Goal: Task Accomplishment & Management: Use online tool/utility

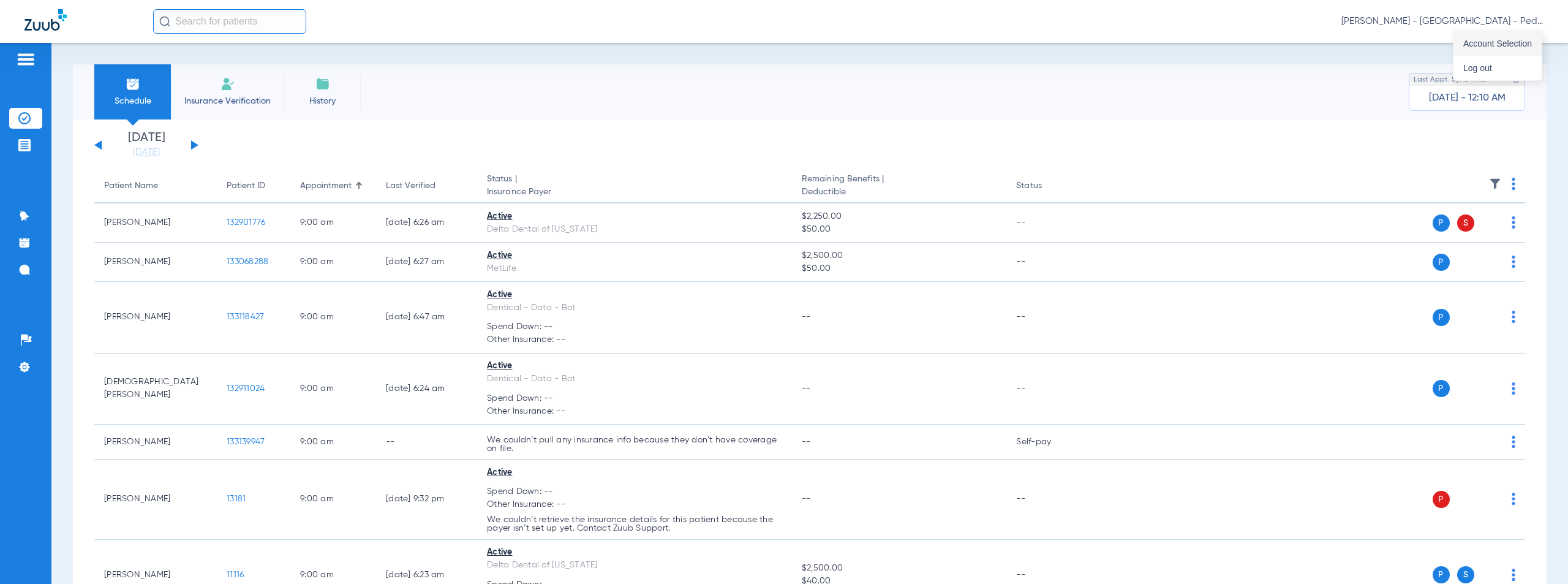
click at [1496, 45] on span "Account Selection" at bounding box center [1498, 44] width 69 height 9
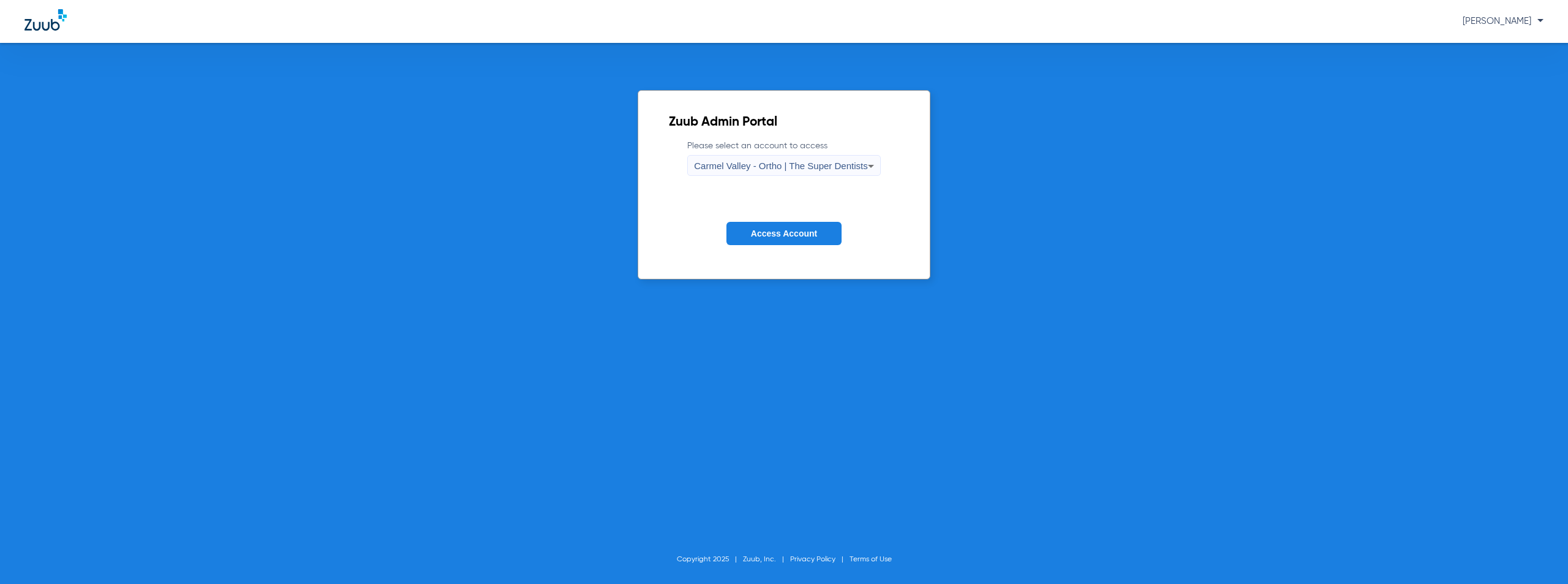
click at [782, 164] on span "Carmel Valley - Ortho | The Super Dentists" at bounding box center [781, 165] width 173 height 10
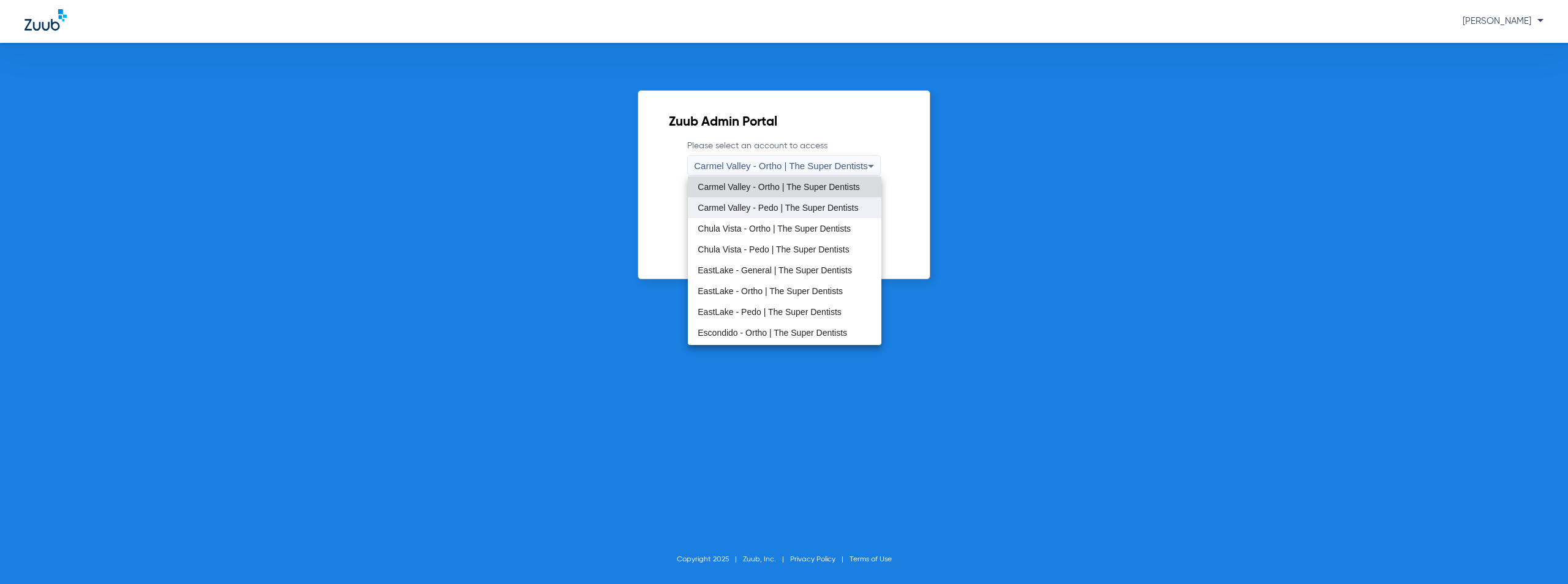
click at [779, 207] on span "Carmel Valley - Pedo | The Super Dentists" at bounding box center [778, 208] width 160 height 9
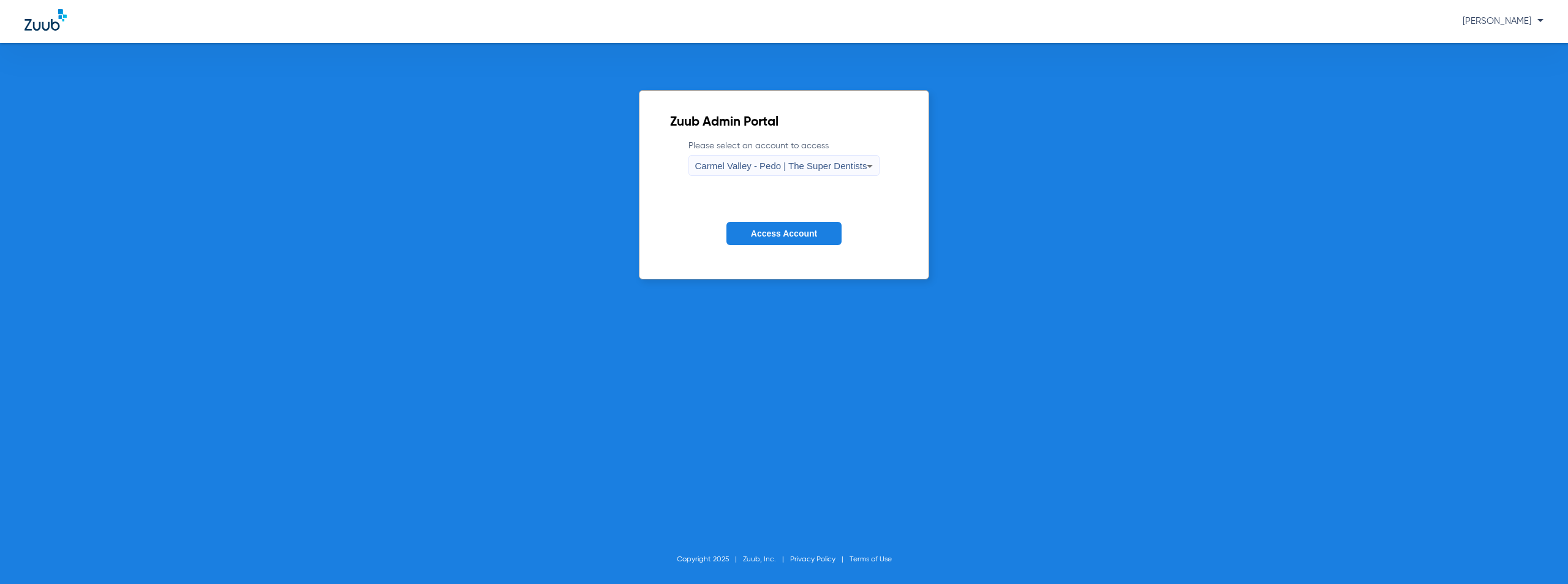
click at [775, 232] on span "Access Account" at bounding box center [784, 233] width 66 height 9
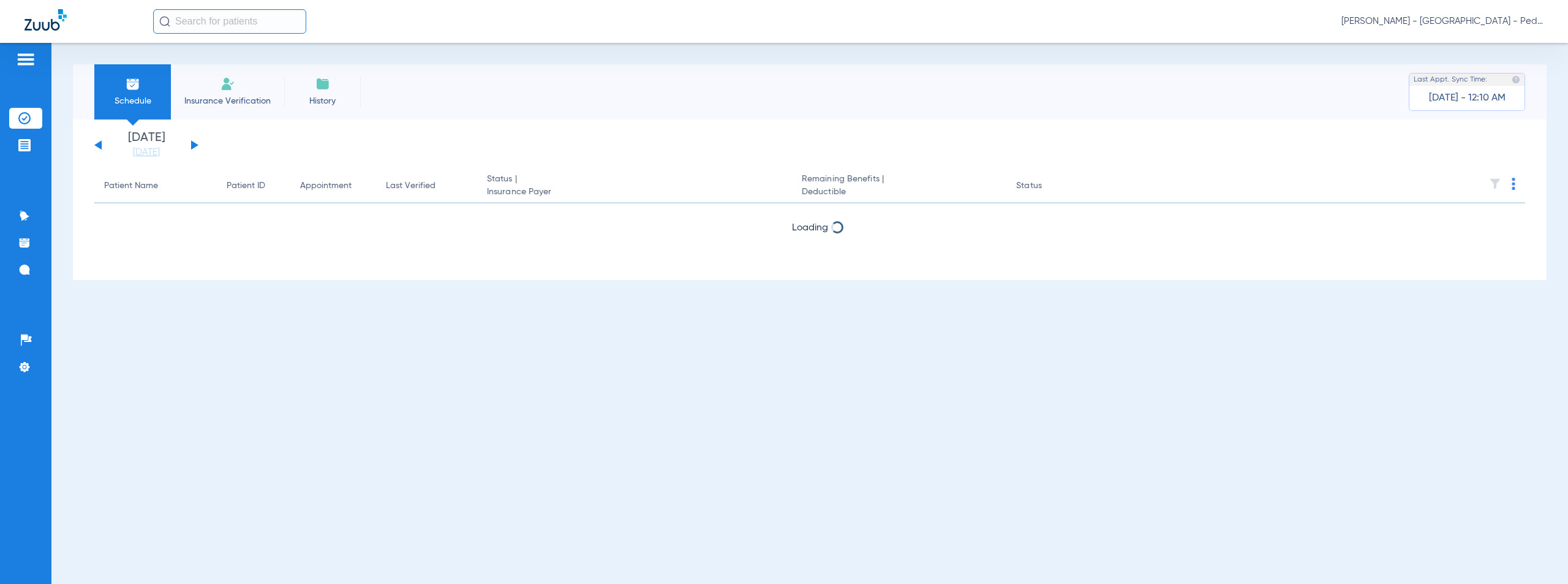
click at [194, 142] on button at bounding box center [195, 145] width 8 height 9
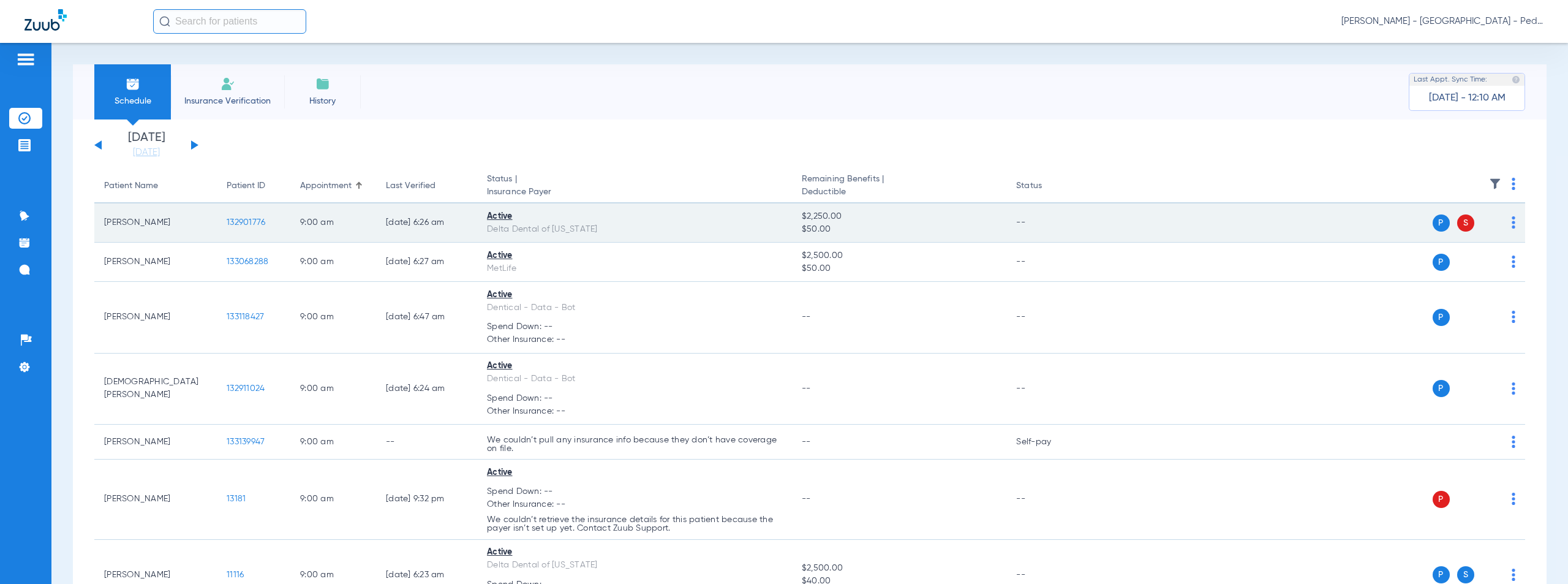
click at [243, 222] on span "132901776" at bounding box center [246, 222] width 39 height 9
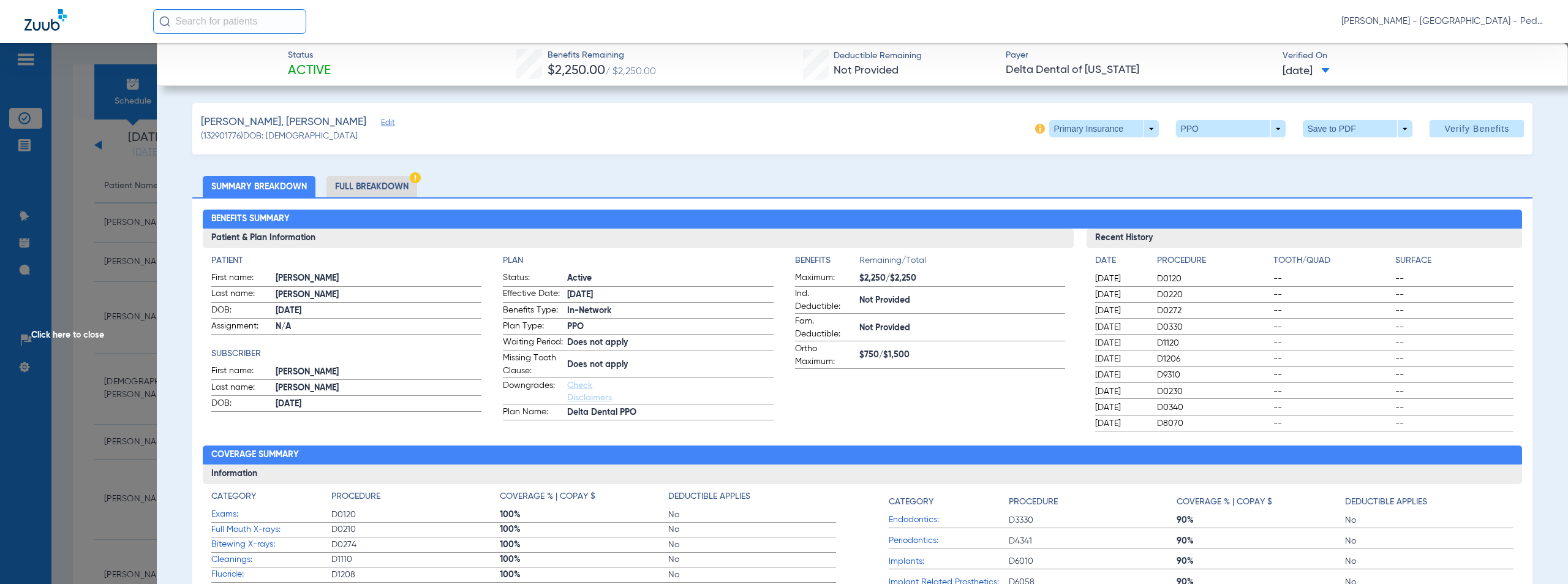
click at [764, 125] on div "[PERSON_NAME], [PERSON_NAME] Edit (132901776) DOB: [DEMOGRAPHIC_DATA] Primary I…" at bounding box center [862, 128] width 1341 height 52
click at [83, 333] on span "Click here to close" at bounding box center [78, 335] width 157 height 584
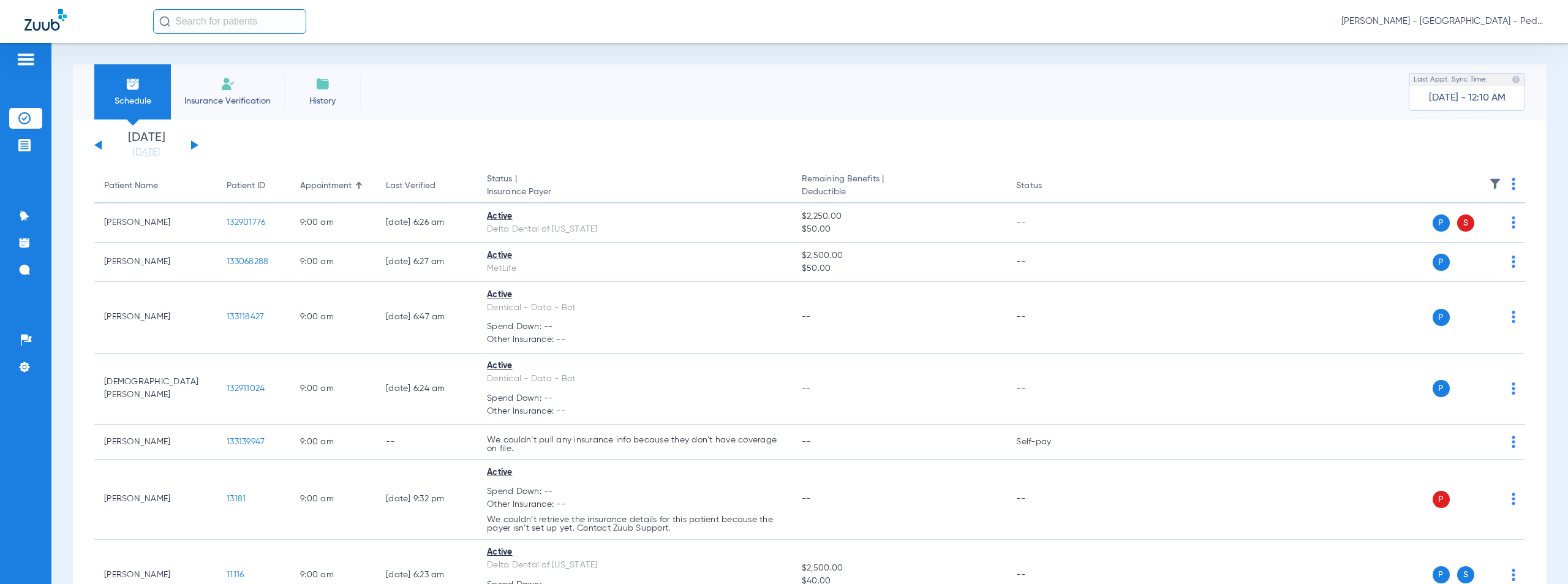
scroll to position [927, 0]
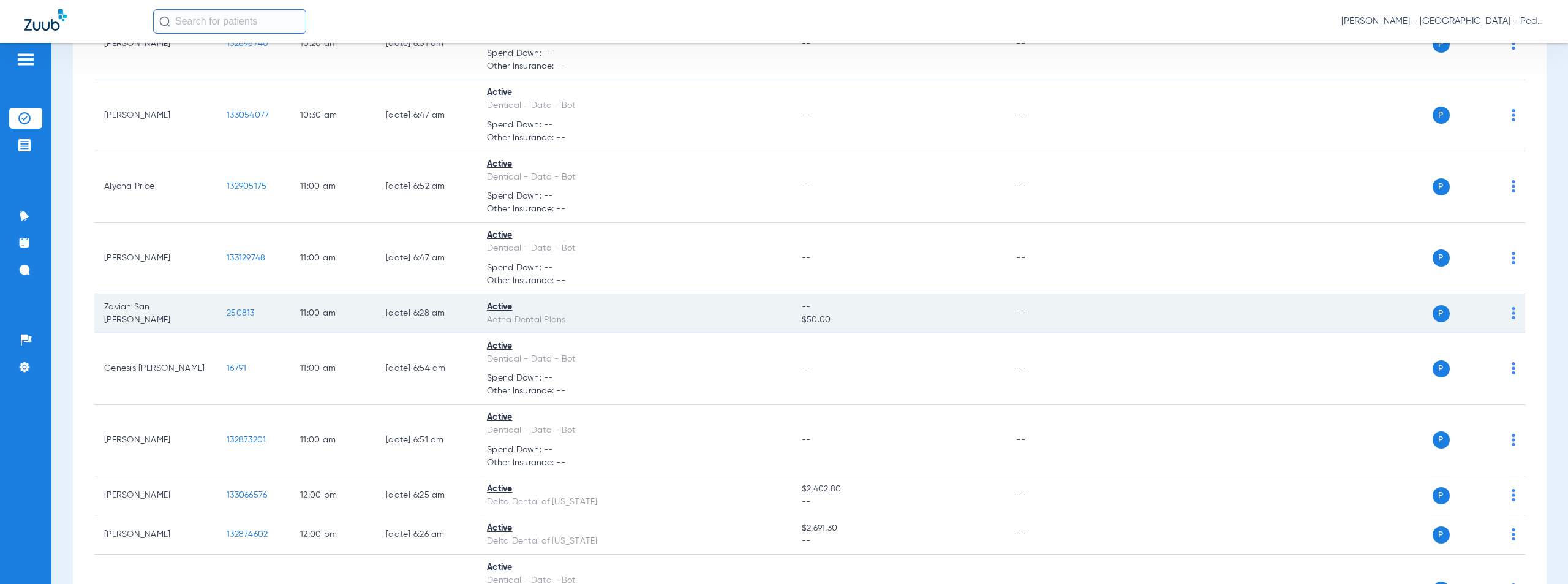
click at [243, 312] on span "250813" at bounding box center [240, 313] width 28 height 9
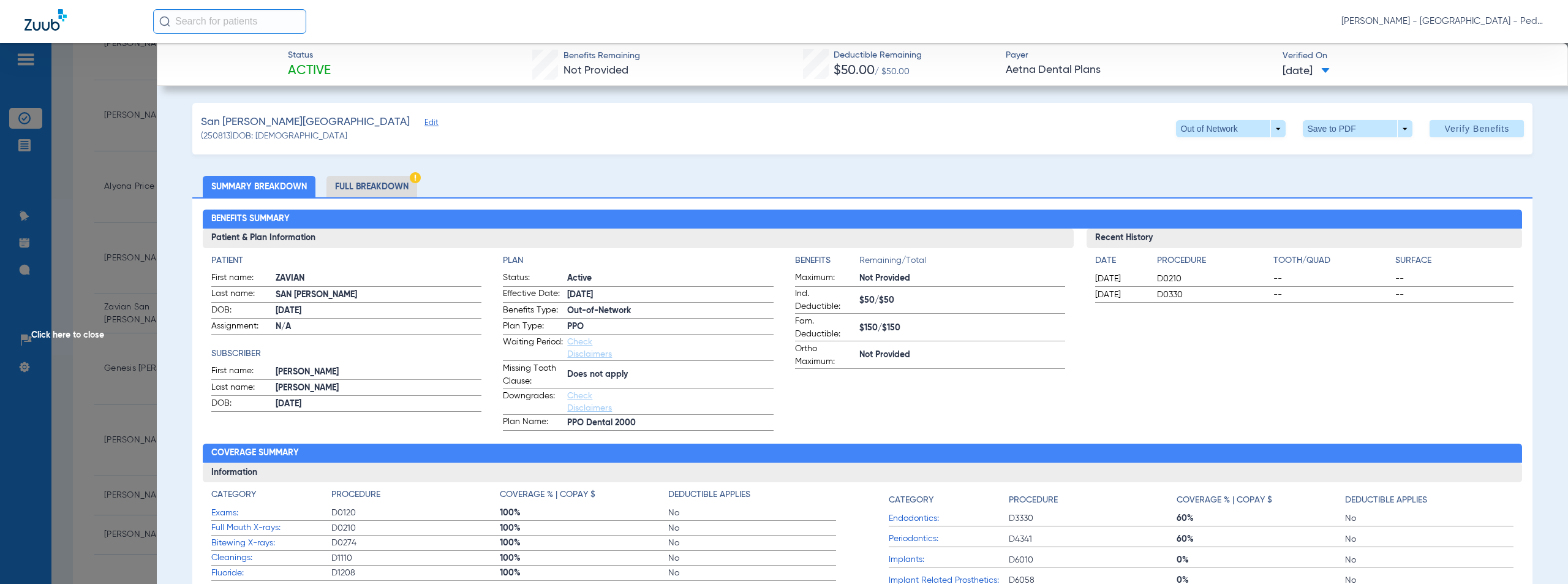
click at [775, 126] on div "[PERSON_NAME] Edit (250813) DOB: [DEMOGRAPHIC_DATA] Out of Network arrow_drop_d…" at bounding box center [862, 128] width 1341 height 52
click at [372, 190] on li "Full Breakdown" at bounding box center [371, 186] width 90 height 22
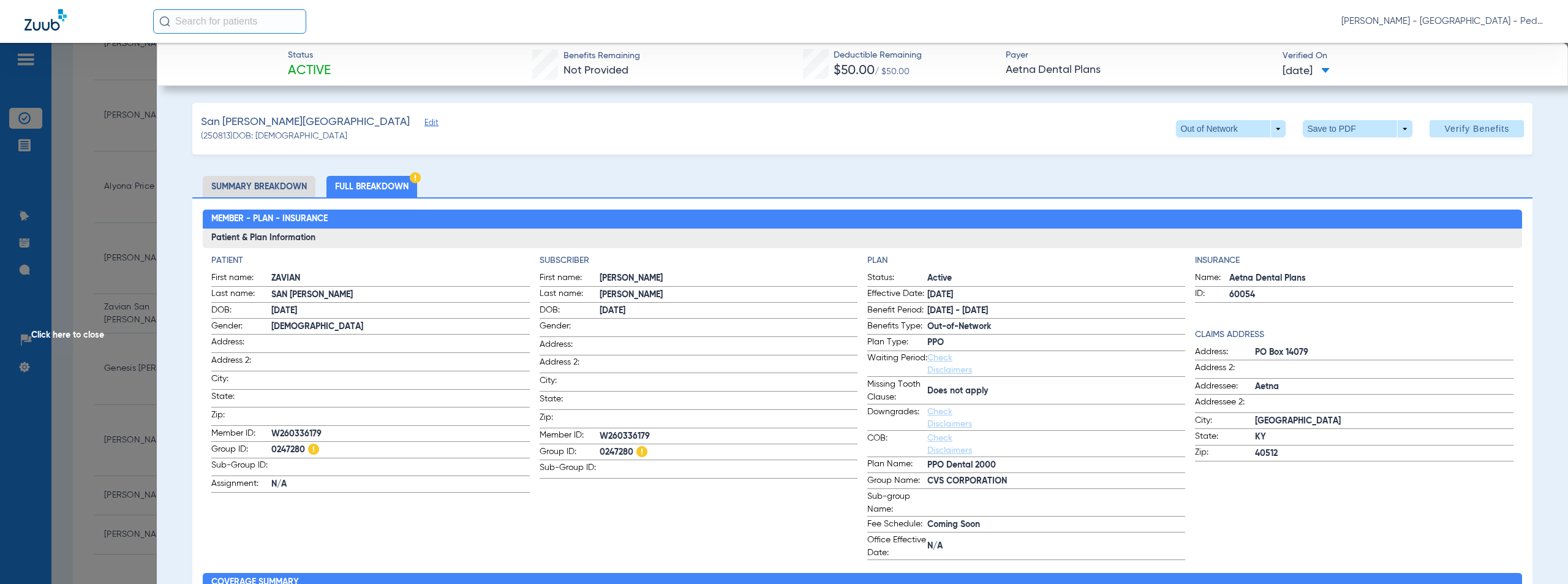
click at [78, 334] on span "Click here to close" at bounding box center [78, 335] width 157 height 584
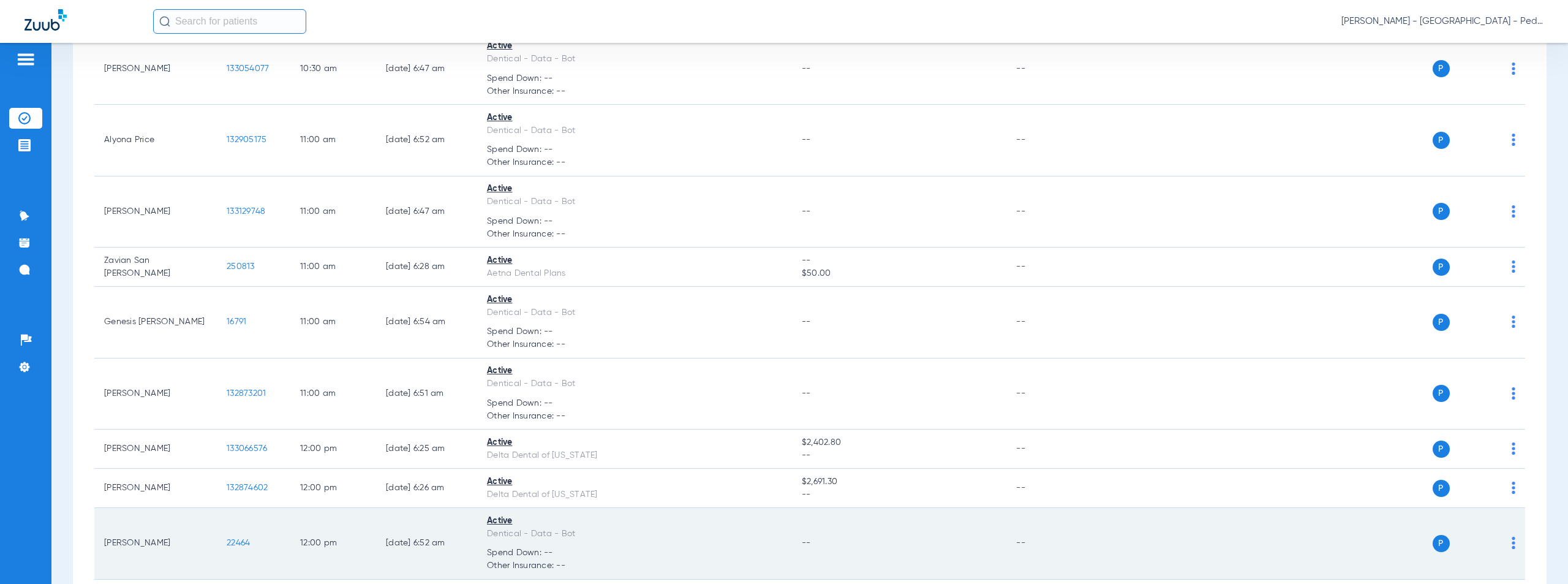
scroll to position [1049, 0]
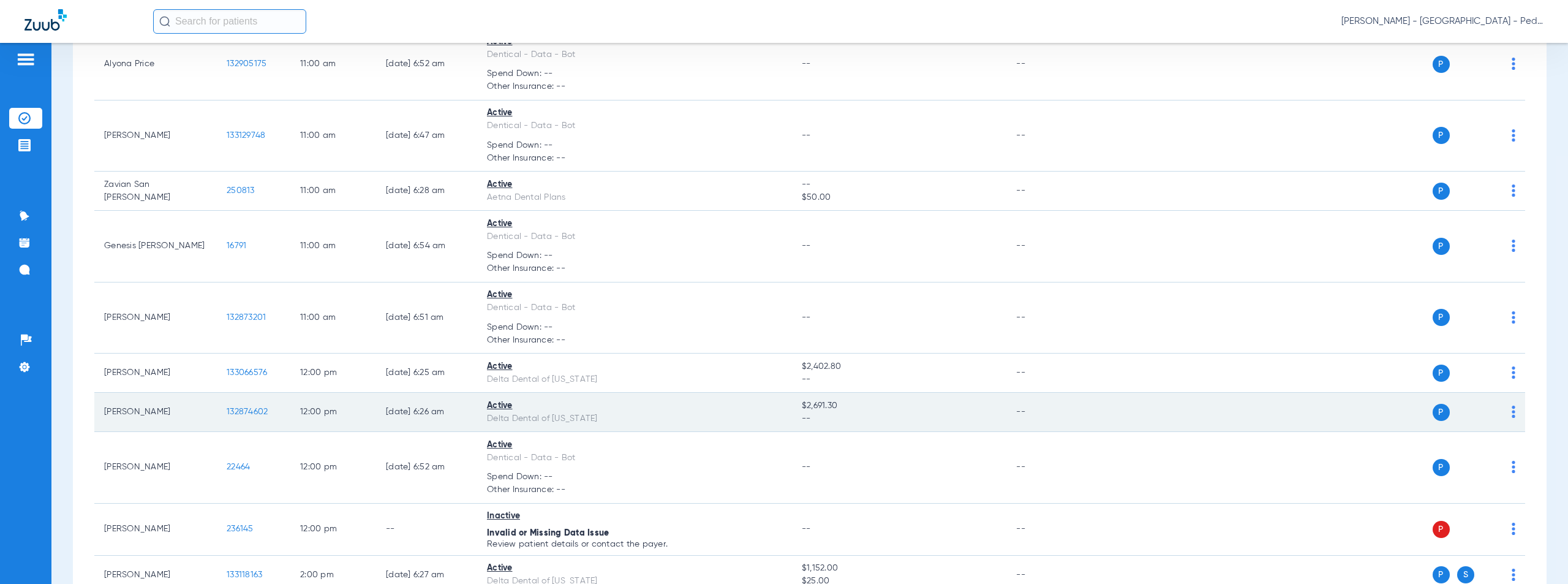
click at [246, 412] on span "132874602" at bounding box center [247, 412] width 41 height 9
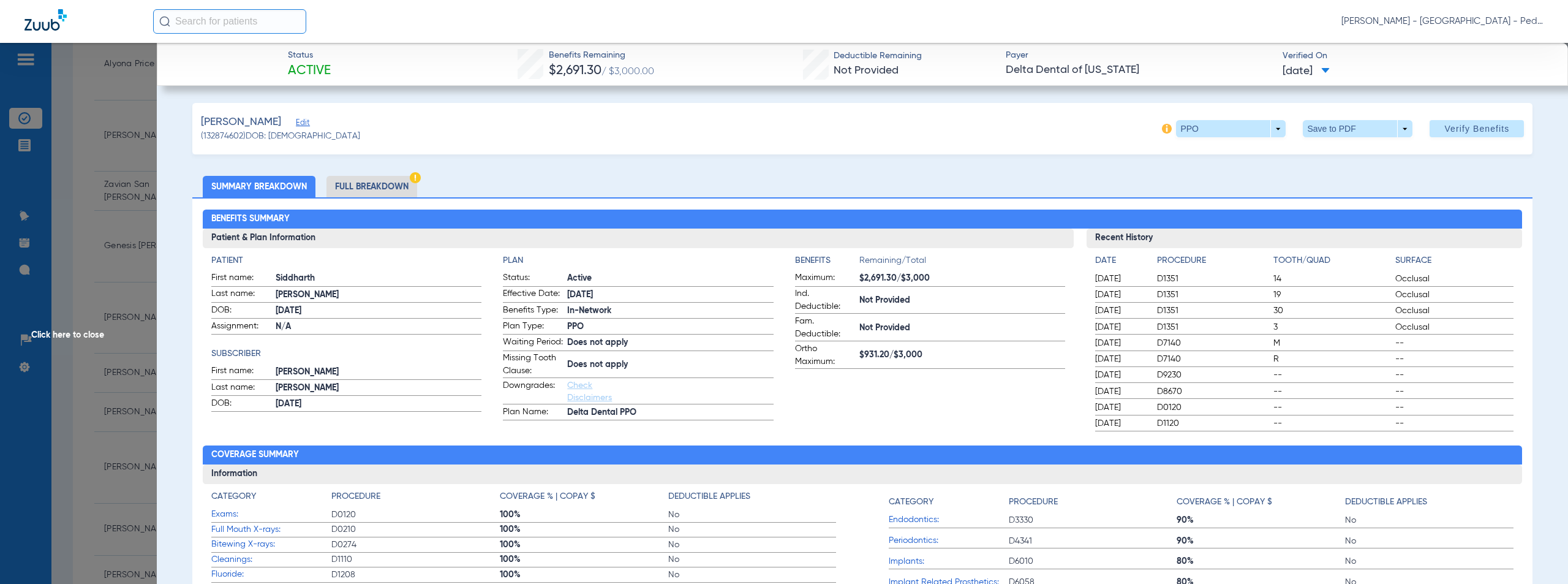
click at [737, 131] on div "[PERSON_NAME] Edit (132874602) DOB: [DEMOGRAPHIC_DATA] PPO arrow_drop_down Save…" at bounding box center [862, 128] width 1341 height 52
drag, startPoint x: 84, startPoint y: 331, endPoint x: 328, endPoint y: 359, distance: 245.6
click at [85, 333] on span "Click here to close" at bounding box center [78, 335] width 157 height 584
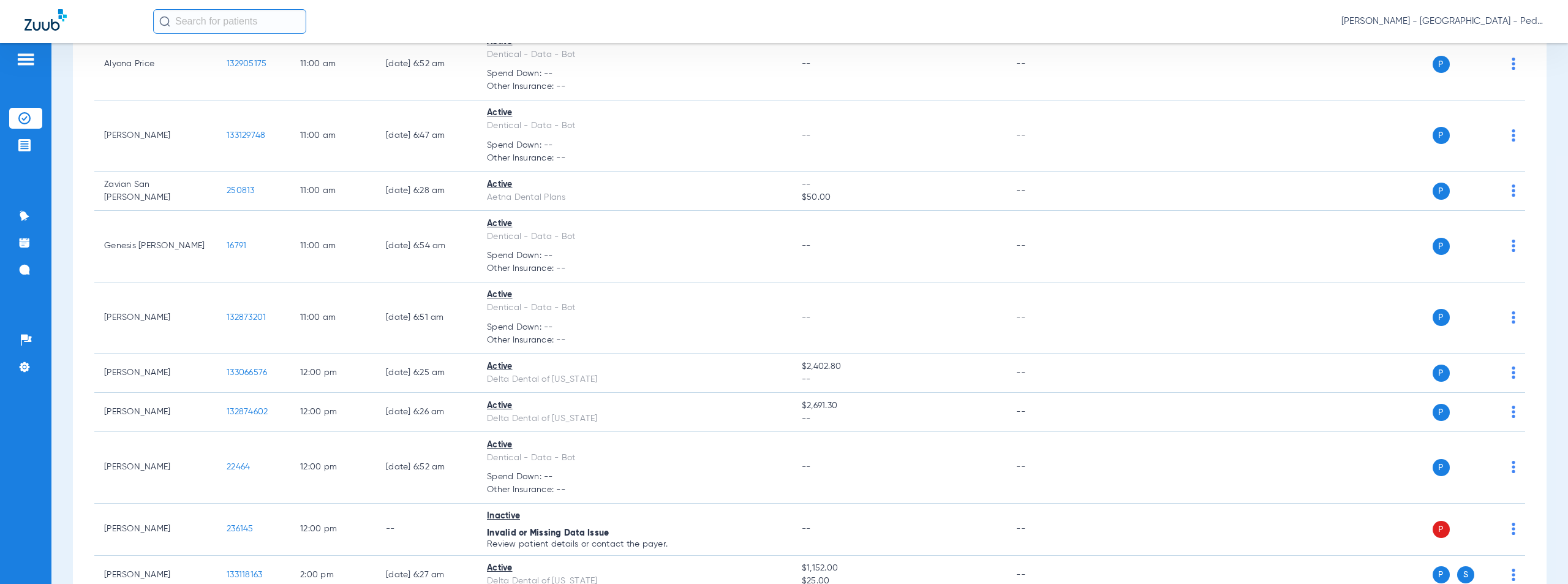
scroll to position [1741, 0]
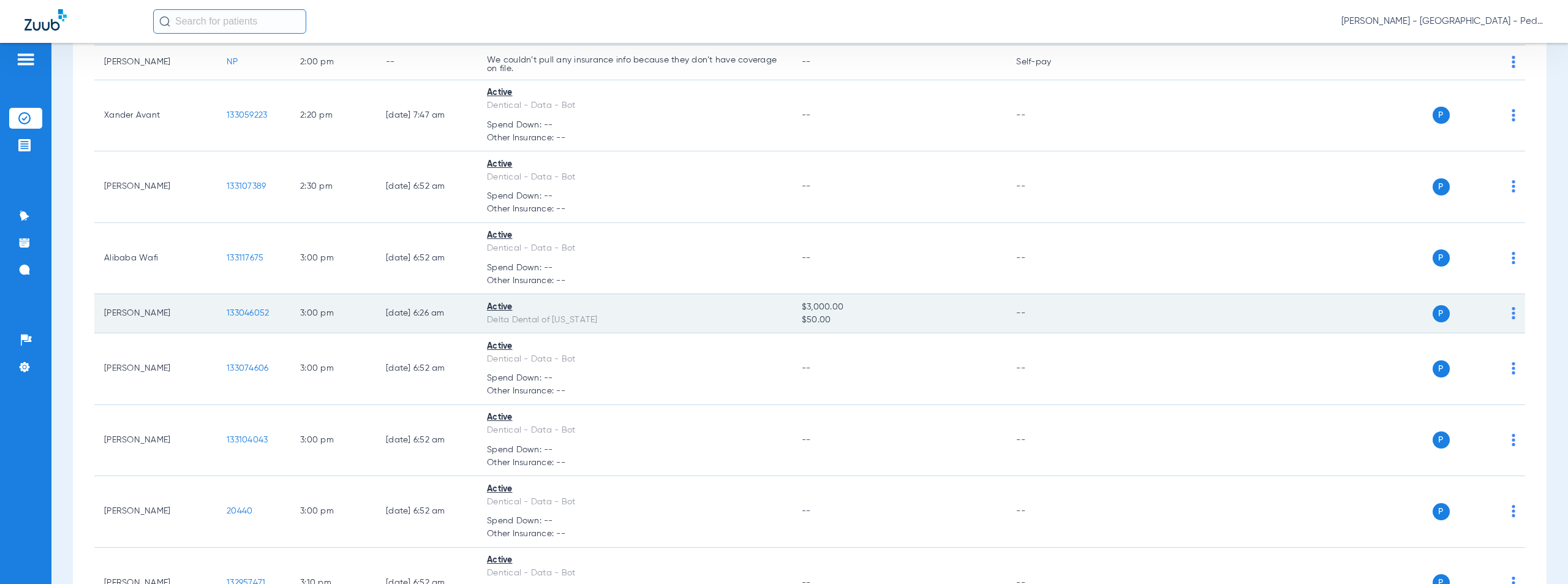
click at [261, 313] on span "133046052" at bounding box center [247, 313] width 42 height 9
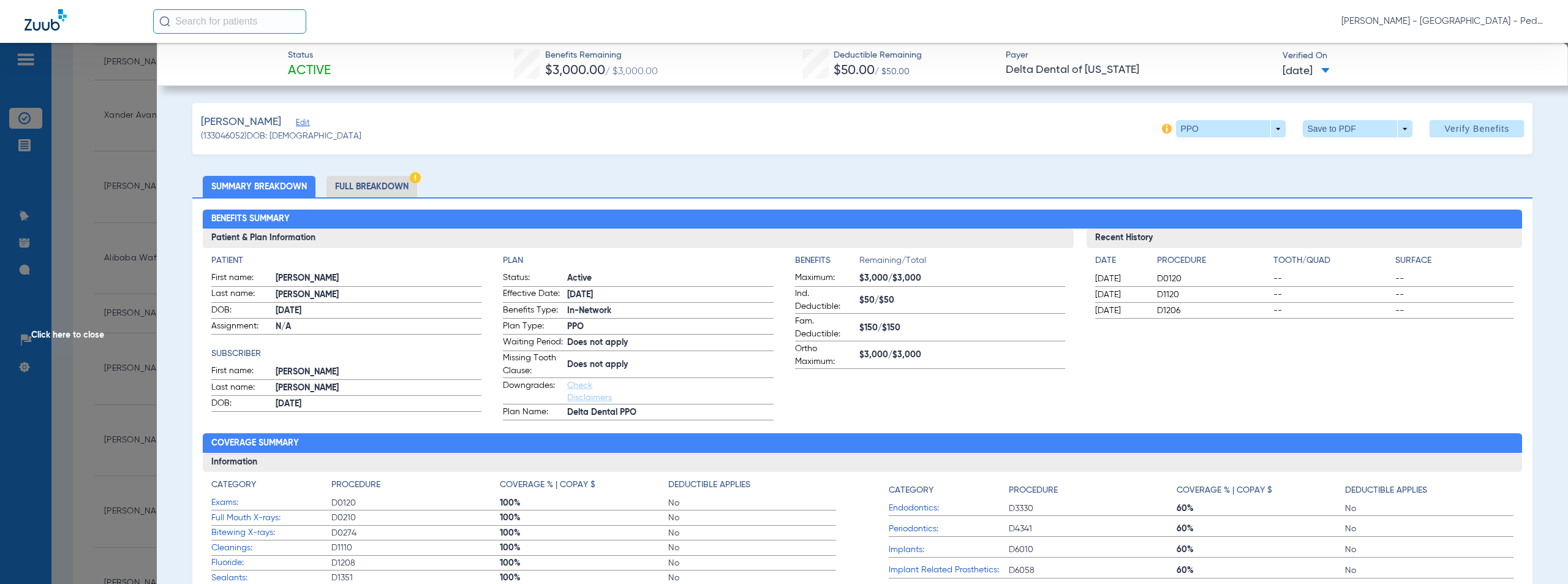
click at [65, 335] on span "Click here to close" at bounding box center [78, 335] width 157 height 584
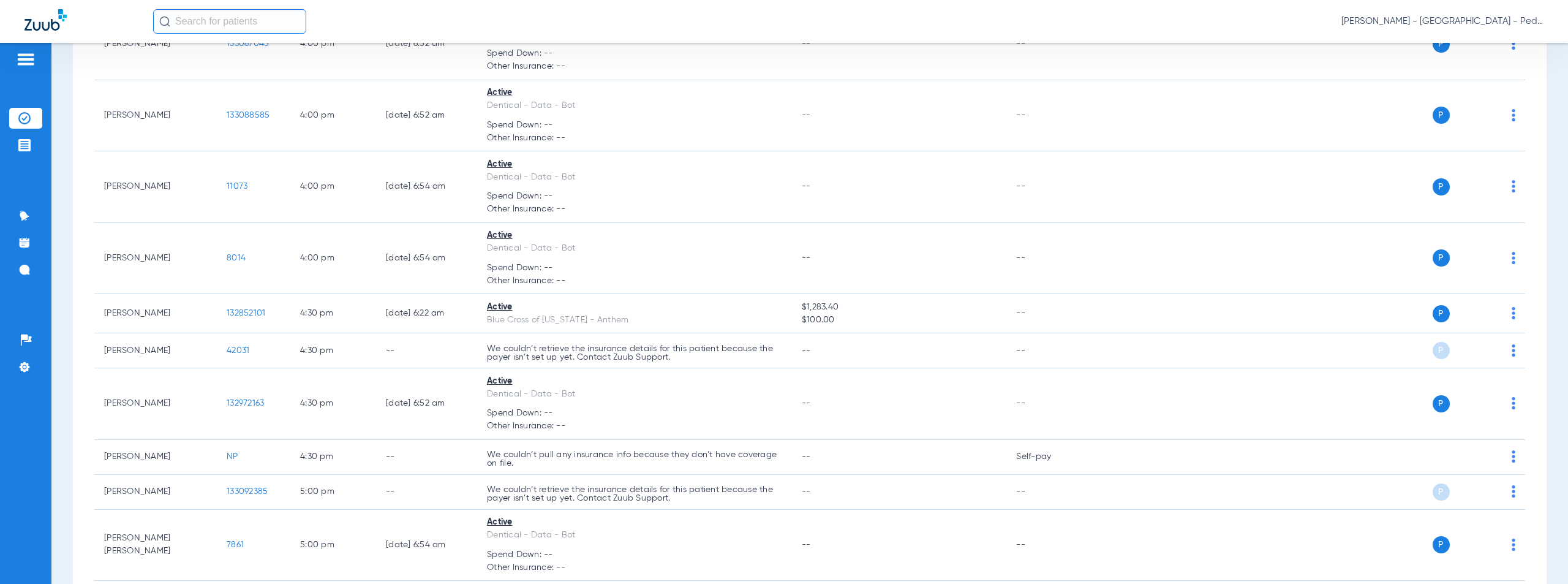
scroll to position [2066, 0]
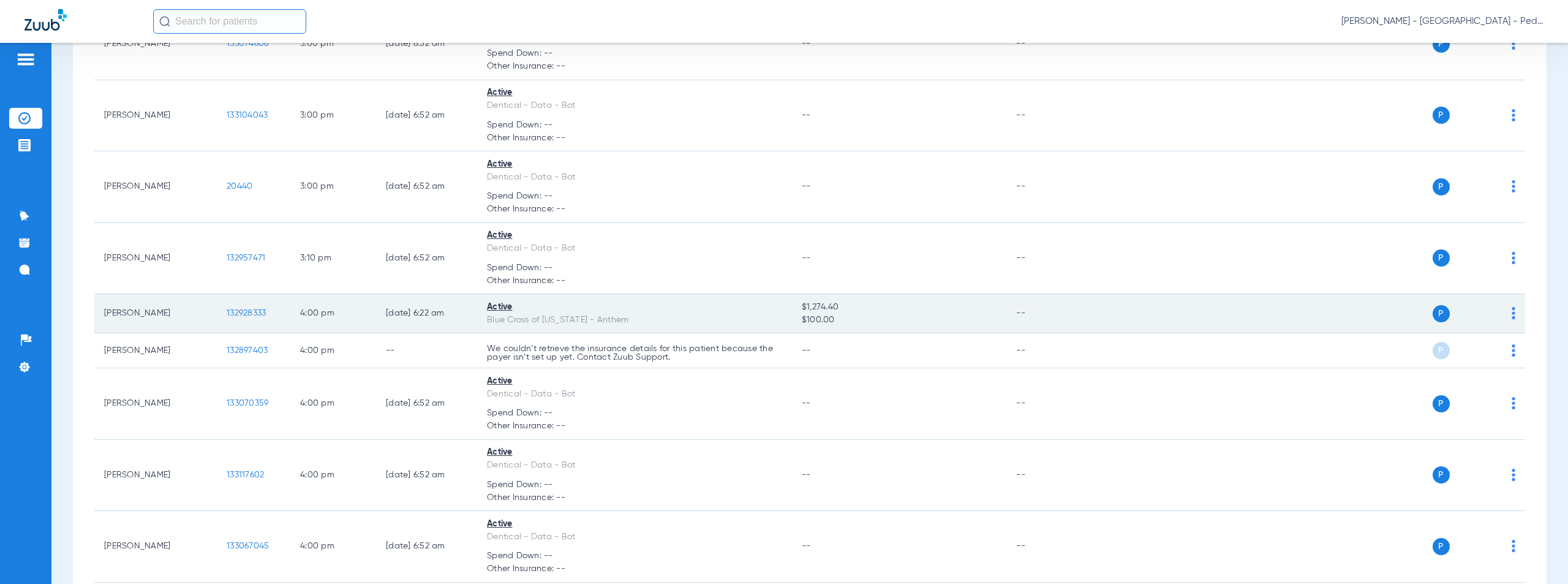
click at [248, 312] on span "132928333" at bounding box center [246, 313] width 40 height 9
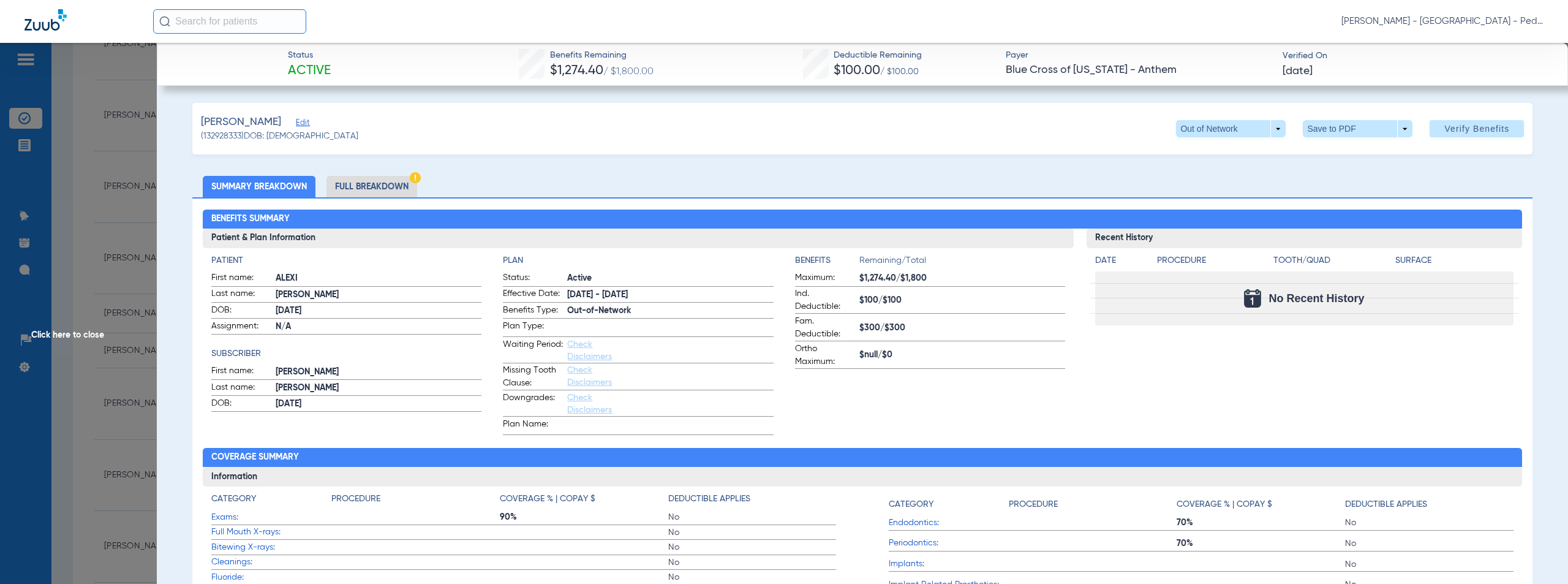
click at [658, 252] on div "Patient First name: [PERSON_NAME] Last name: [PERSON_NAME] DOB: [DEMOGRAPHIC_DA…" at bounding box center [638, 341] width 871 height 187
click at [65, 338] on span "Click here to close" at bounding box center [78, 335] width 157 height 584
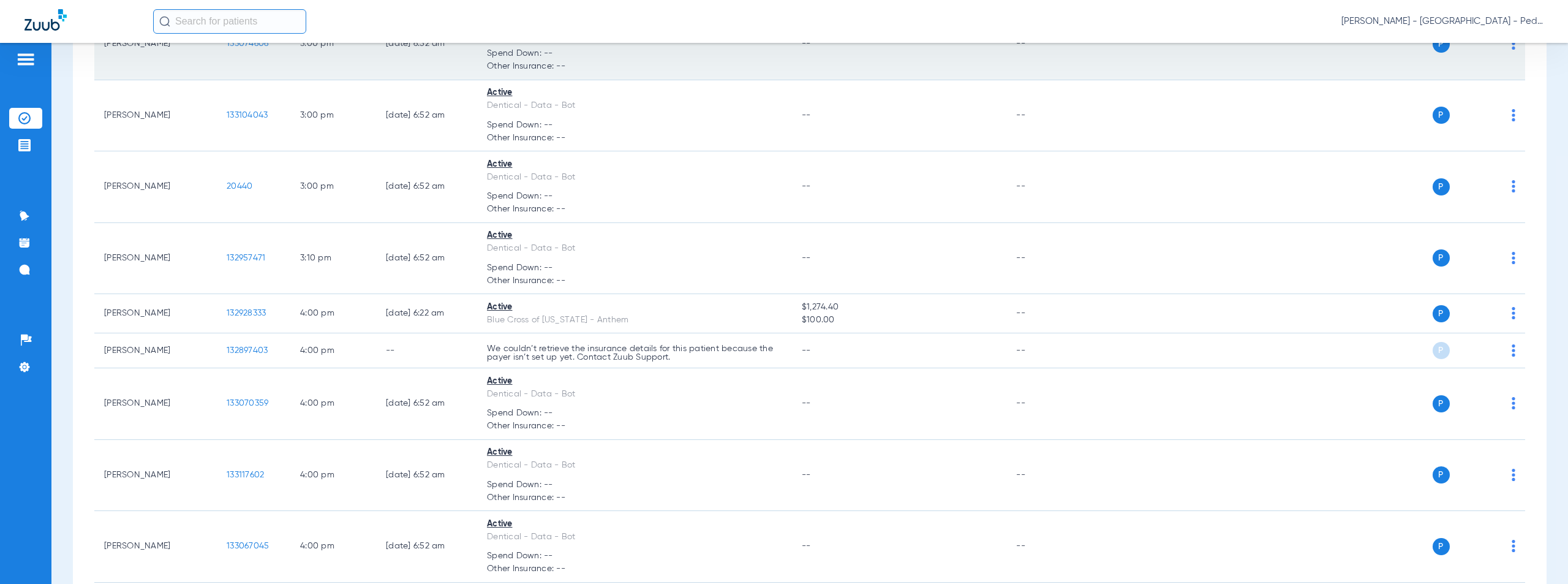
scroll to position [2568, 0]
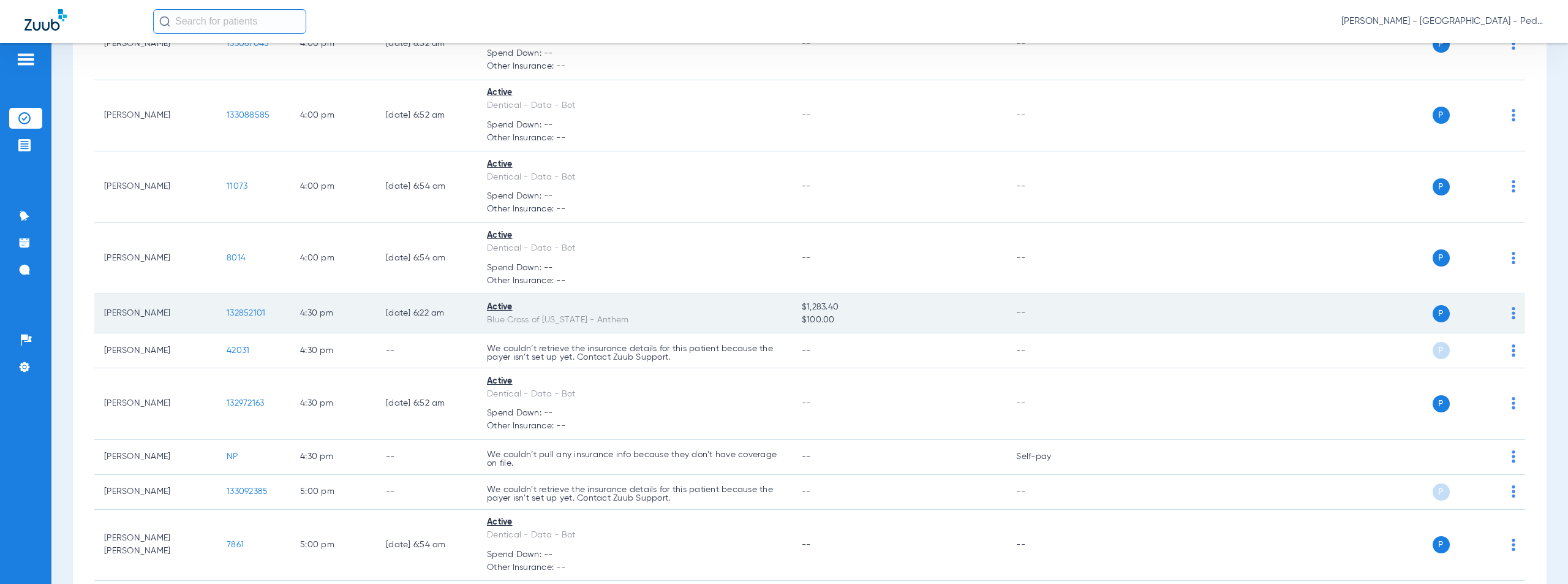
click at [245, 312] on span "132852101" at bounding box center [246, 313] width 39 height 9
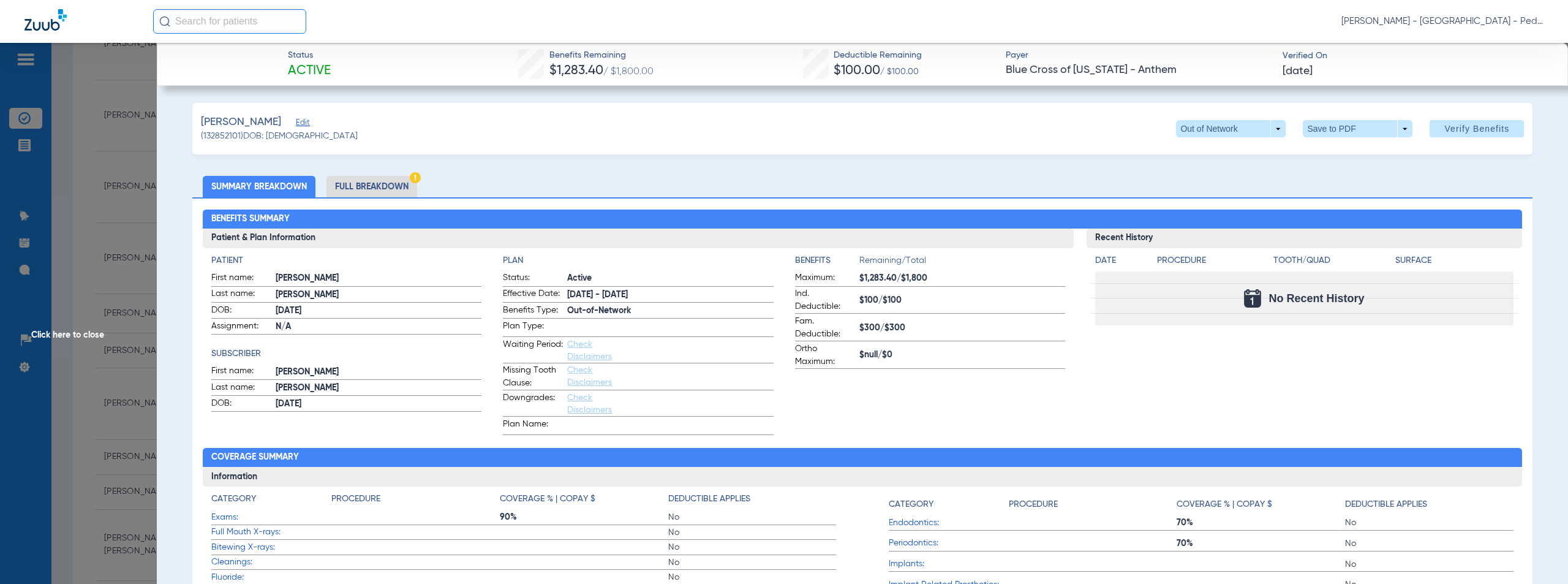
click at [66, 332] on span "Click here to close" at bounding box center [78, 335] width 157 height 584
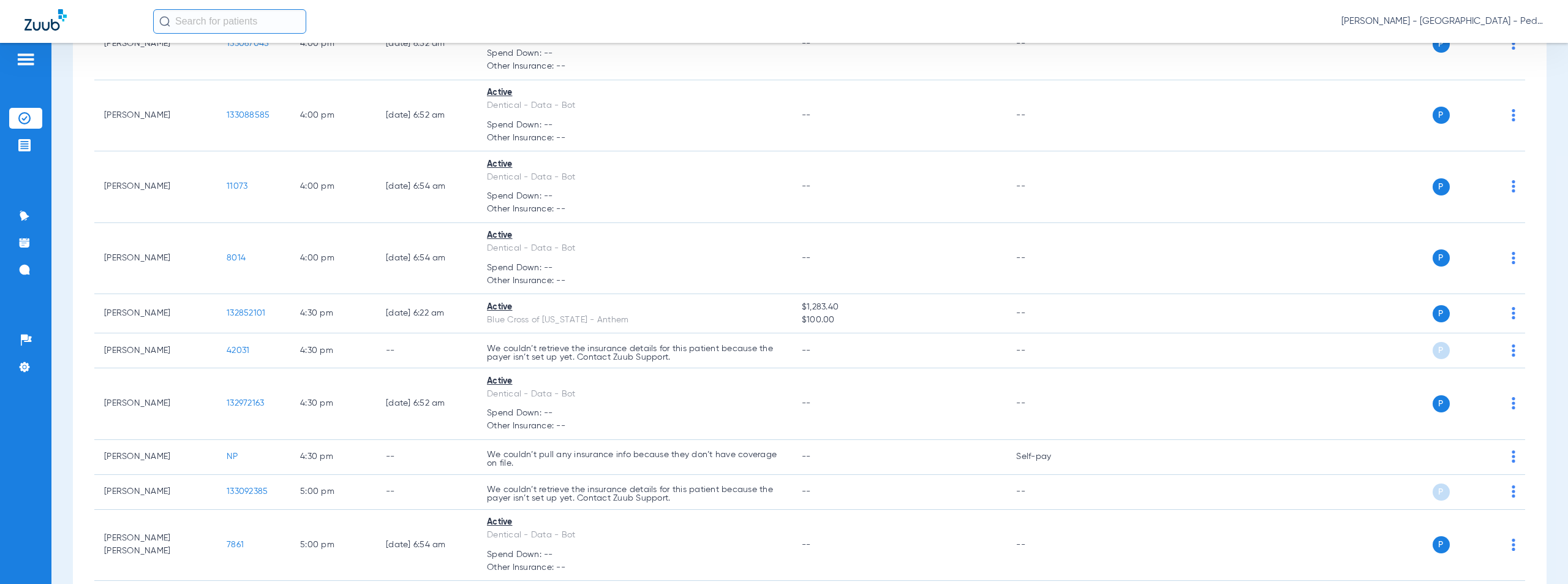
scroll to position [0, 0]
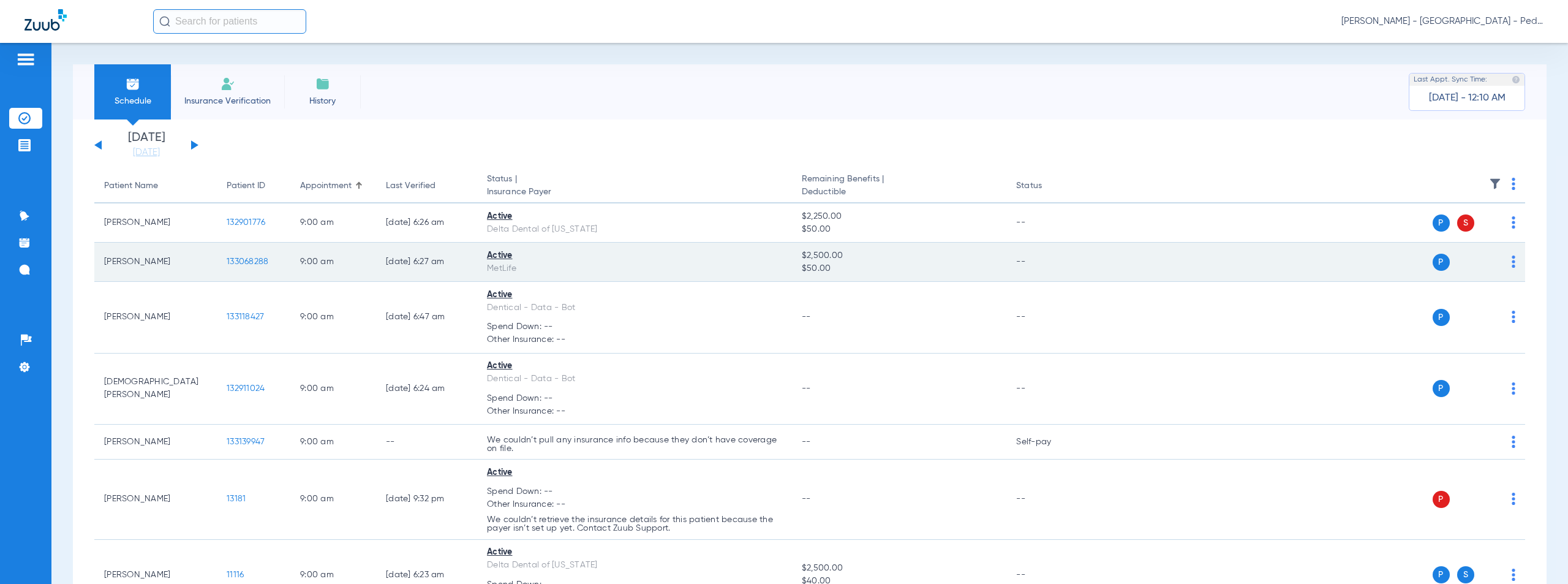
click at [250, 262] on span "133068288" at bounding box center [247, 262] width 41 height 9
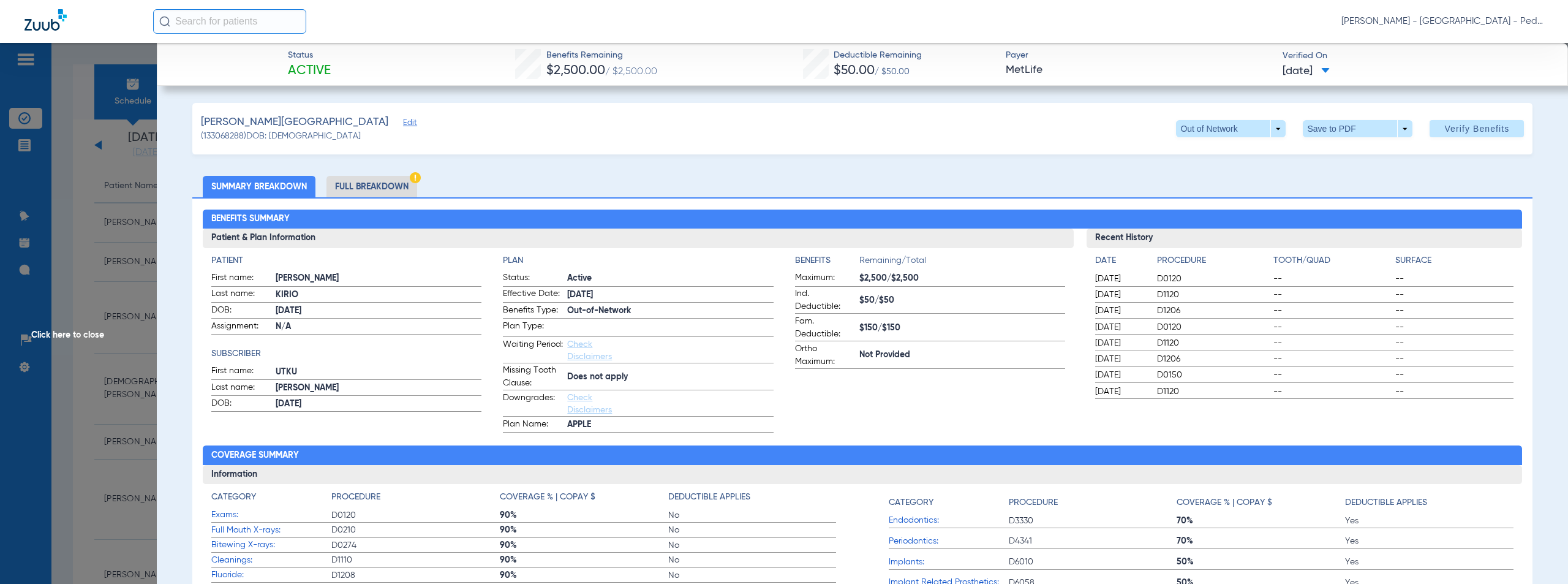
click at [72, 332] on span "Click here to close" at bounding box center [78, 335] width 157 height 584
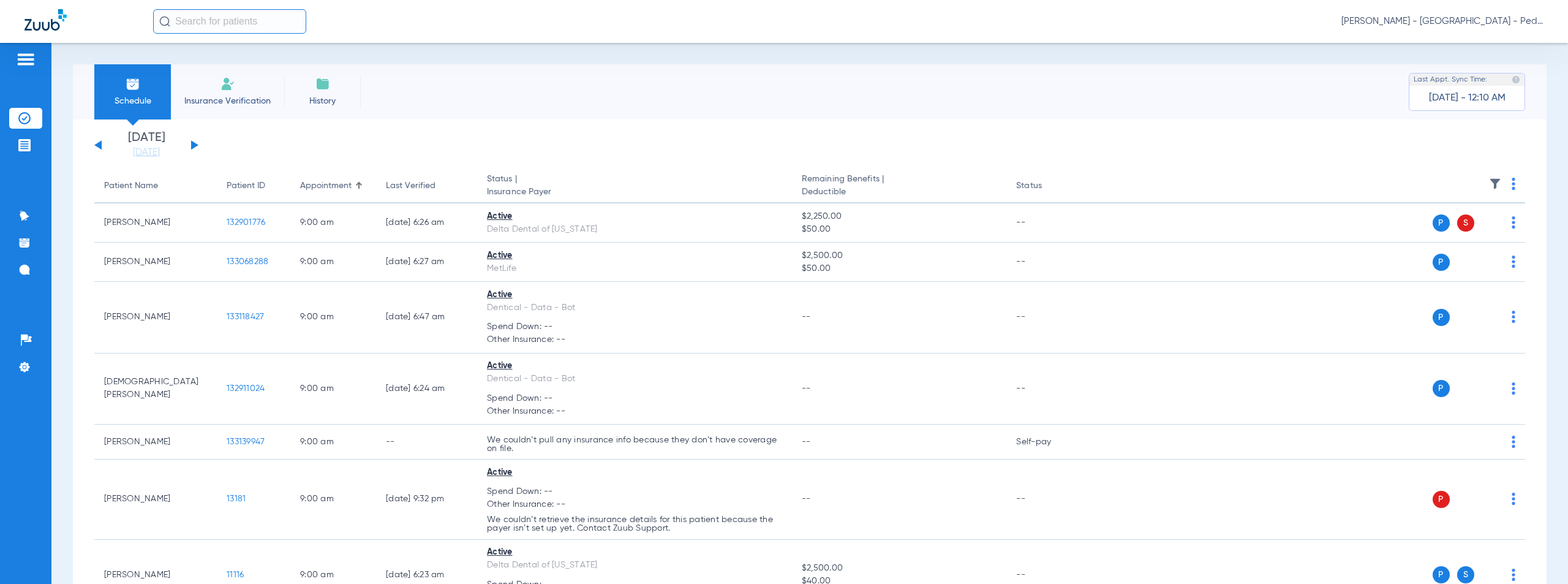
scroll to position [1109, 0]
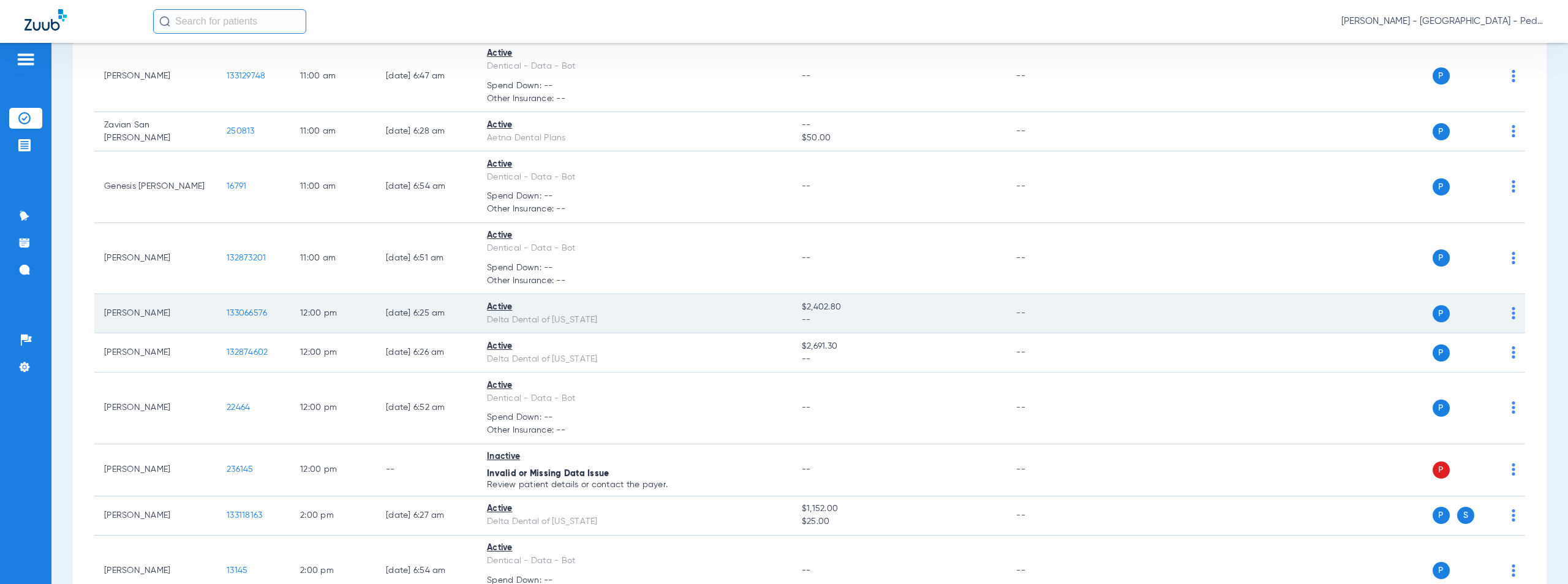
click at [249, 313] on span "133066576" at bounding box center [246, 313] width 40 height 9
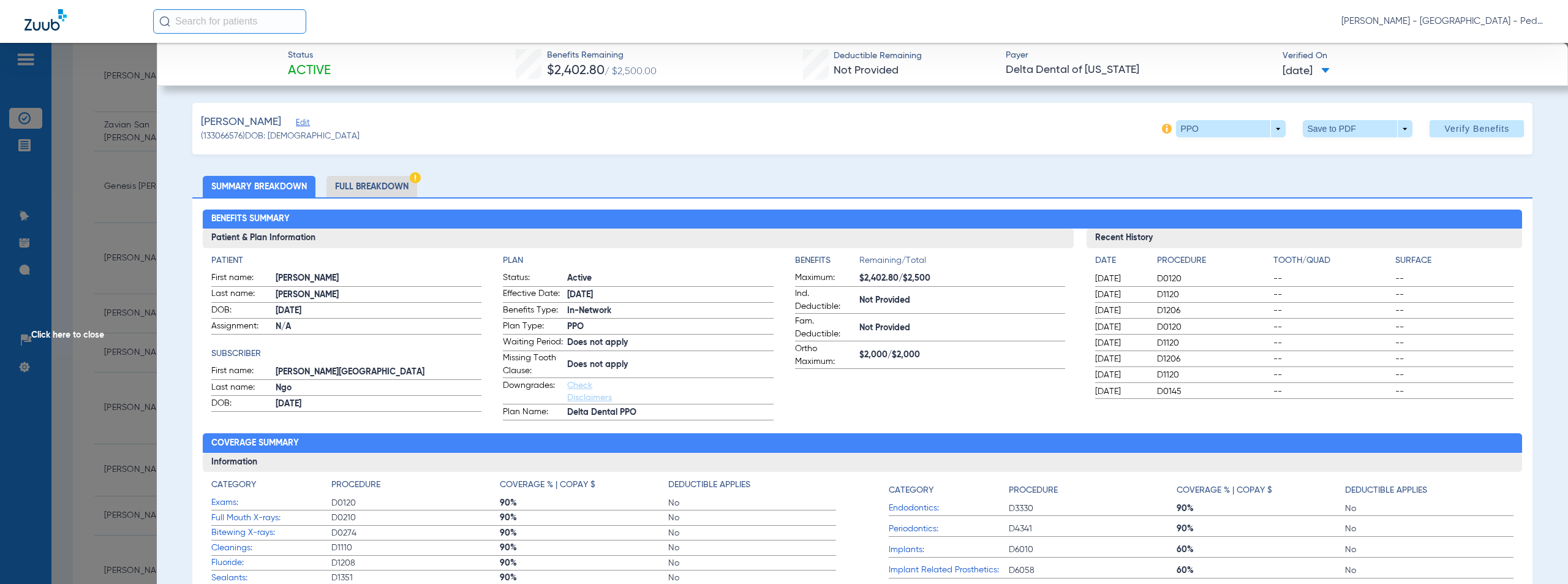
drag, startPoint x: 59, startPoint y: 335, endPoint x: 1017, endPoint y: 96, distance: 987.4
click at [60, 334] on span "Click here to close" at bounding box center [78, 335] width 157 height 584
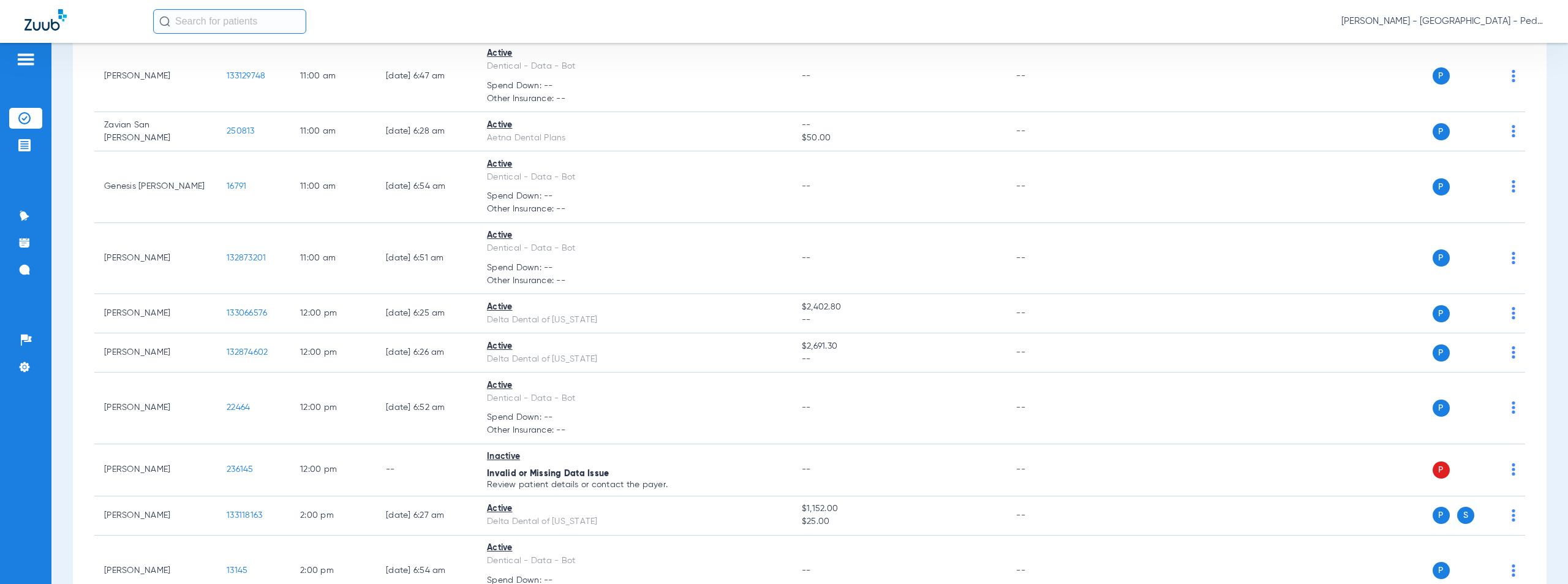
click at [1434, 22] on span "[PERSON_NAME] - [GEOGRAPHIC_DATA] - Pedo | The Super Dentists" at bounding box center [1442, 22] width 202 height 12
click at [1484, 47] on span "Account Selection" at bounding box center [1498, 44] width 69 height 9
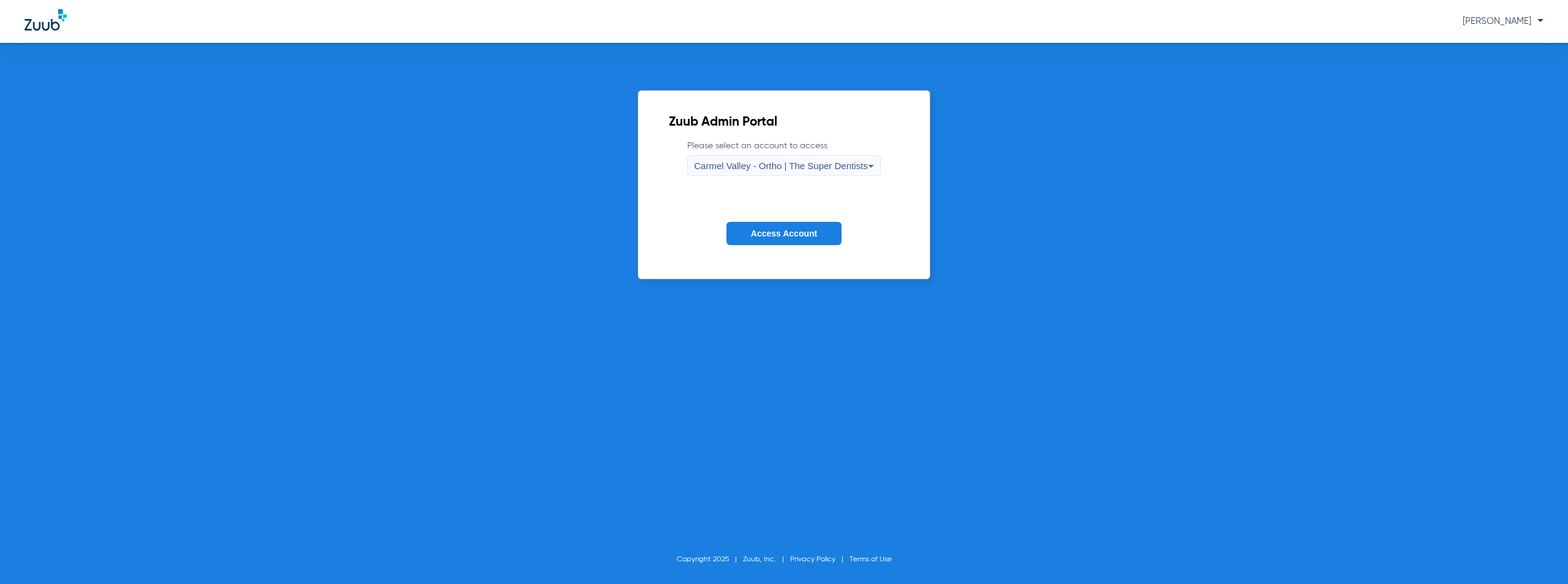
click at [750, 163] on span "Carmel Valley - Ortho | The Super Dentists" at bounding box center [781, 165] width 173 height 10
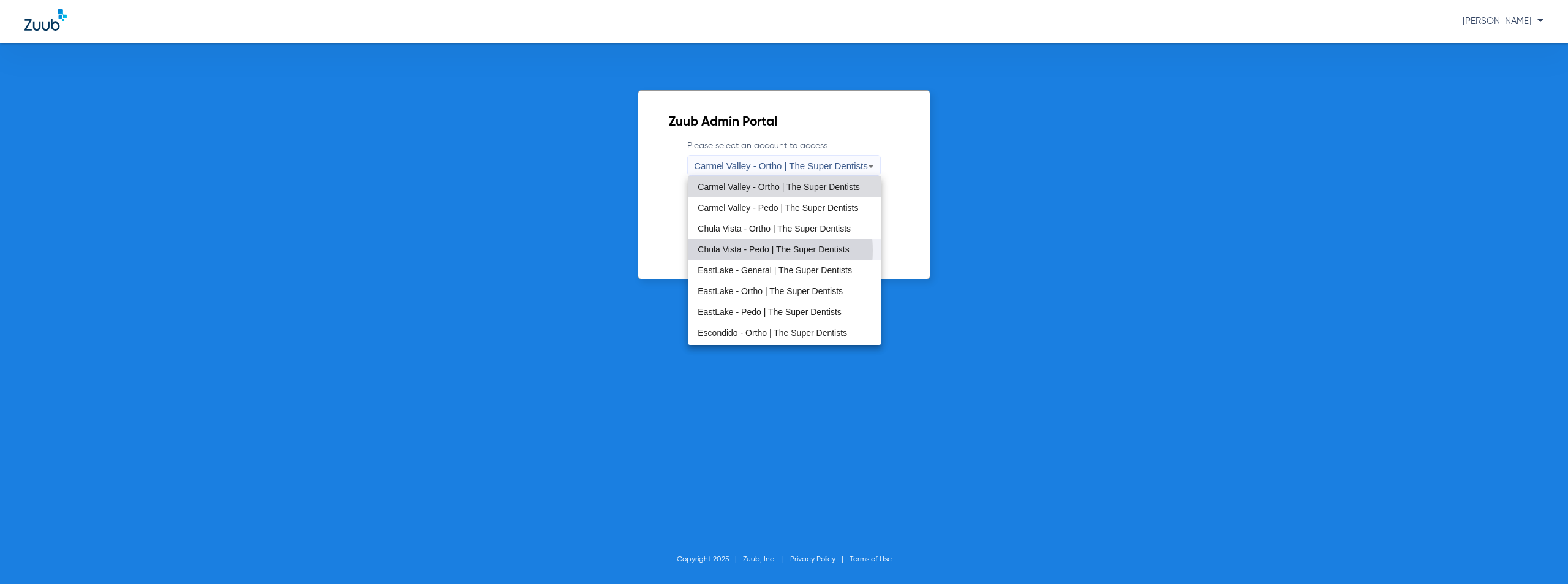
click at [752, 251] on span "Chula Vista - Pedo | The Super Dentists" at bounding box center [774, 249] width 152 height 9
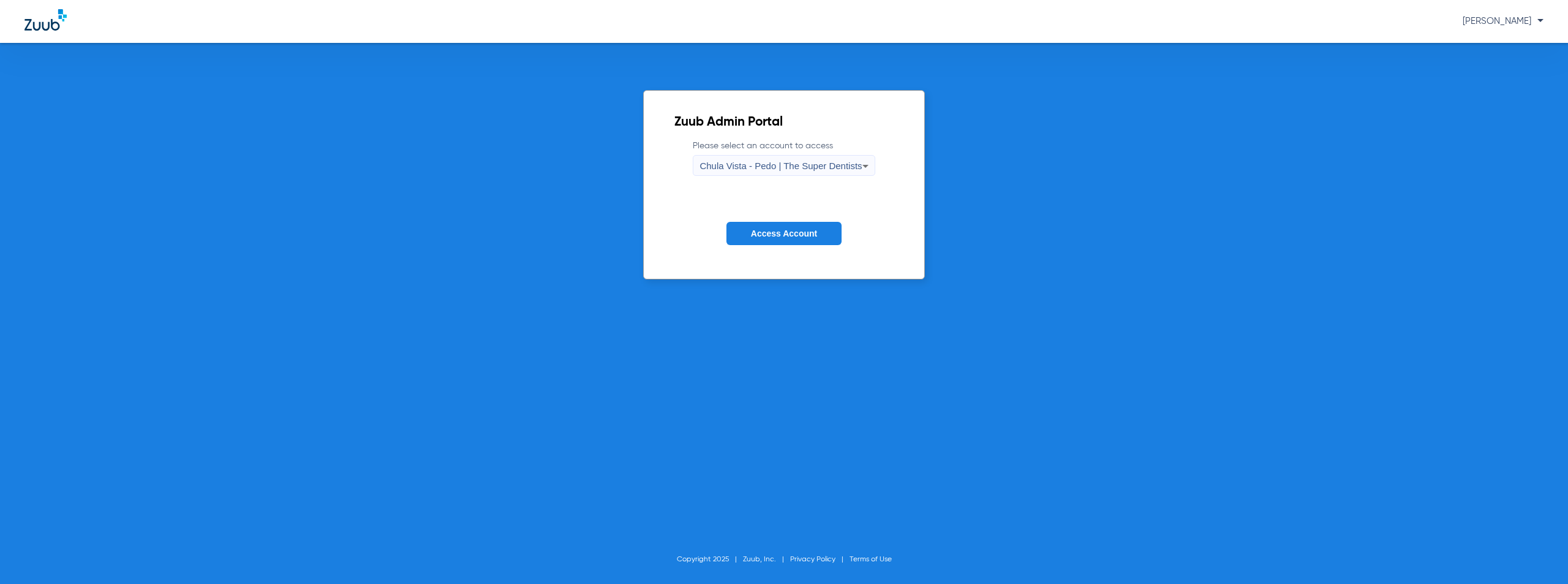
click at [776, 235] on span "Access Account" at bounding box center [784, 233] width 66 height 9
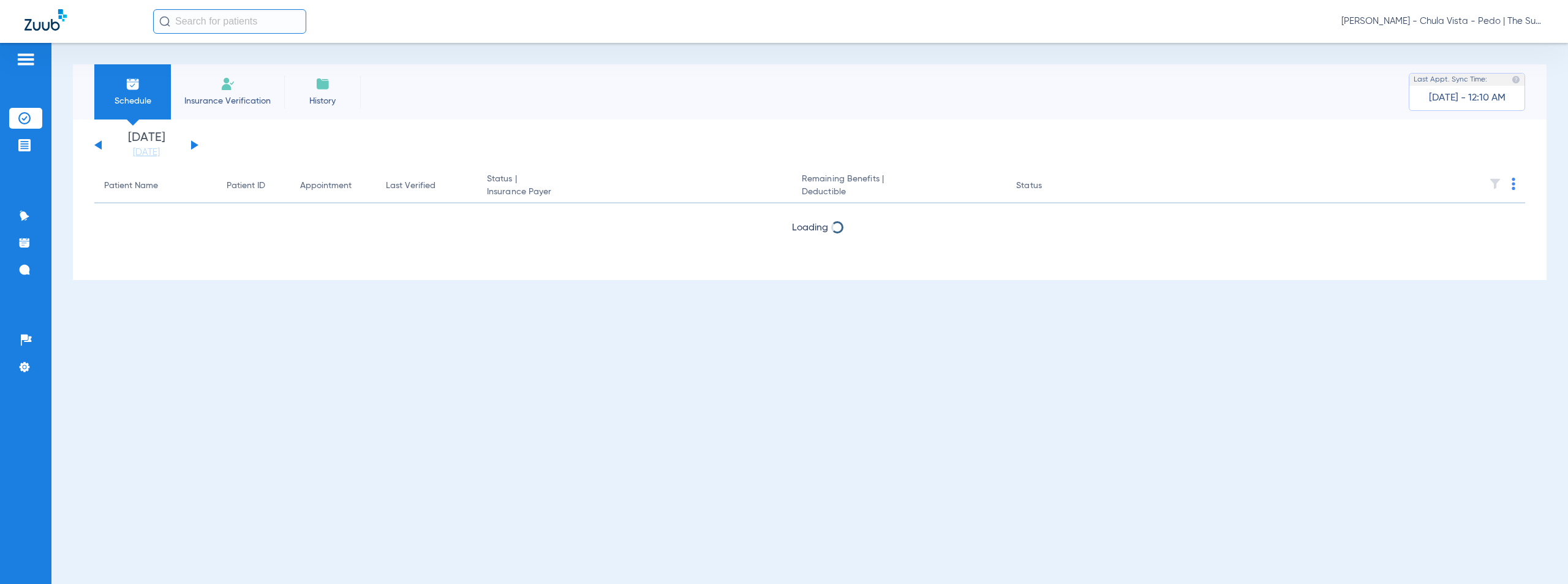
click at [193, 144] on button at bounding box center [195, 145] width 8 height 9
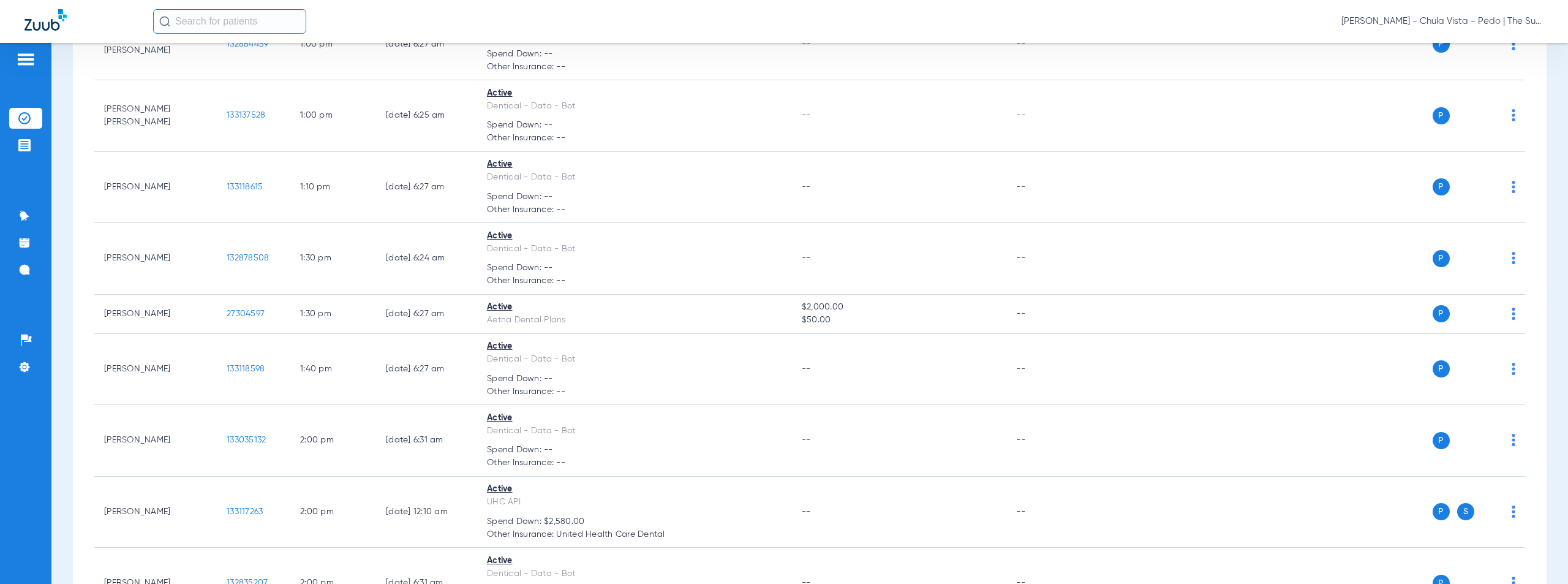
scroll to position [4437, 0]
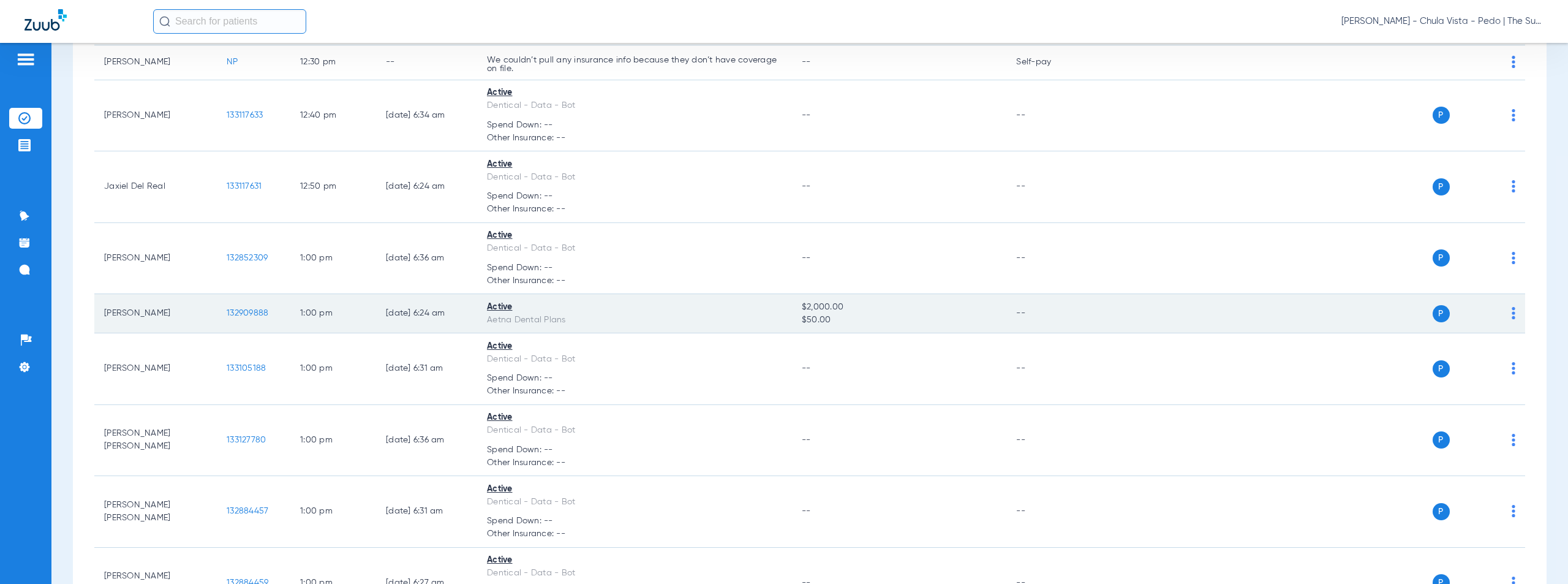
click at [249, 314] on span "132909888" at bounding box center [247, 313] width 41 height 9
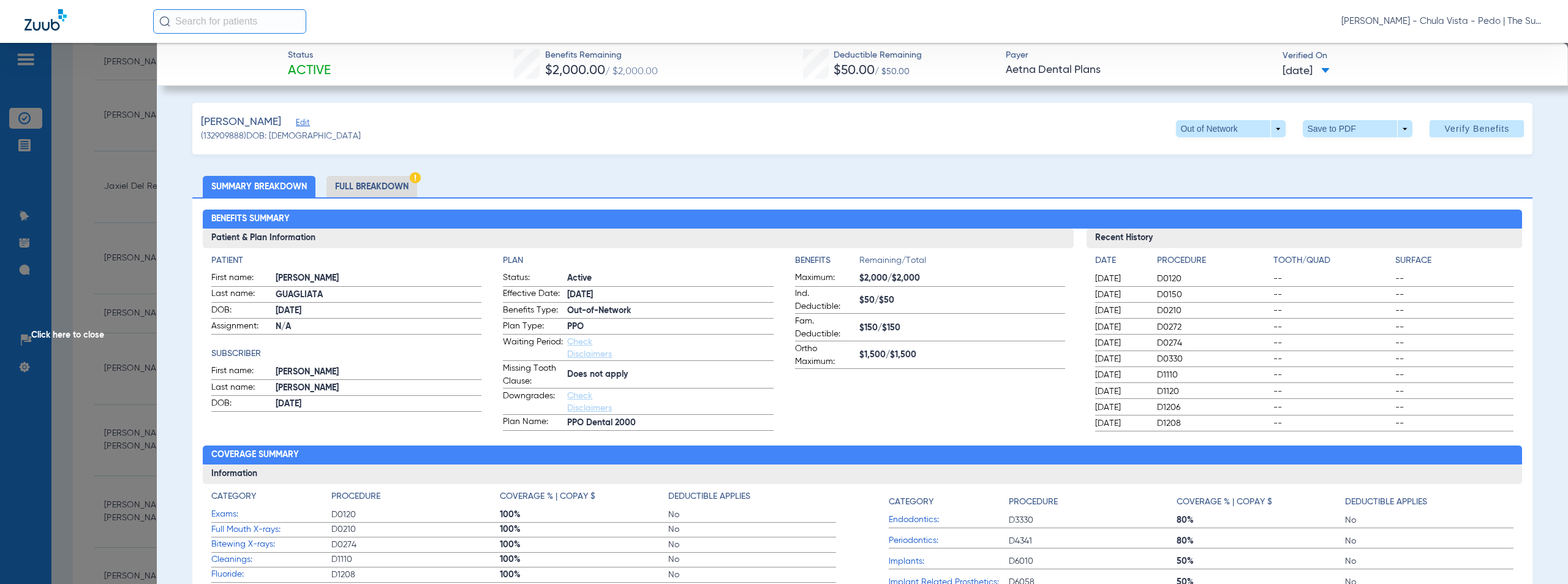
click at [77, 333] on span "Click here to close" at bounding box center [78, 335] width 157 height 584
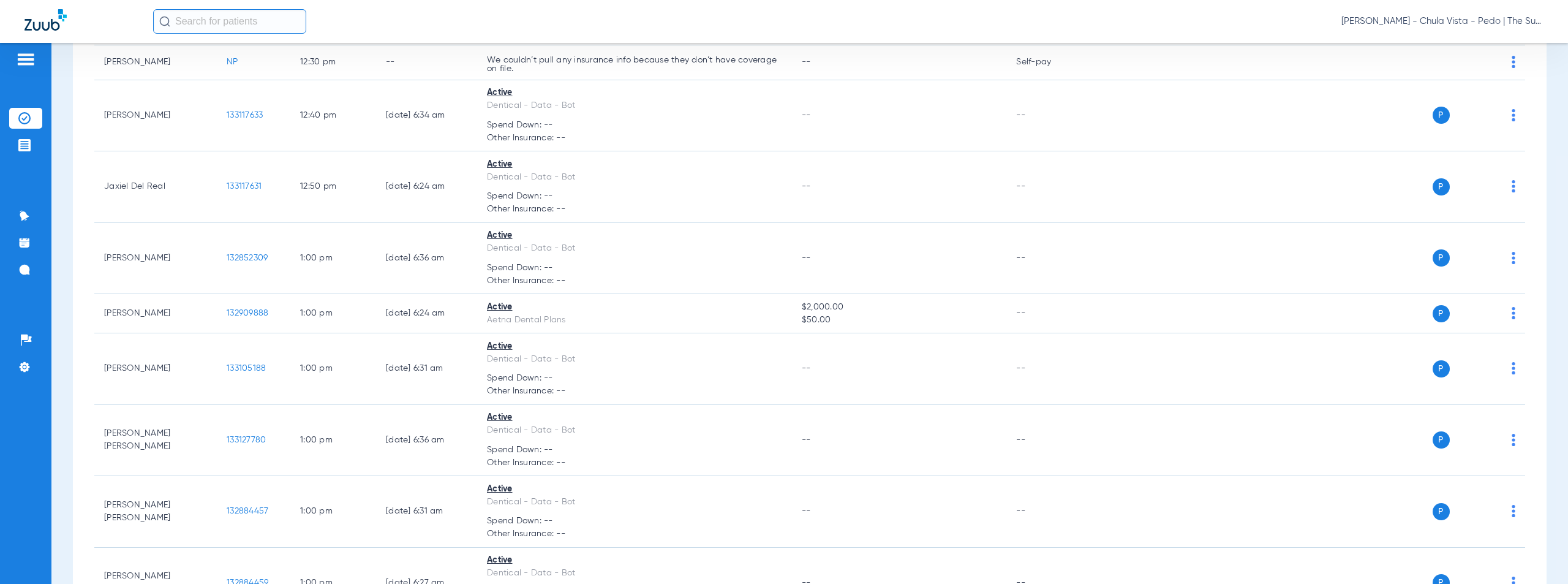
scroll to position [4975, 0]
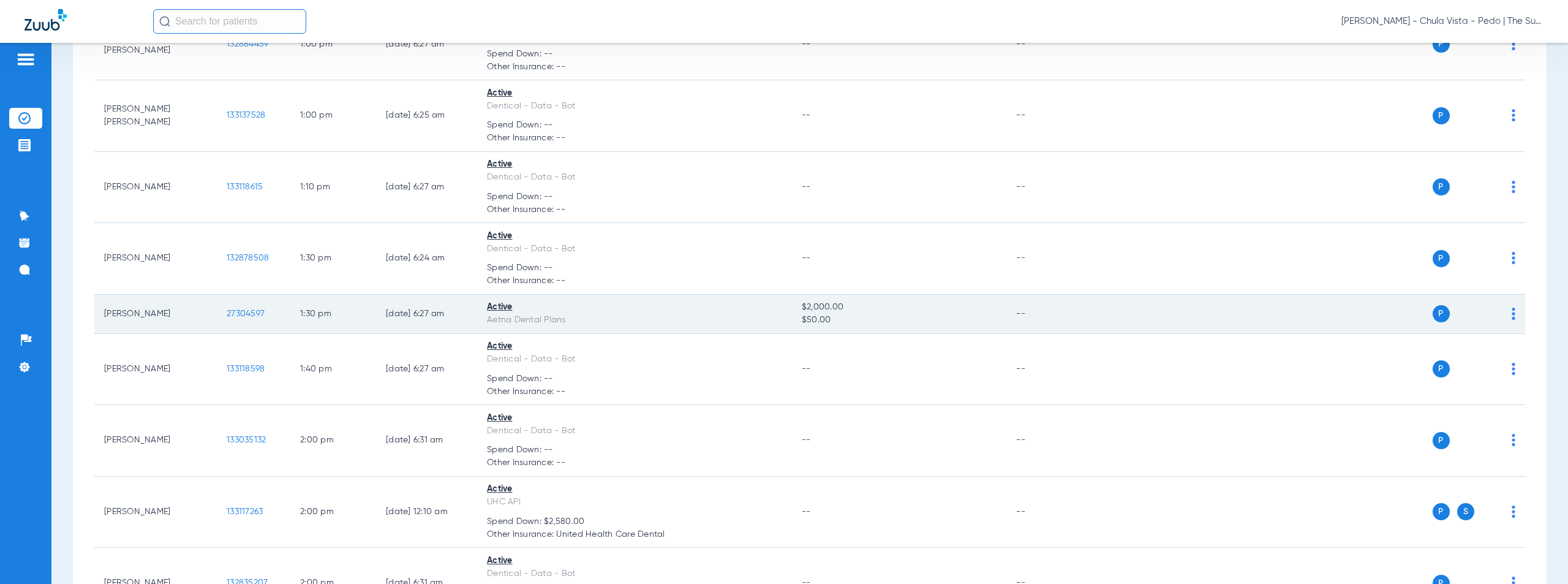
click at [235, 313] on span "27304597" at bounding box center [246, 314] width 38 height 9
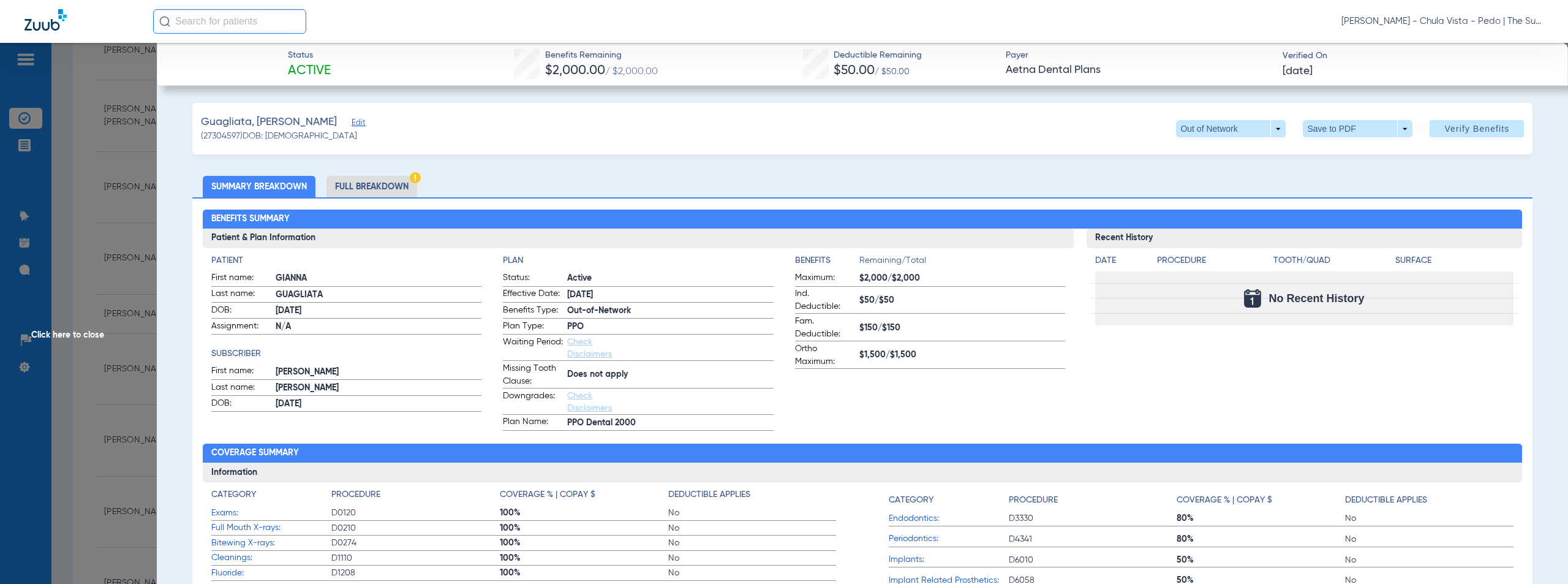
drag, startPoint x: 626, startPoint y: 139, endPoint x: 606, endPoint y: 164, distance: 32.0
click at [626, 139] on div "Guagliata, [PERSON_NAME] Edit (27304597) DOB: [DEMOGRAPHIC_DATA] Out of Network…" at bounding box center [862, 128] width 1341 height 52
click at [84, 335] on span "Click here to close" at bounding box center [78, 335] width 157 height 584
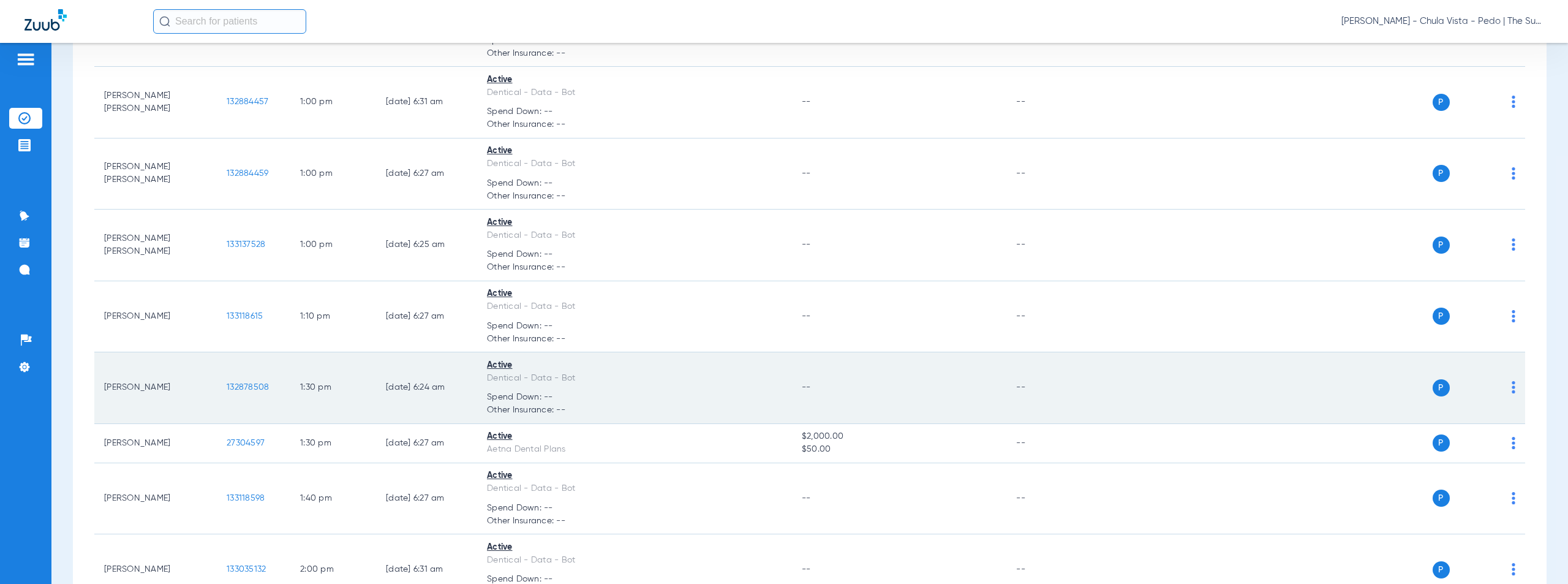
scroll to position [4914, 0]
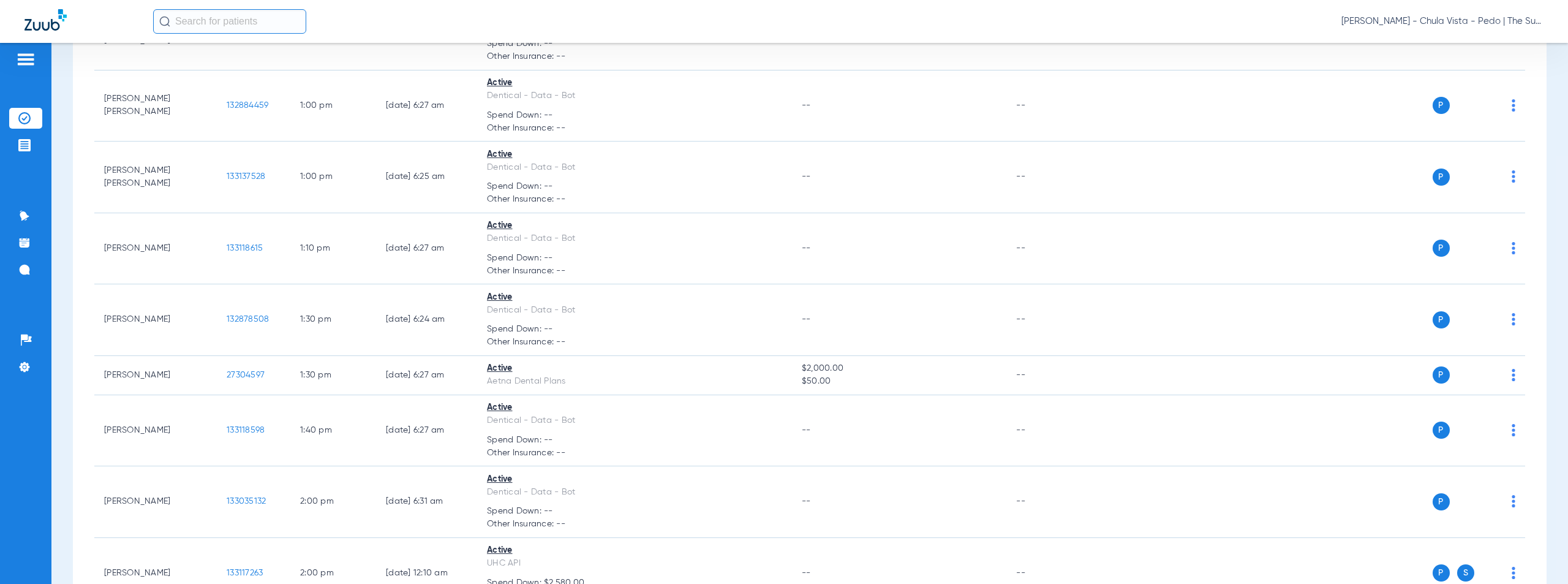
click at [1451, 22] on span "[PERSON_NAME] - Chula Vista - Pedo | The Super Dentists" at bounding box center [1442, 22] width 202 height 12
click at [1492, 45] on span "Account Selection" at bounding box center [1498, 44] width 69 height 9
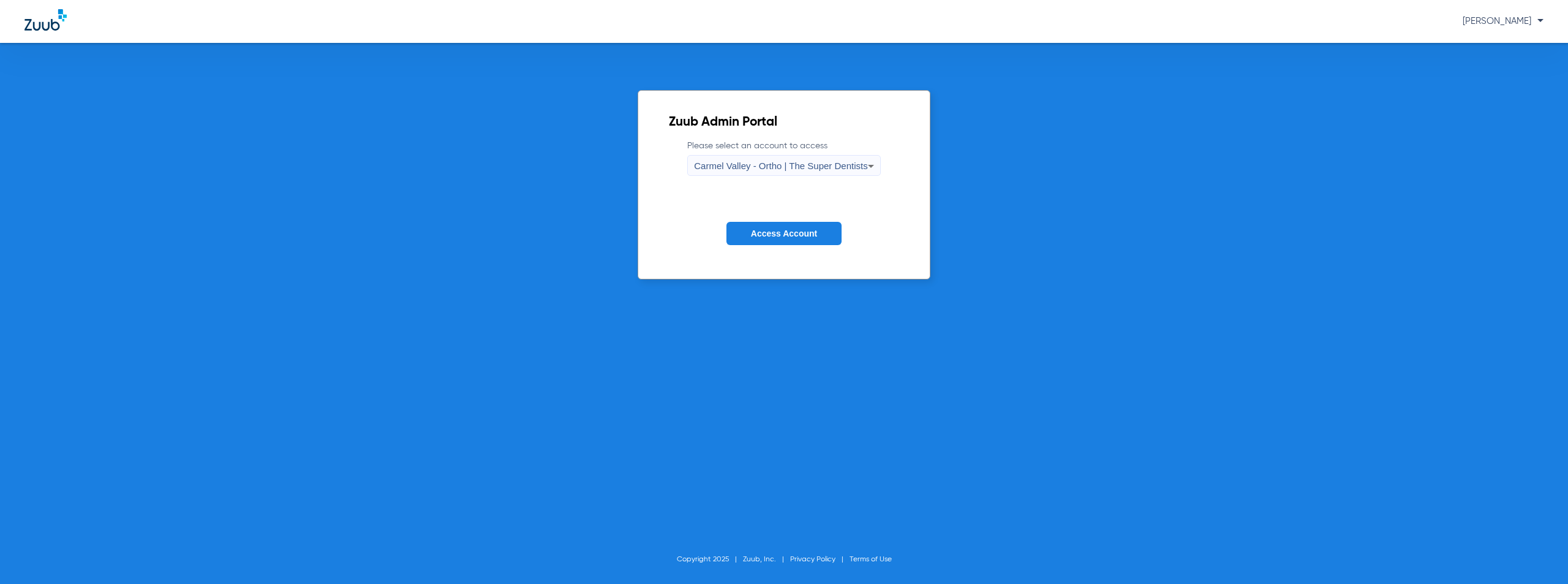
click at [805, 172] on div "Carmel Valley - Ortho | The Super Dentists" at bounding box center [781, 166] width 173 height 21
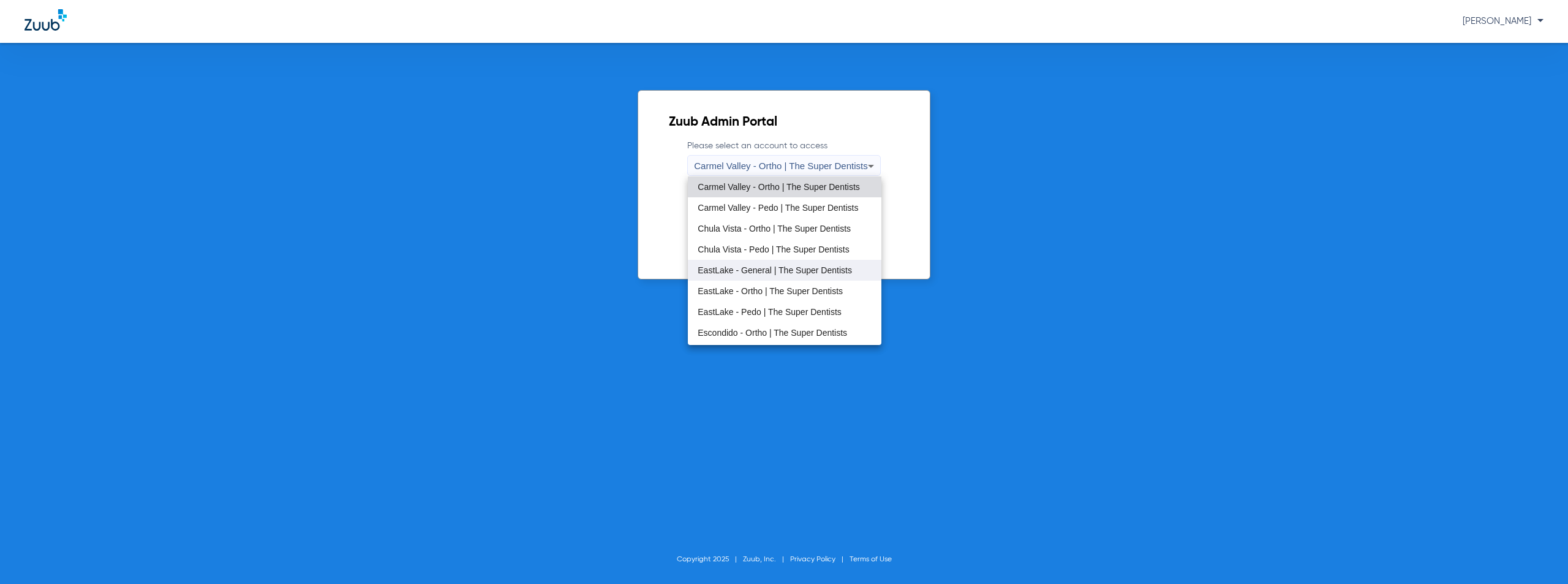
click at [770, 270] on span "EastLake - General | The Super Dentists" at bounding box center [775, 270] width 154 height 9
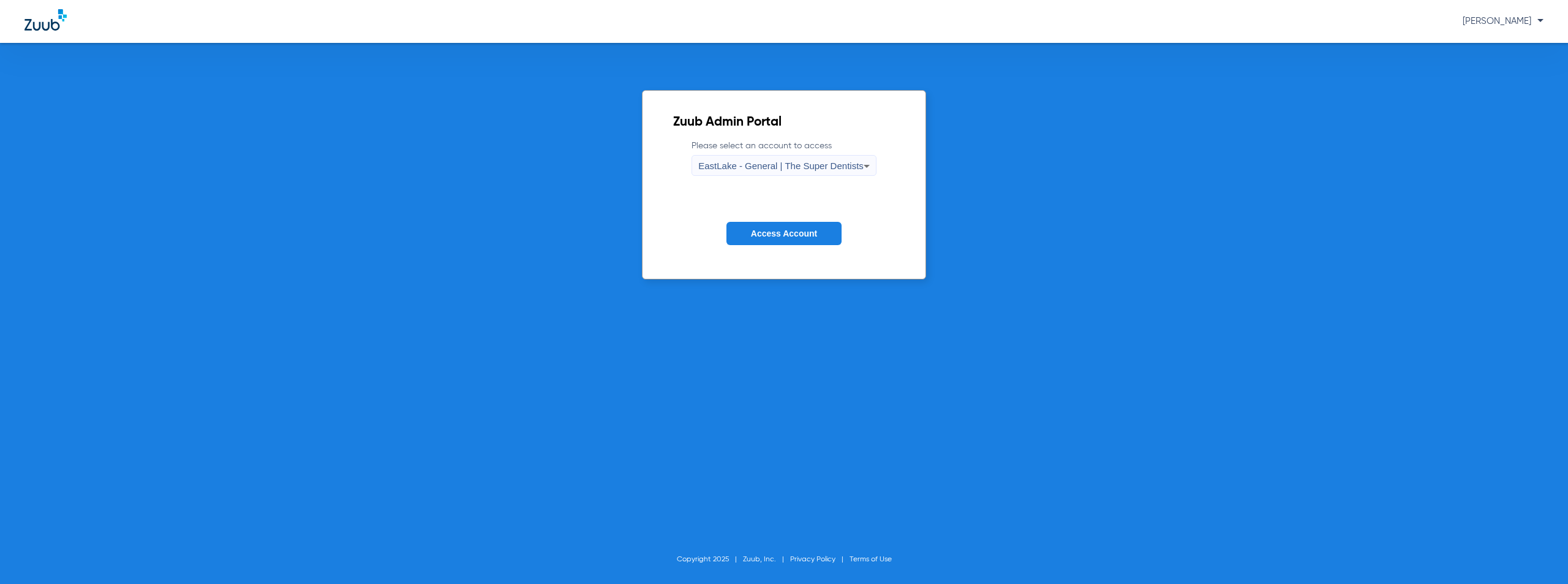
click at [789, 239] on button "Access Account" at bounding box center [784, 233] width 115 height 24
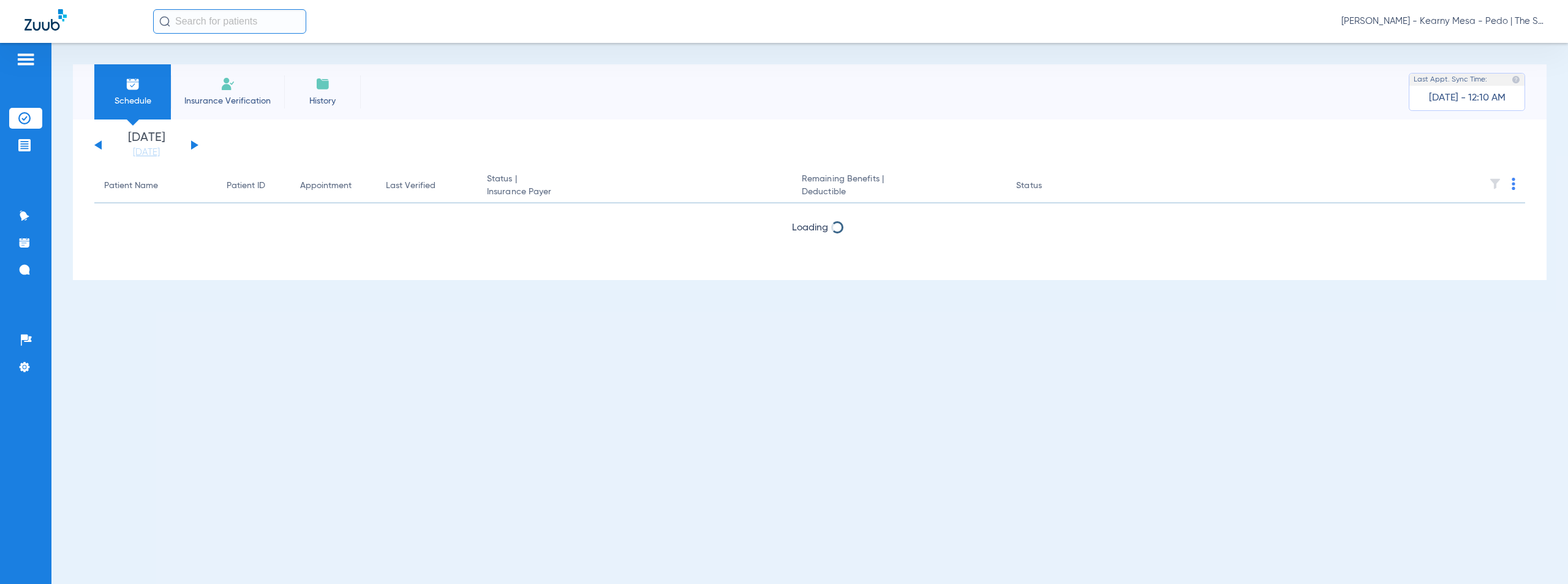
click at [192, 145] on button at bounding box center [195, 145] width 8 height 9
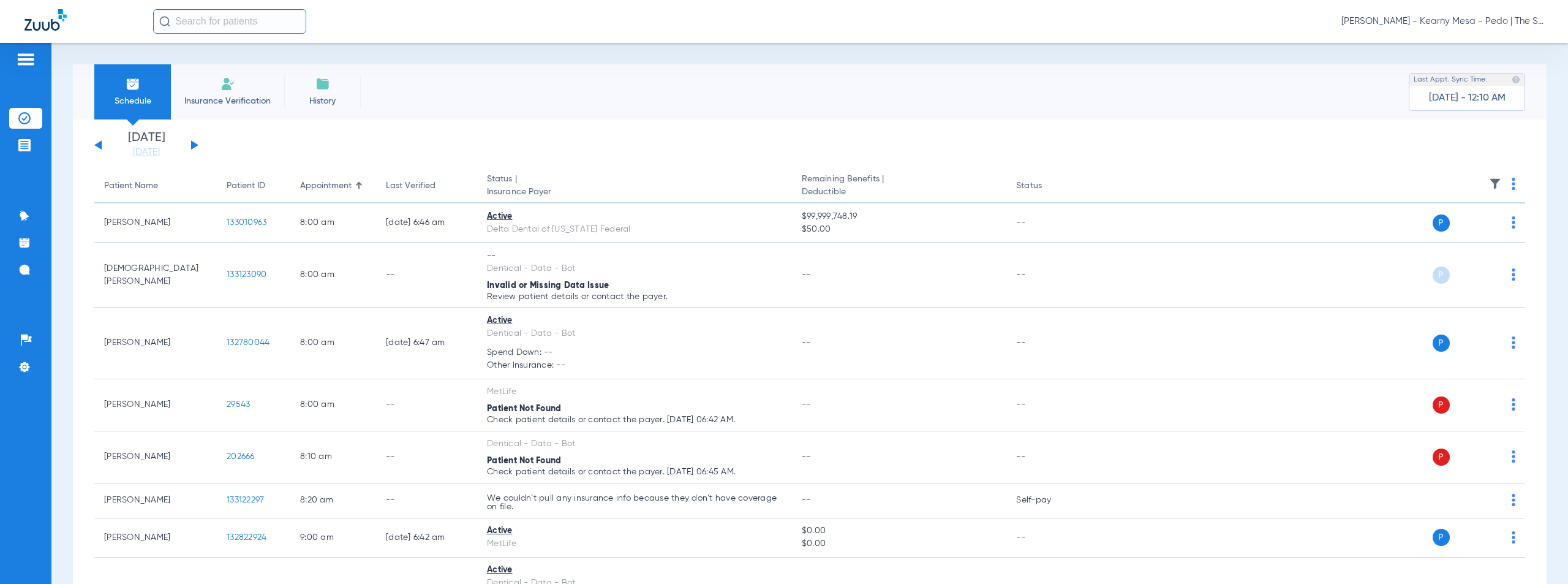
click at [1512, 181] on img at bounding box center [1514, 183] width 3 height 12
click at [1446, 233] on span "Verify All" at bounding box center [1457, 232] width 77 height 9
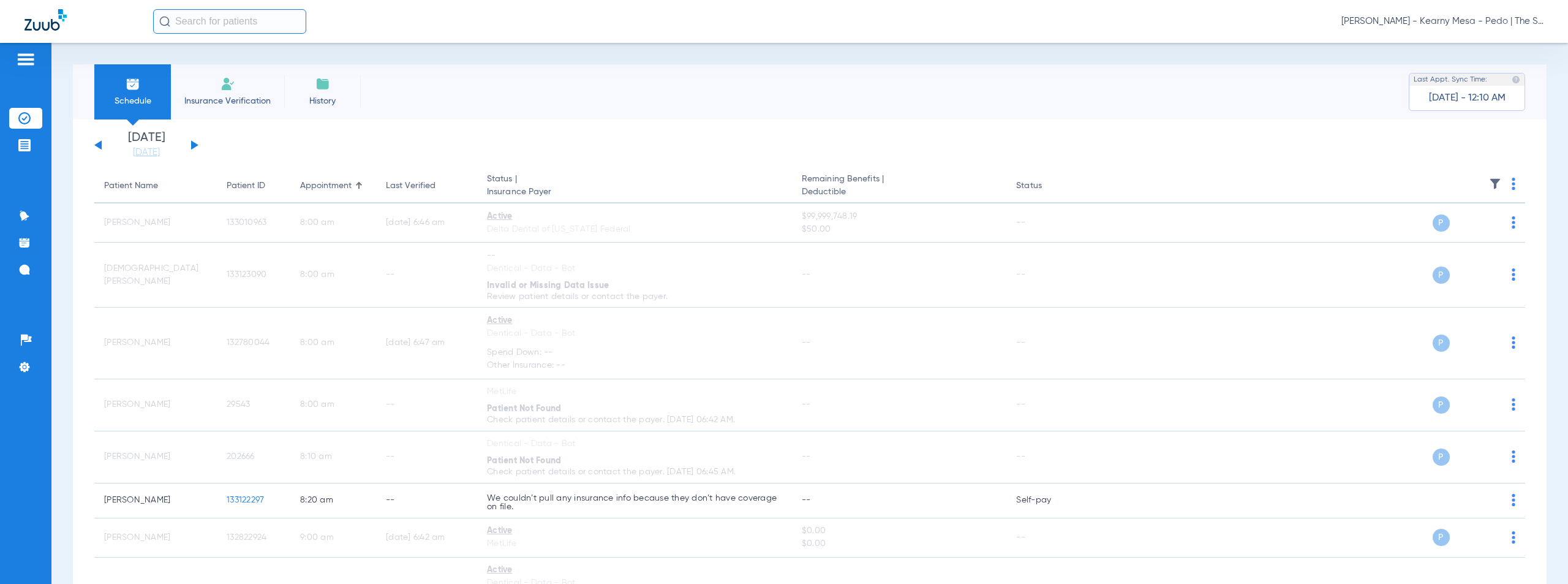
click at [1456, 22] on span "[PERSON_NAME] - Kearny Mesa - Pedo | The Super Dentists" at bounding box center [1442, 22] width 202 height 12
click at [1491, 43] on span "Account Selection" at bounding box center [1498, 44] width 69 height 9
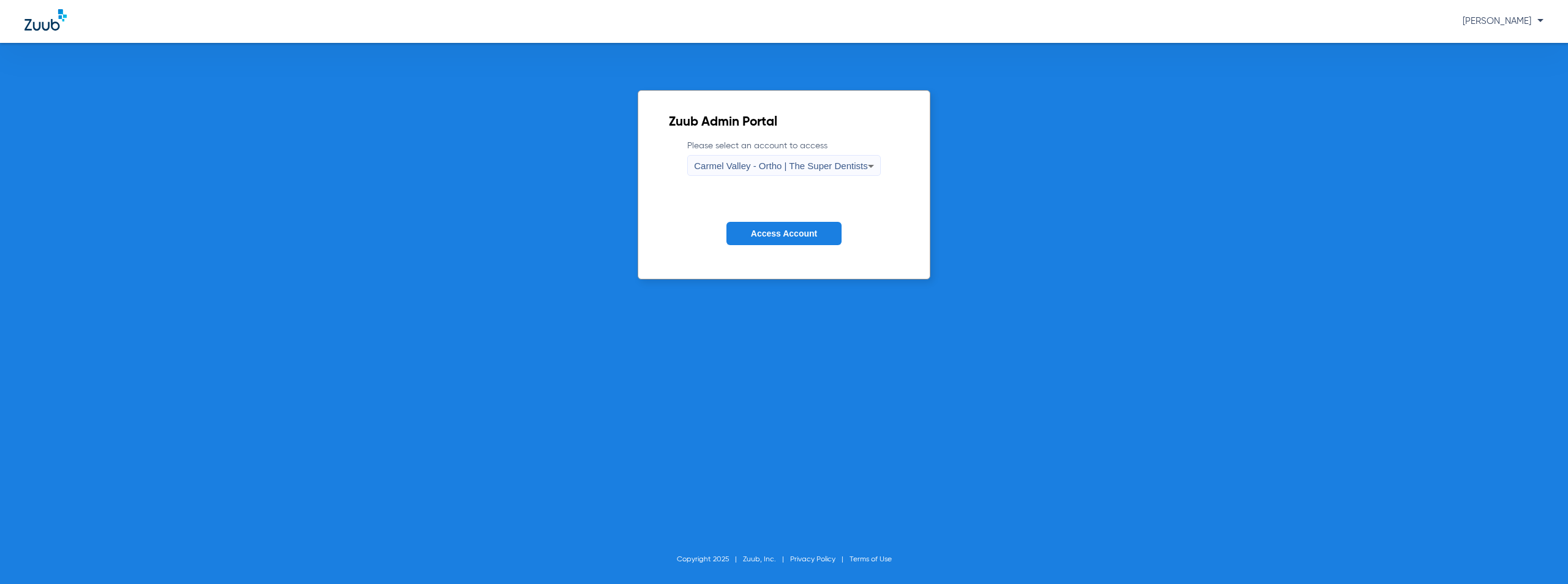
click at [789, 171] on div "Carmel Valley - Ortho | The Super Dentists" at bounding box center [781, 166] width 173 height 21
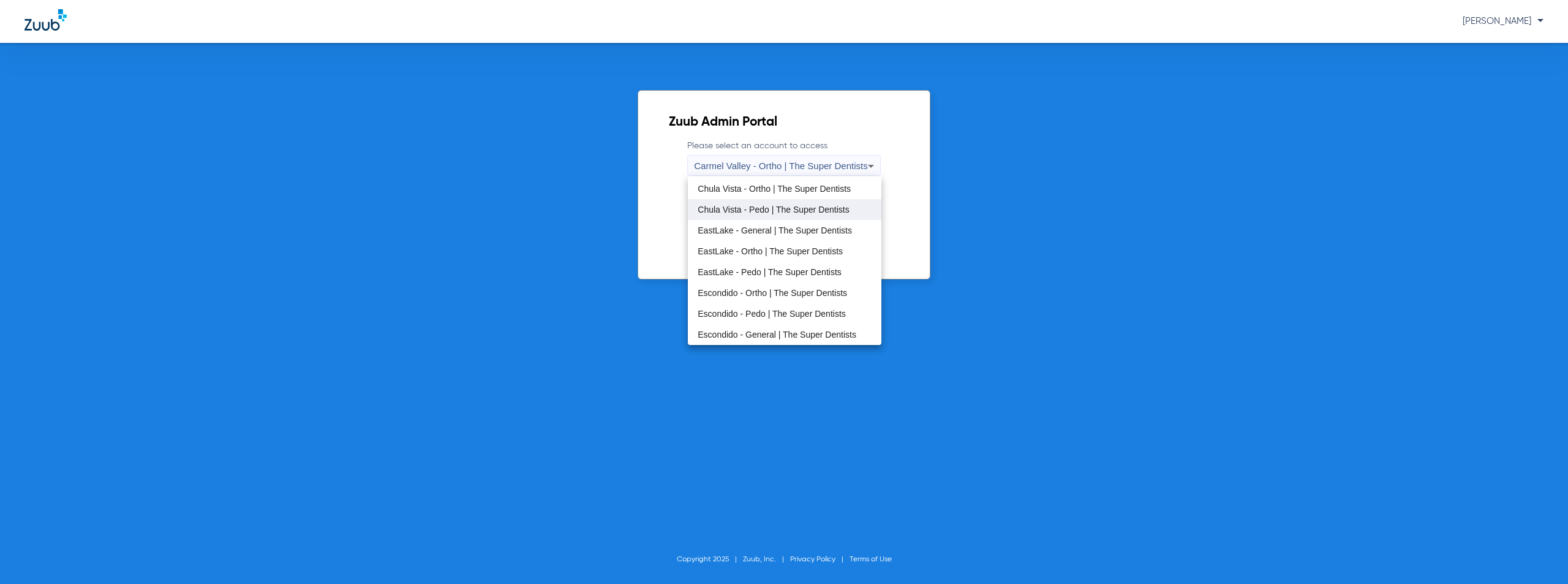
scroll to position [61, 0]
click at [758, 253] on span "EastLake - Pedo | The Super Dentists" at bounding box center [769, 251] width 144 height 9
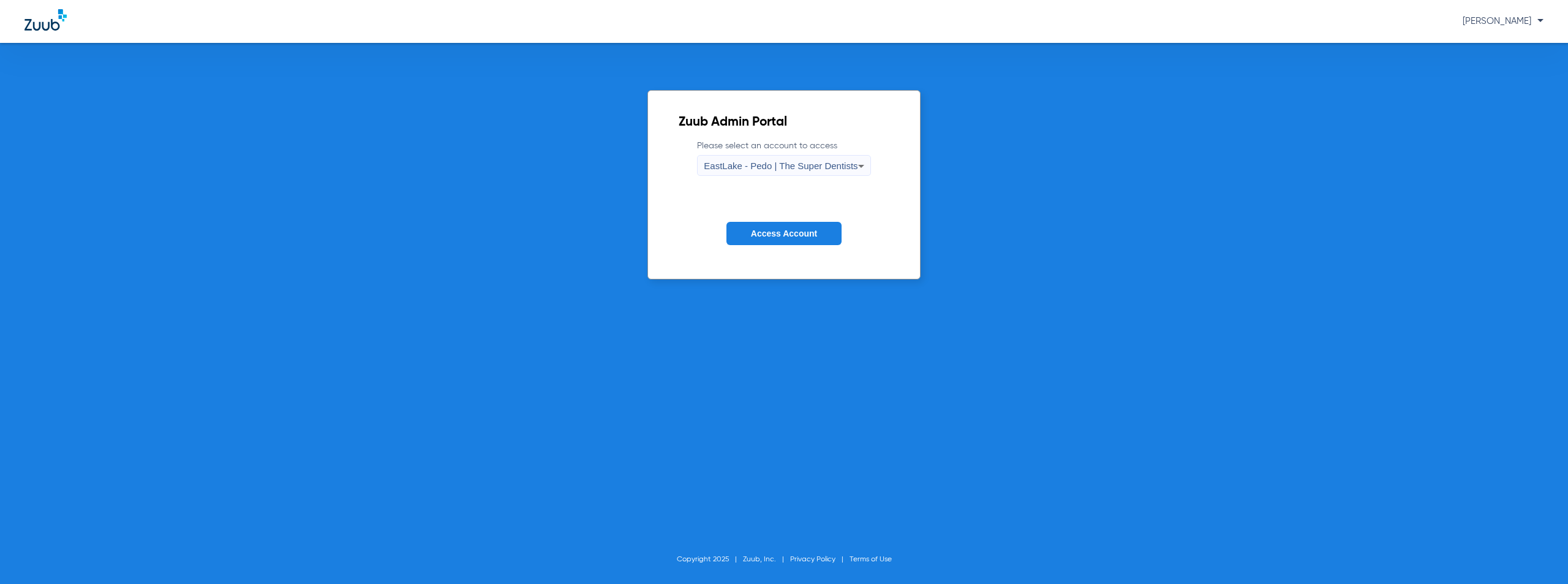
click at [804, 230] on span "Access Account" at bounding box center [784, 233] width 66 height 9
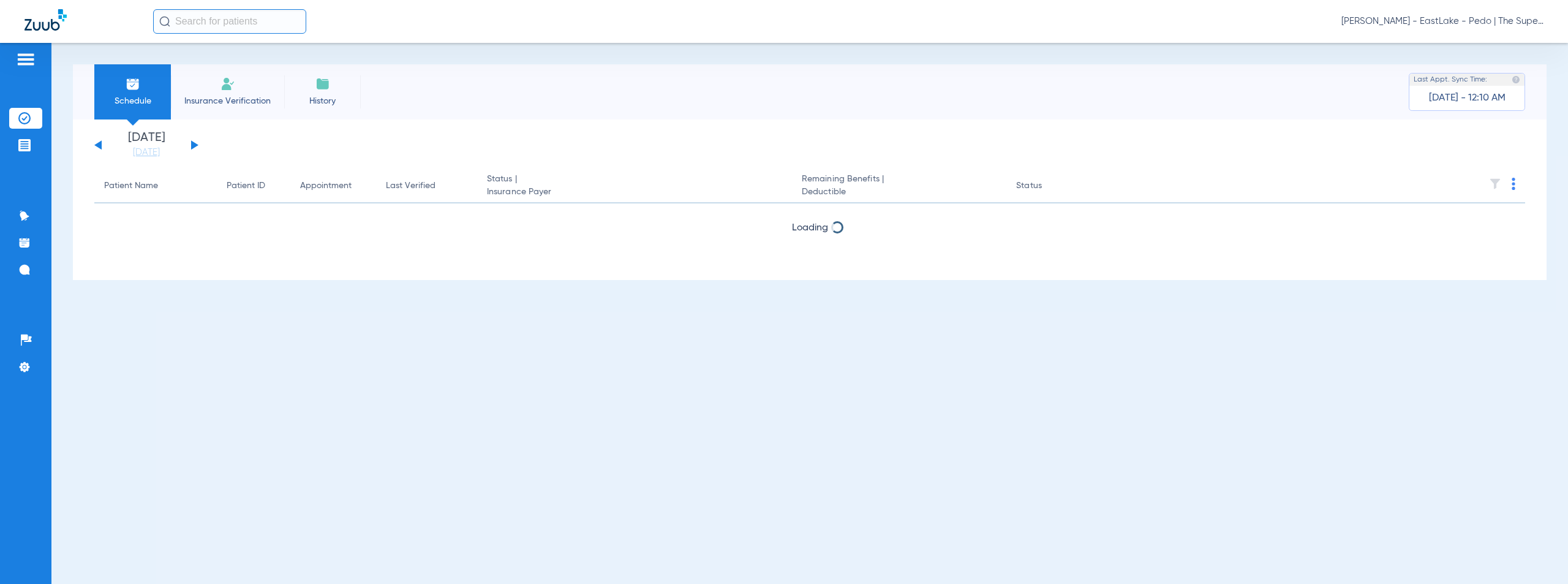
click at [194, 145] on button at bounding box center [195, 145] width 8 height 9
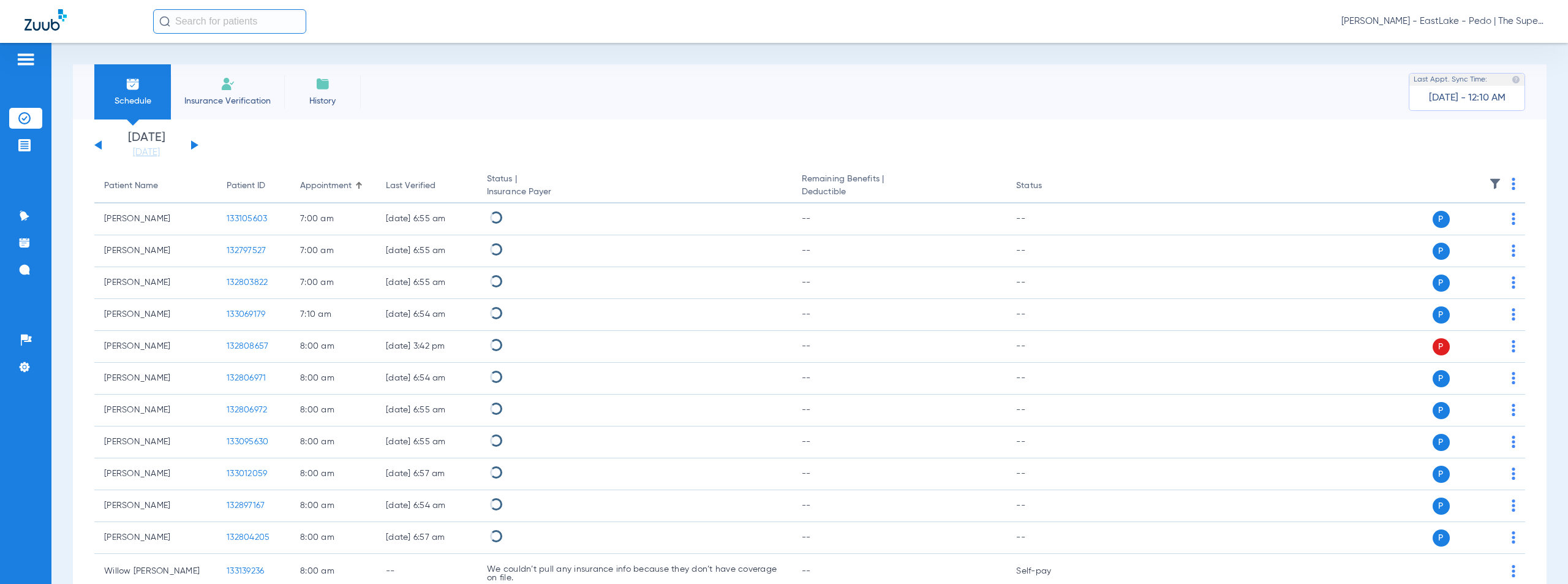
click at [1512, 182] on img at bounding box center [1514, 183] width 3 height 12
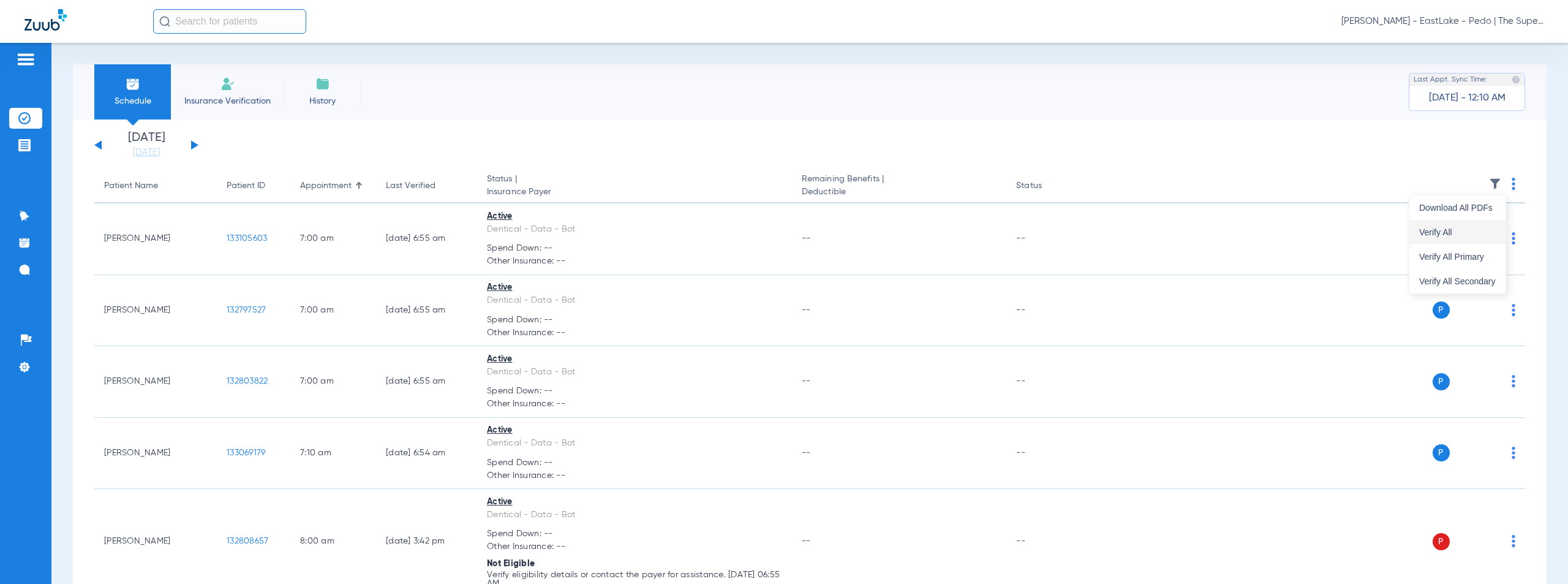
click at [1440, 233] on span "Verify All" at bounding box center [1457, 232] width 77 height 9
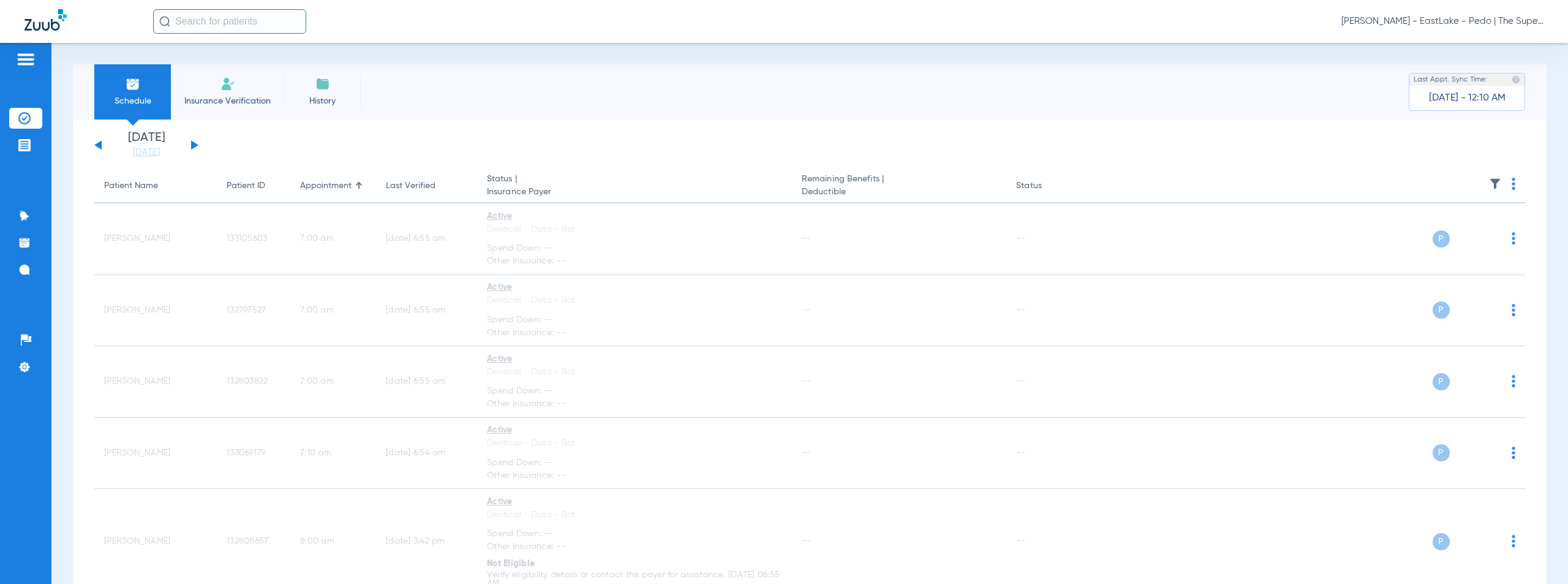
click at [1470, 20] on span "[PERSON_NAME] - EastLake - Pedo | The Super Dentists" at bounding box center [1442, 22] width 202 height 12
click at [1484, 44] on span "Account Selection" at bounding box center [1498, 44] width 69 height 9
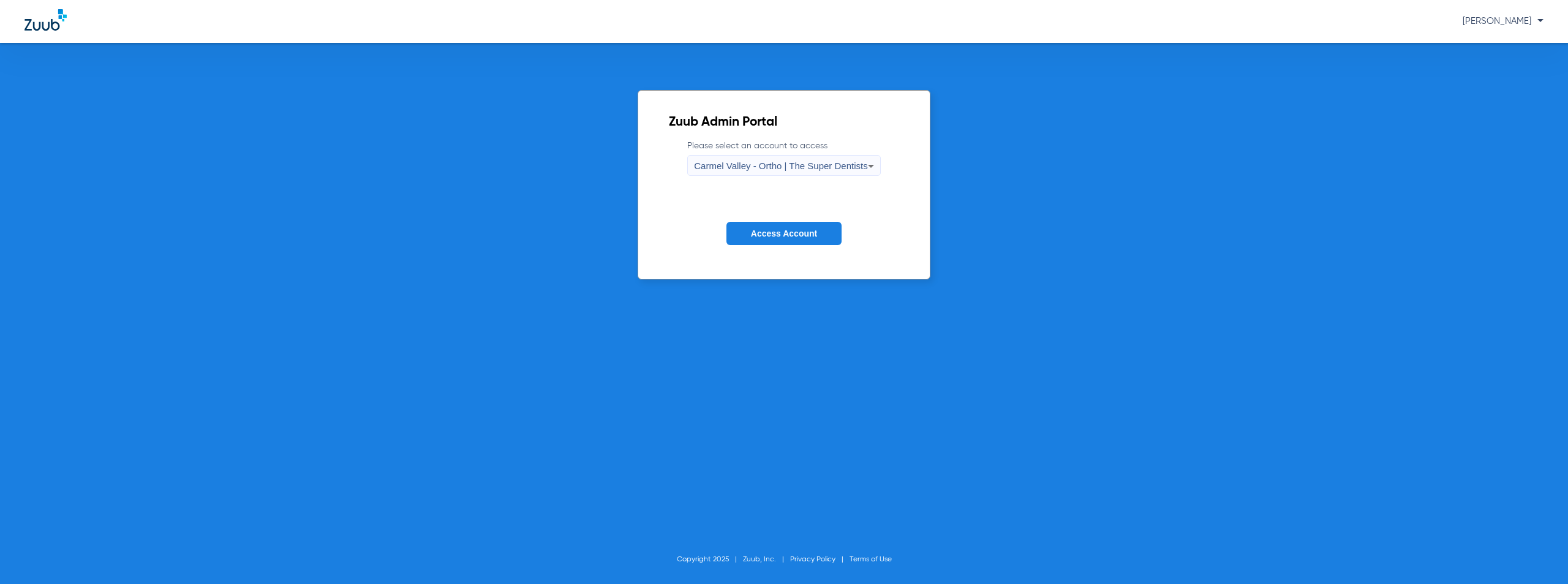
click at [781, 166] on span "Carmel Valley - Ortho | The Super Dentists" at bounding box center [781, 165] width 173 height 10
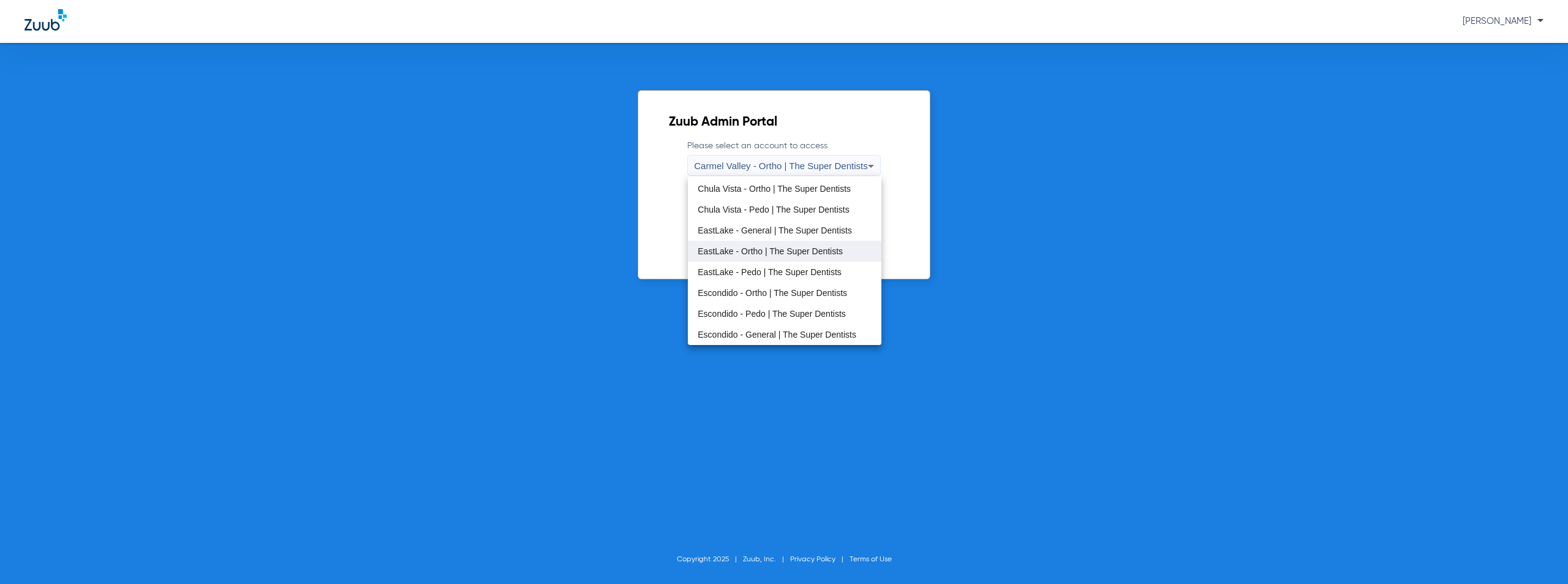
scroll to position [61, 0]
click at [763, 293] on span "Escondido - Pedo | The Super Dentists" at bounding box center [772, 292] width 148 height 9
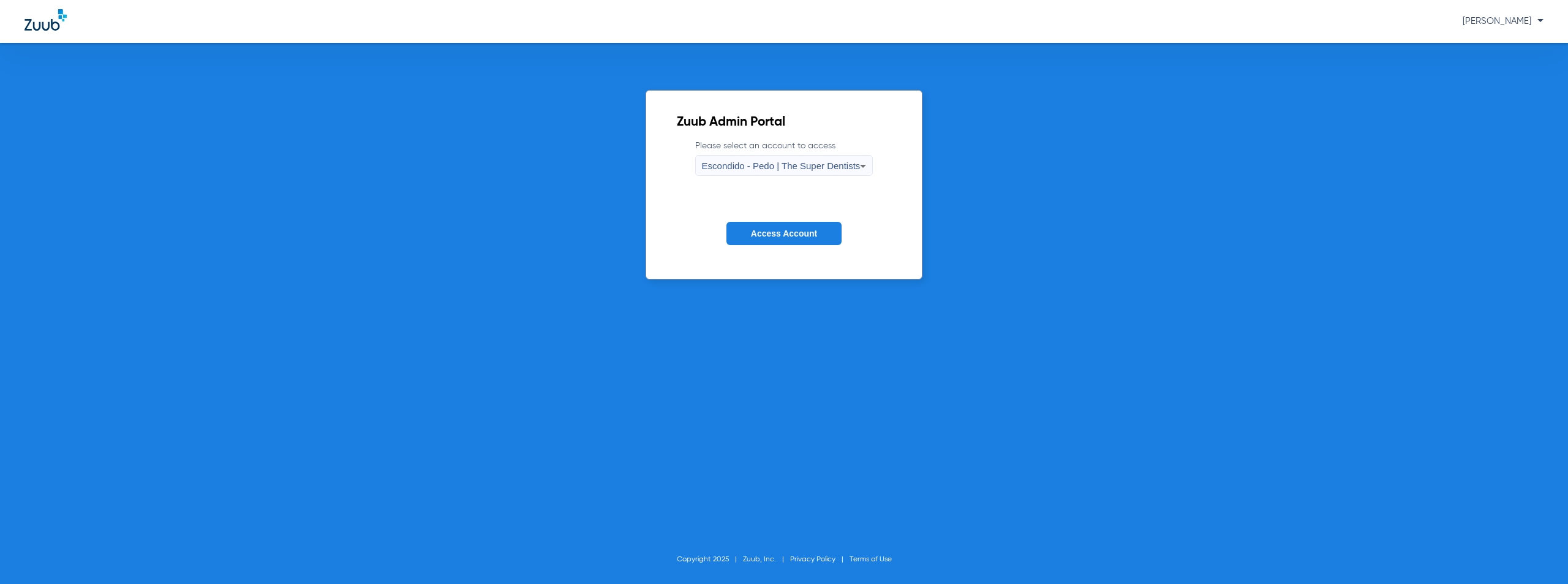
click at [792, 240] on button "Access Account" at bounding box center [784, 233] width 115 height 24
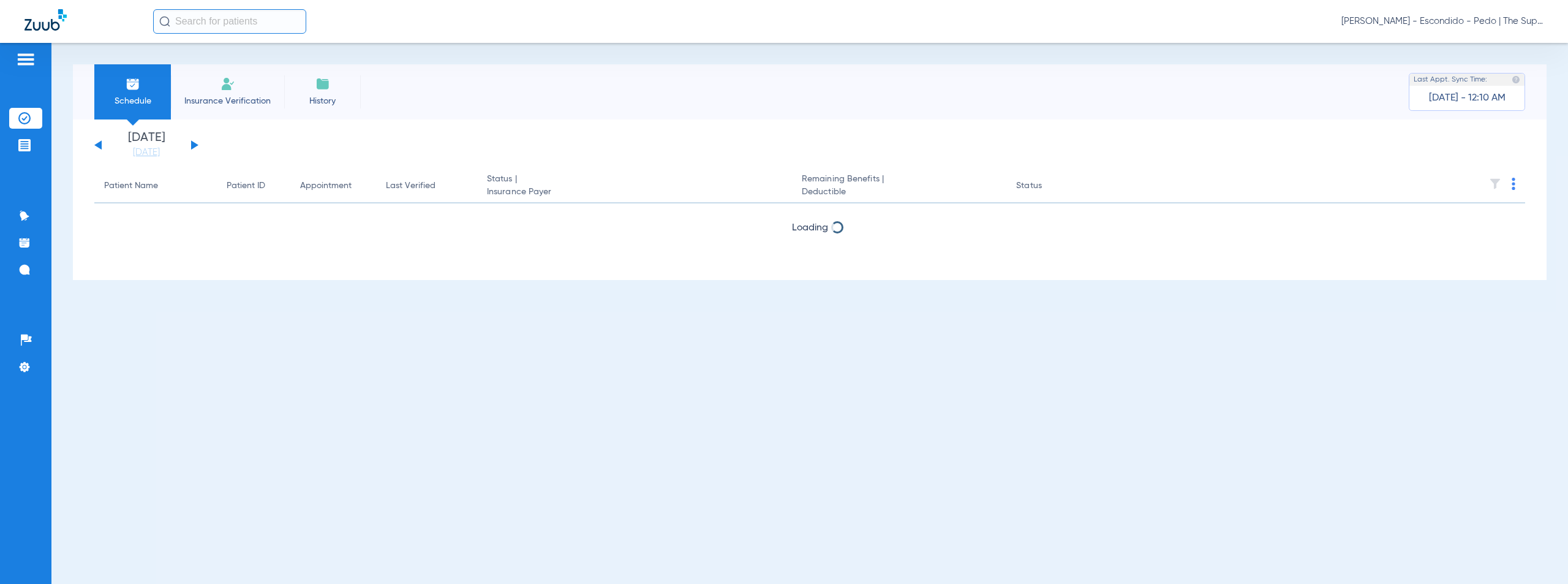
click at [195, 146] on button at bounding box center [195, 145] width 8 height 9
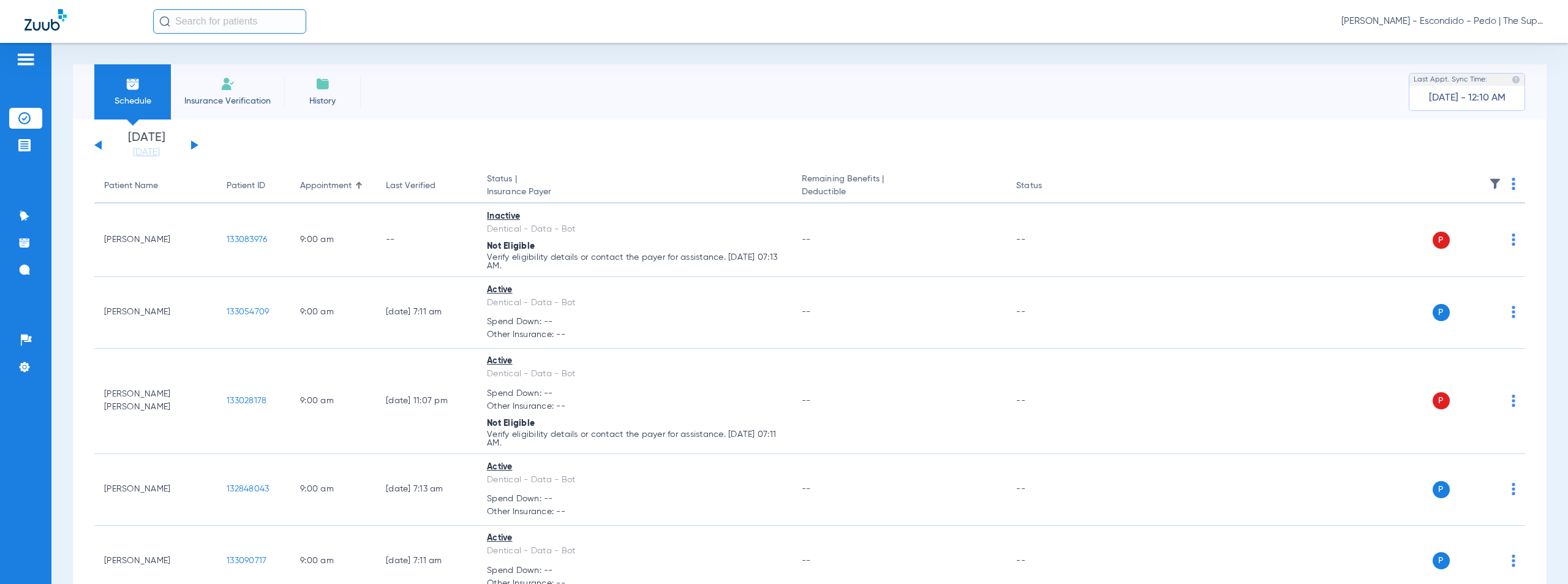
click at [1512, 184] on img at bounding box center [1514, 183] width 3 height 12
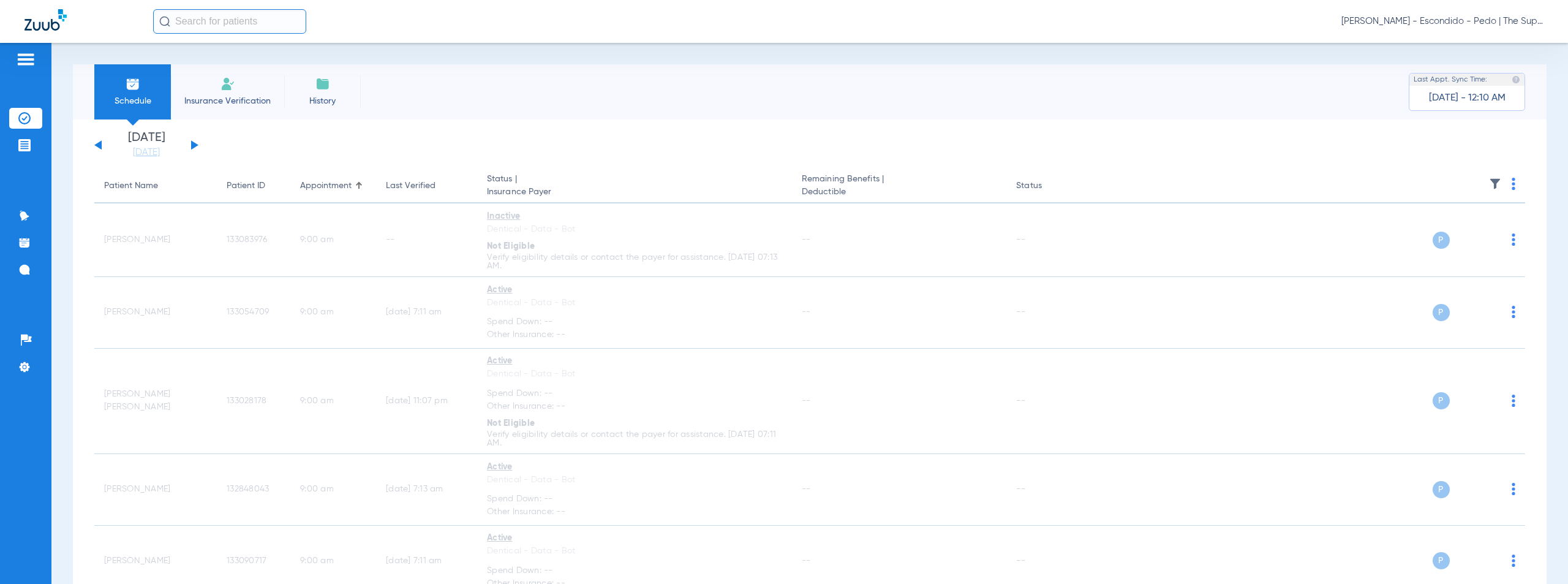
click at [1448, 22] on span "[PERSON_NAME] - Escondido - Pedo | The Super Dentists" at bounding box center [1442, 22] width 202 height 12
click at [1491, 45] on span "Account Selection" at bounding box center [1498, 44] width 69 height 9
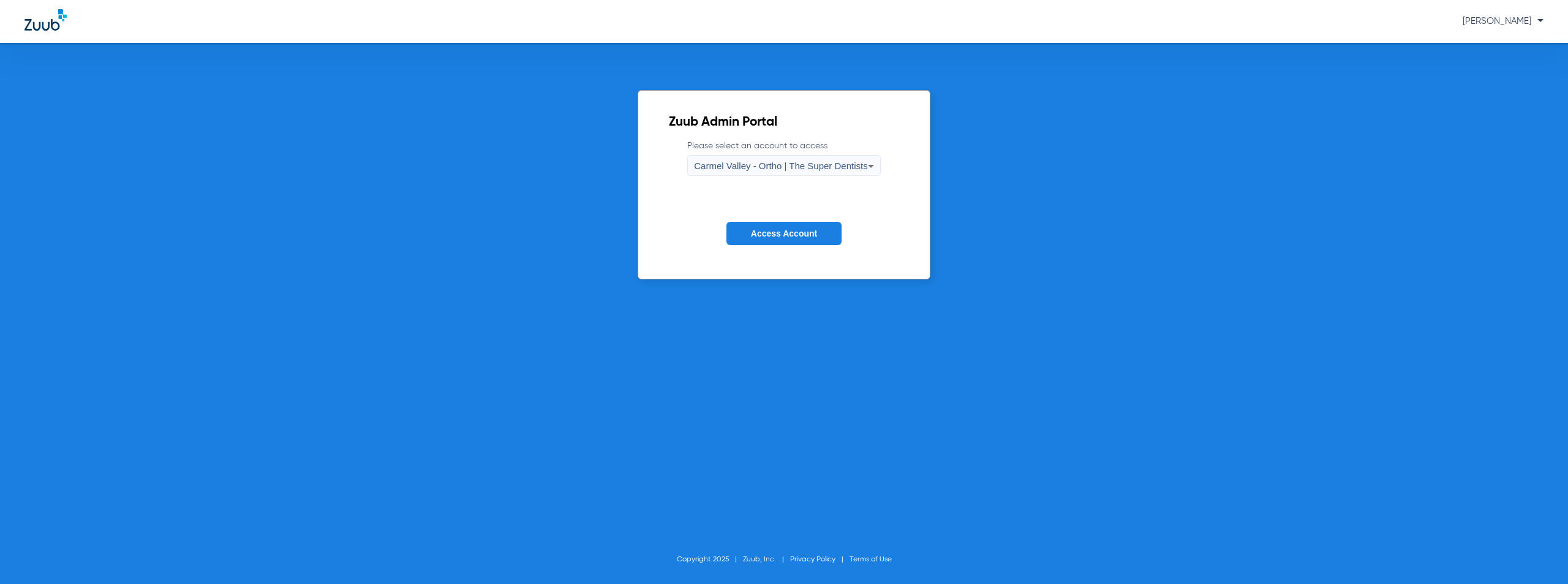
click at [821, 170] on span "Carmel Valley - Ortho | The Super Dentists" at bounding box center [781, 165] width 173 height 10
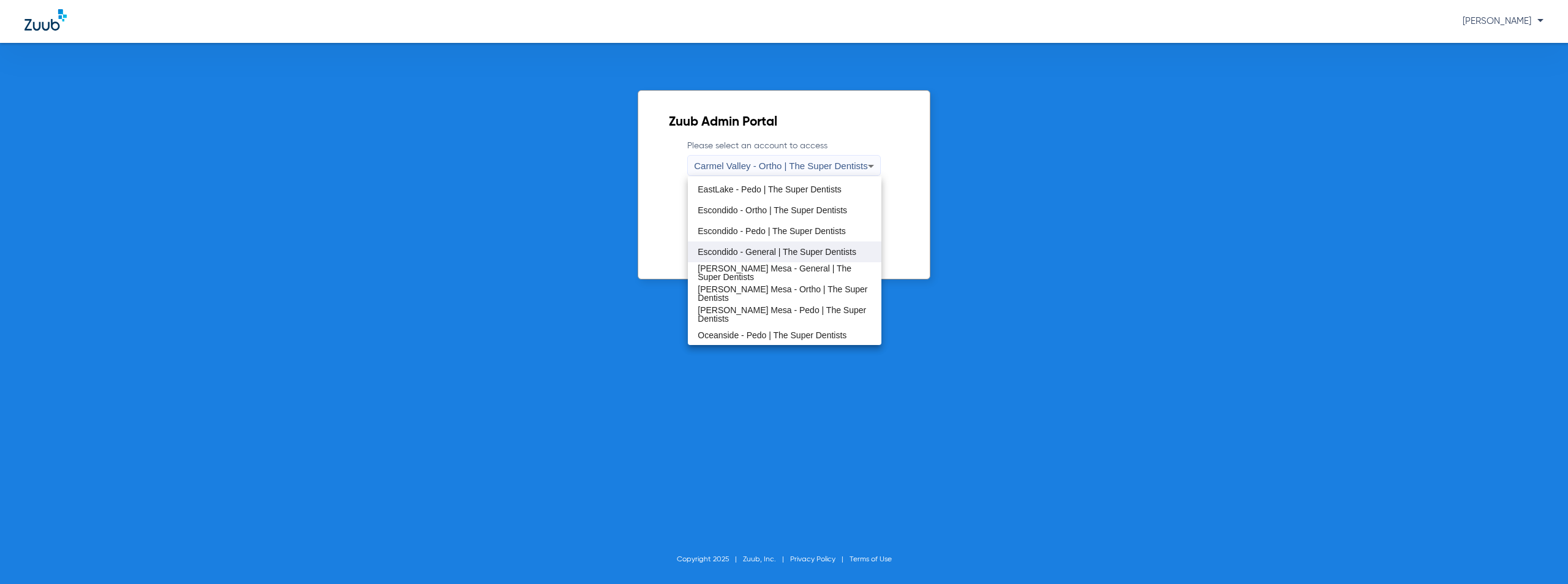
scroll to position [144, 0]
click at [785, 251] on span "[PERSON_NAME] Mesa - General | The Super Dentists" at bounding box center [784, 252] width 173 height 17
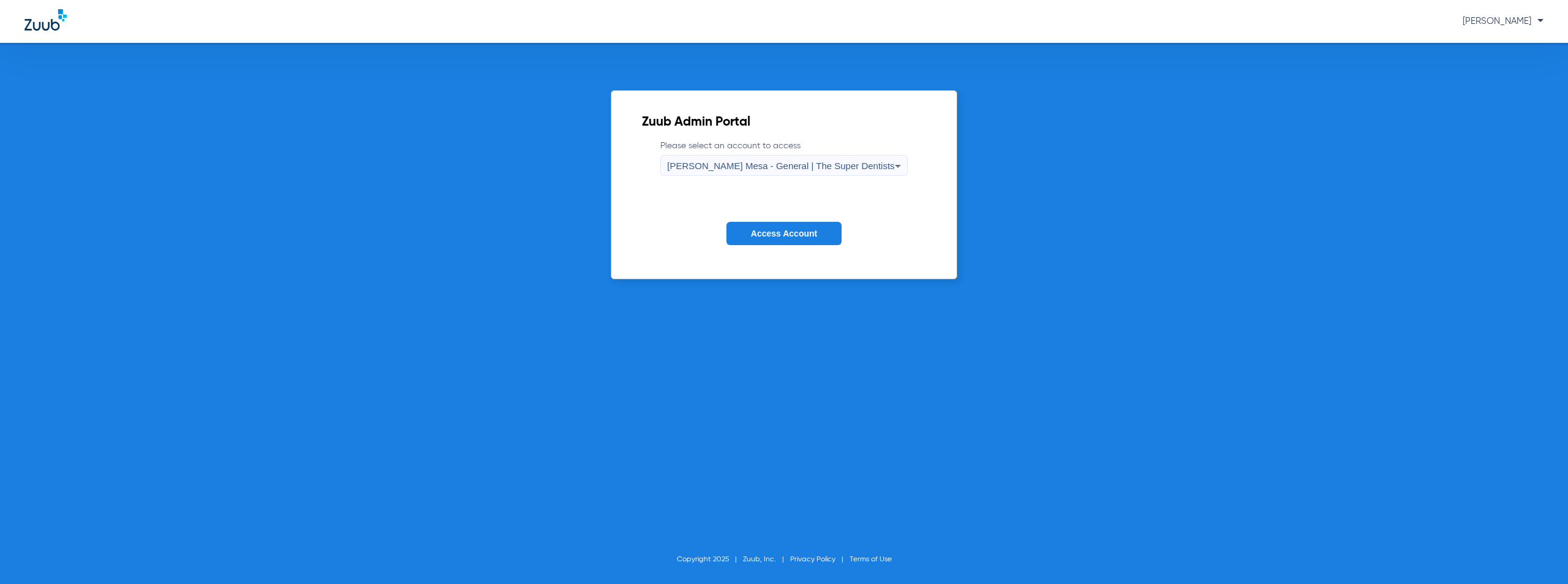
click at [798, 234] on span "Access Account" at bounding box center [784, 233] width 66 height 9
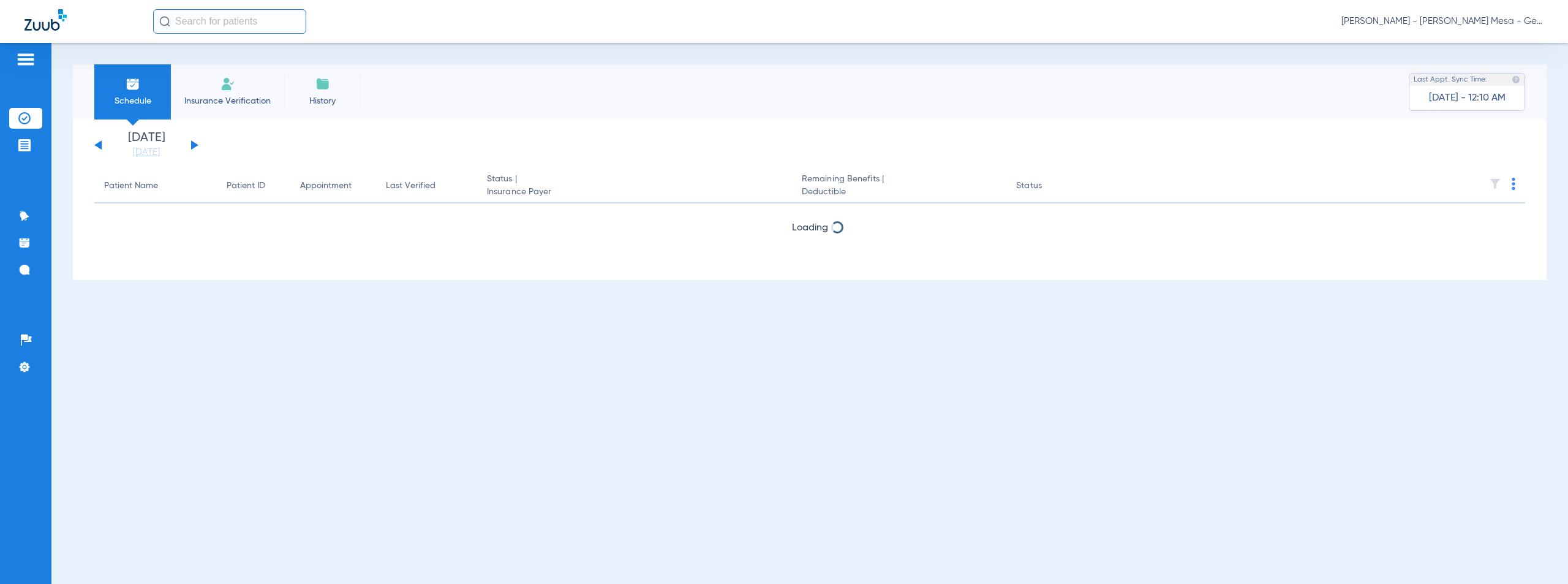
click at [194, 146] on button at bounding box center [195, 145] width 8 height 9
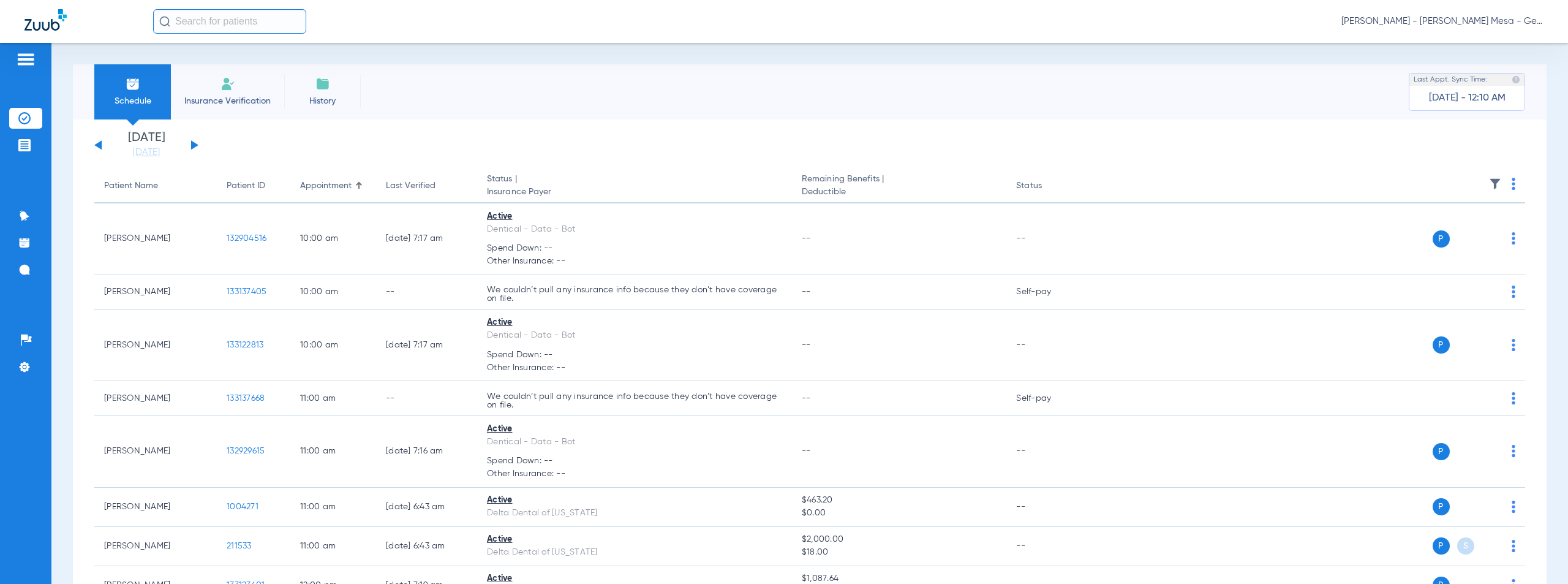
click at [1512, 183] on img at bounding box center [1514, 183] width 3 height 12
click at [1443, 232] on span "Verify All" at bounding box center [1457, 232] width 77 height 9
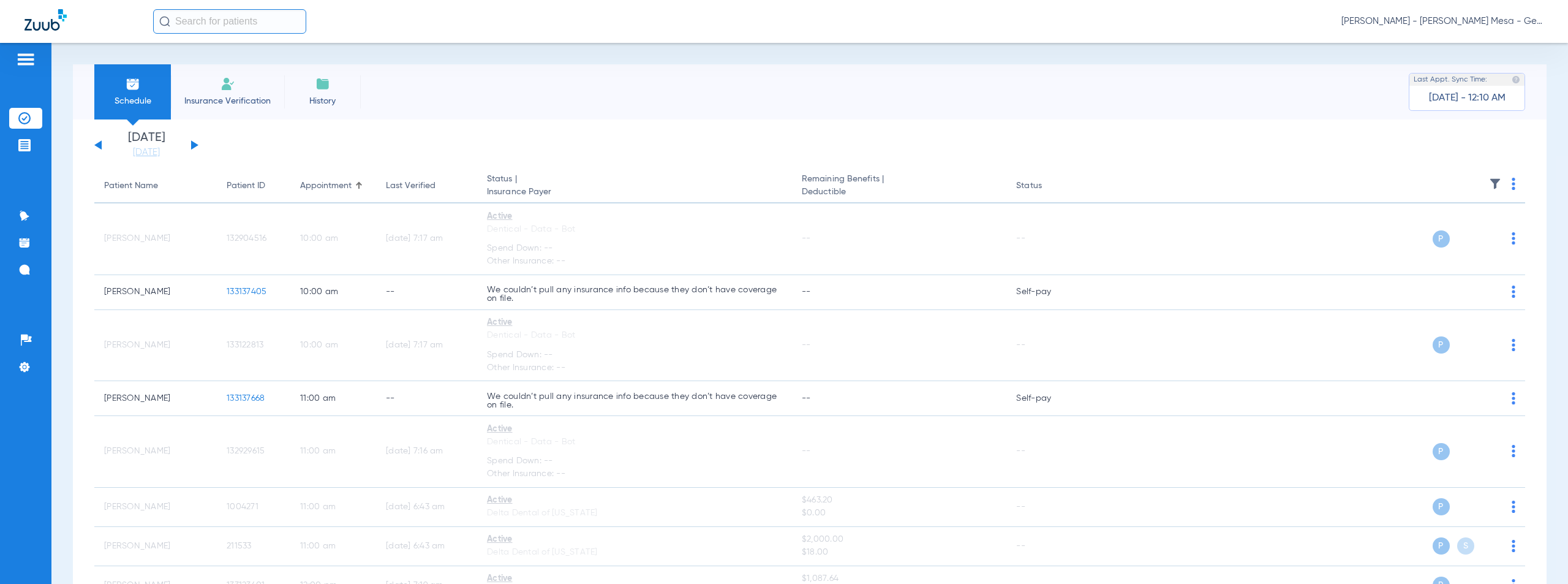
click at [1451, 22] on span "[PERSON_NAME] - [PERSON_NAME] Mesa - General | The Super Dentists" at bounding box center [1442, 22] width 202 height 12
click at [1485, 47] on span "Account Selection" at bounding box center [1498, 44] width 69 height 9
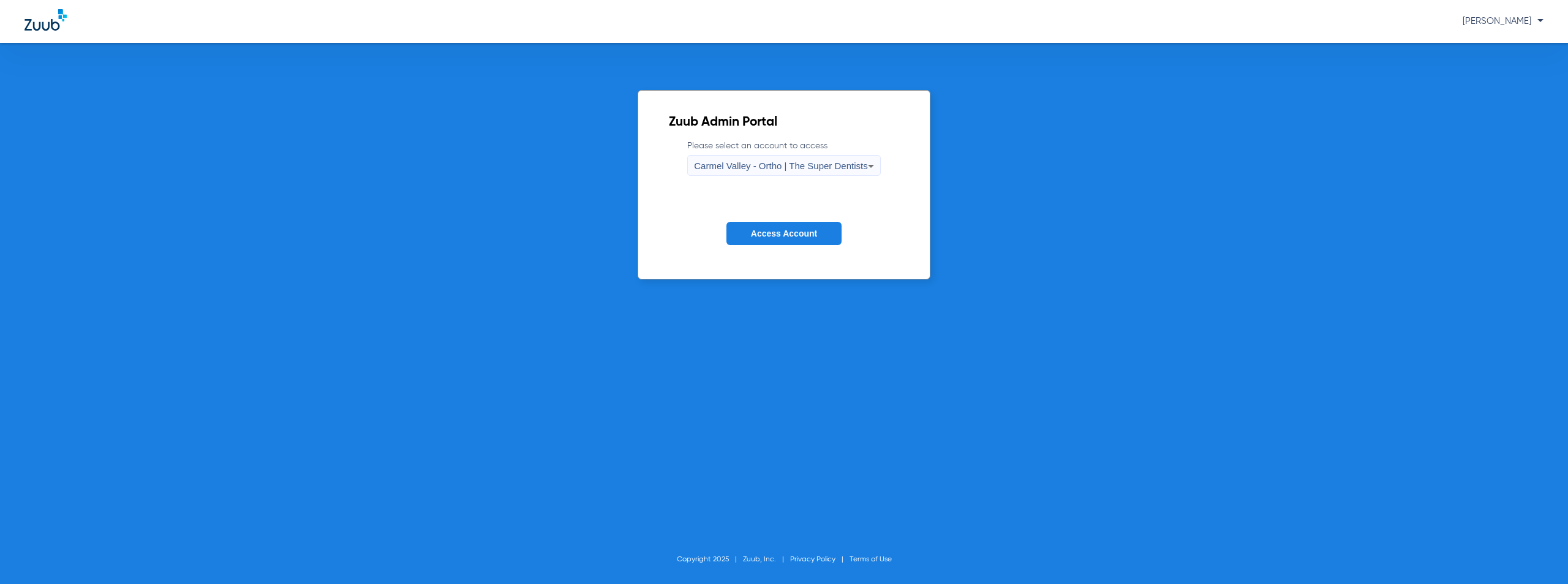
click at [793, 169] on span "Carmel Valley - Ortho | The Super Dentists" at bounding box center [781, 165] width 173 height 10
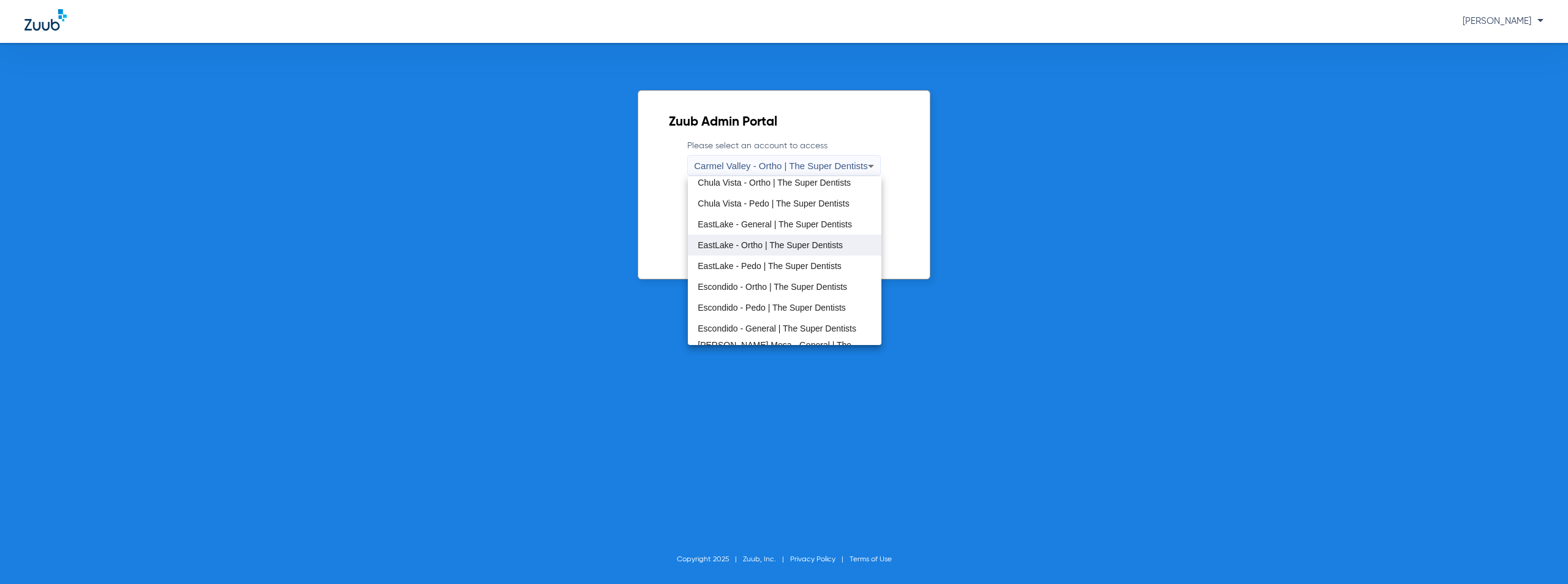
scroll to position [144, 0]
click at [761, 295] on span "[PERSON_NAME] Mesa - Pedo | The Super Dentists" at bounding box center [784, 293] width 173 height 17
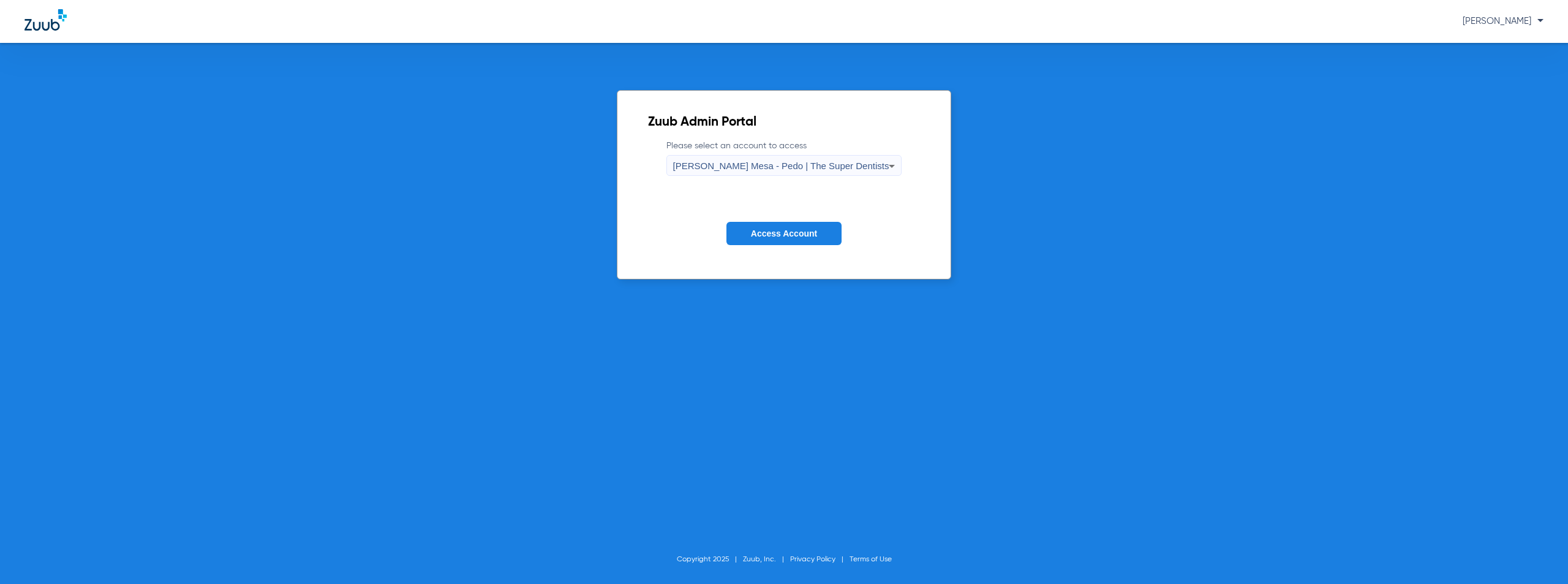
click at [787, 237] on span "Access Account" at bounding box center [784, 233] width 66 height 9
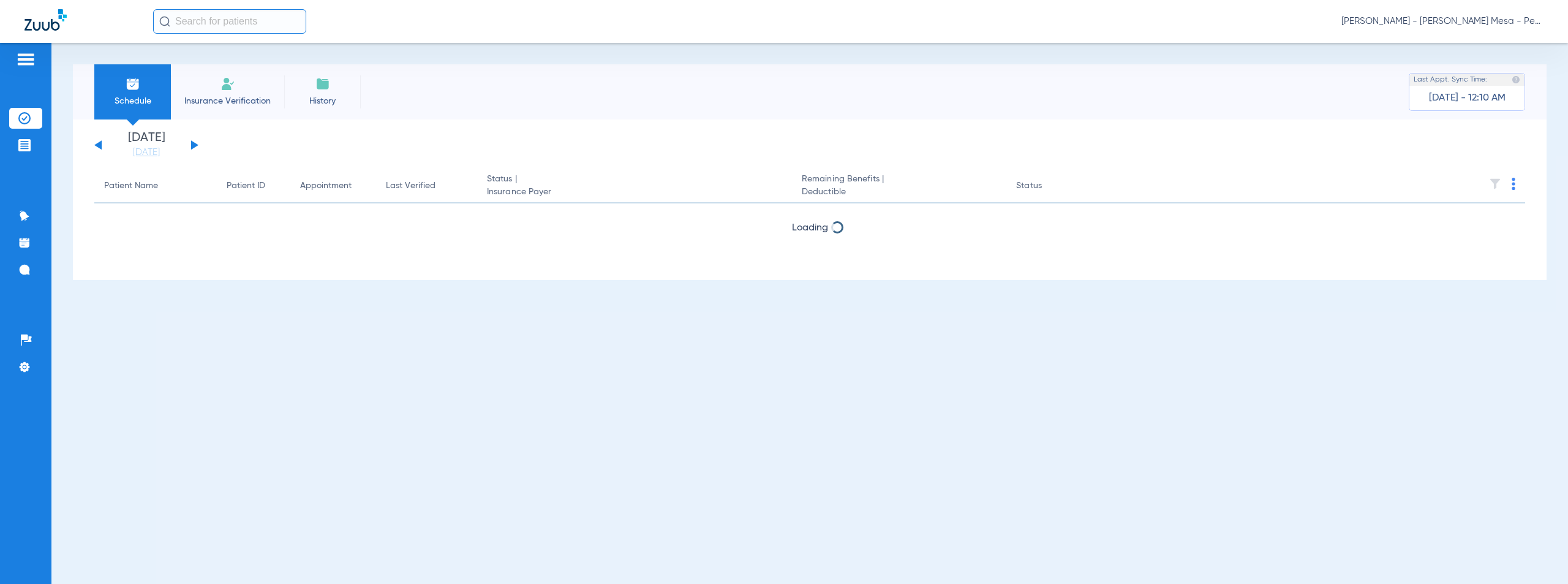
click at [193, 146] on button at bounding box center [195, 145] width 8 height 9
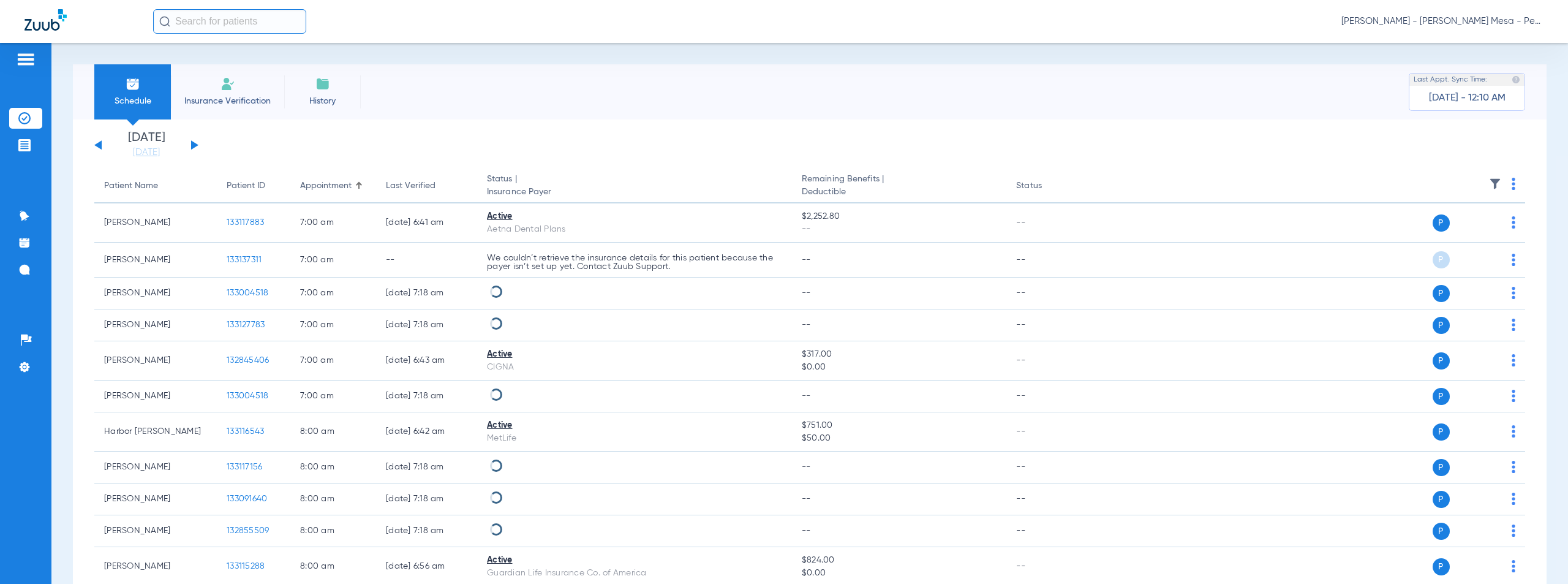
click at [1512, 184] on img at bounding box center [1514, 183] width 3 height 12
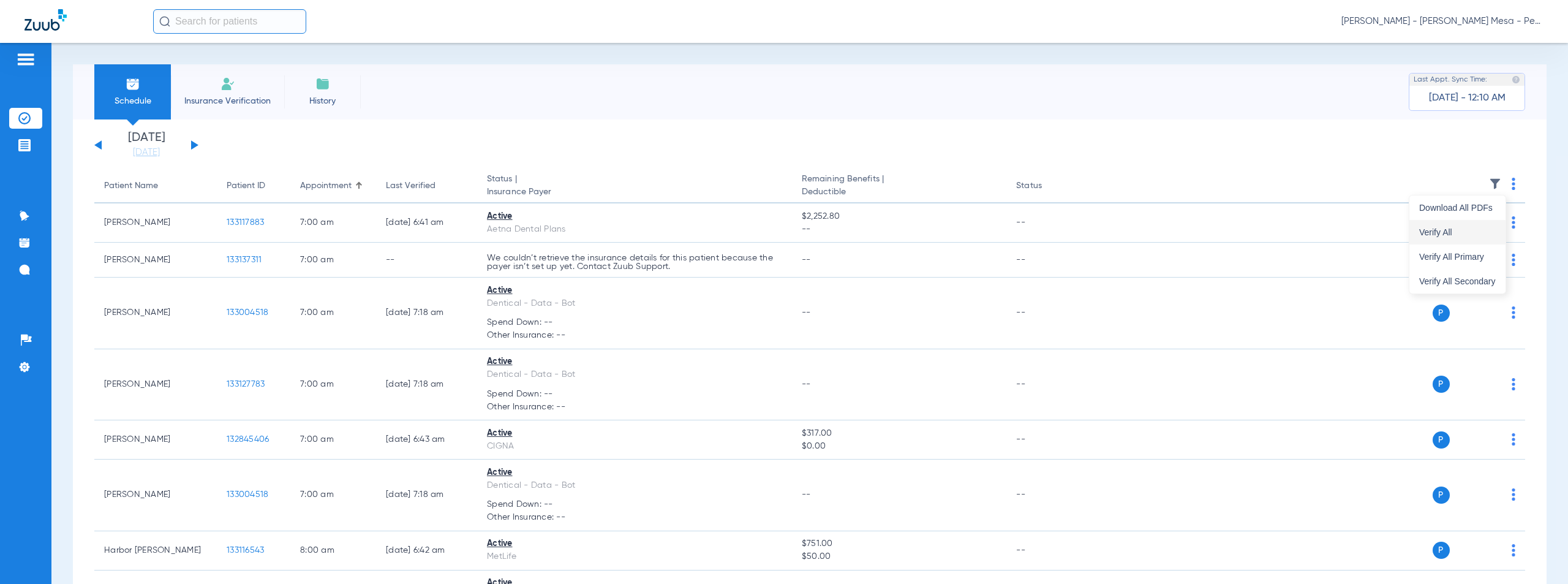
click at [1438, 234] on span "Verify All" at bounding box center [1457, 232] width 77 height 9
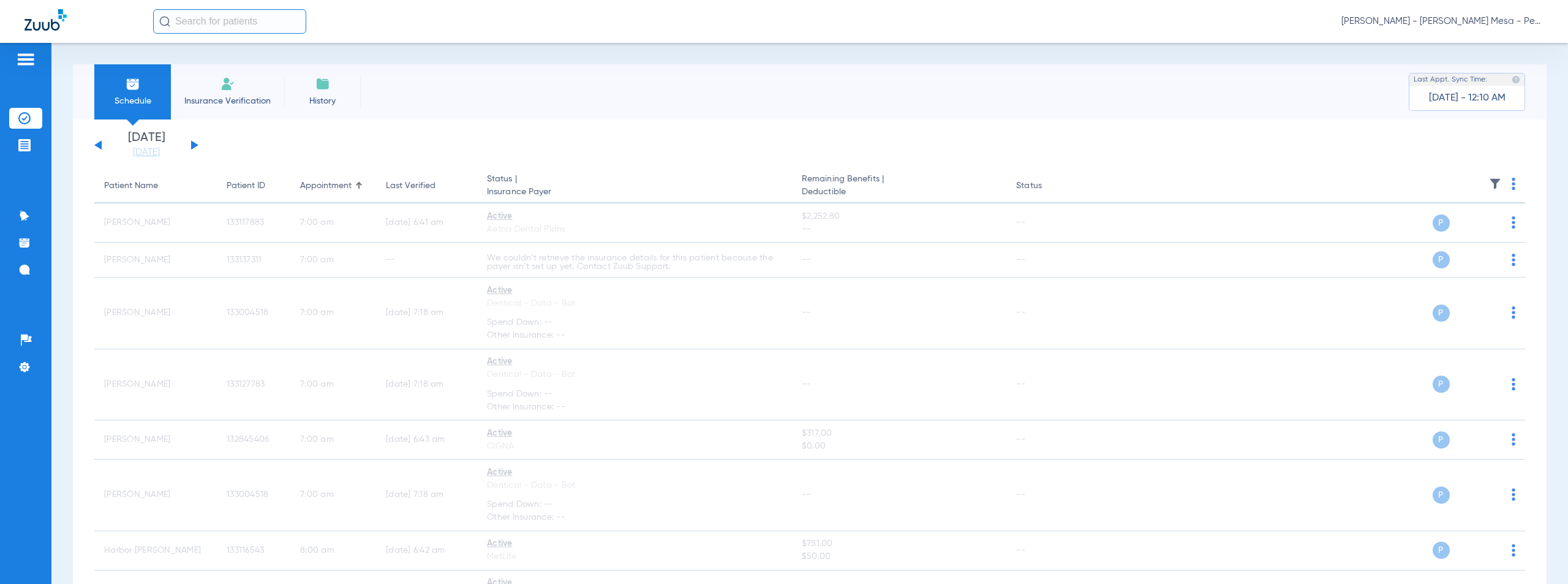
click at [1443, 20] on span "[PERSON_NAME] - [PERSON_NAME] Mesa - Pedo | The Super Dentists" at bounding box center [1442, 22] width 202 height 12
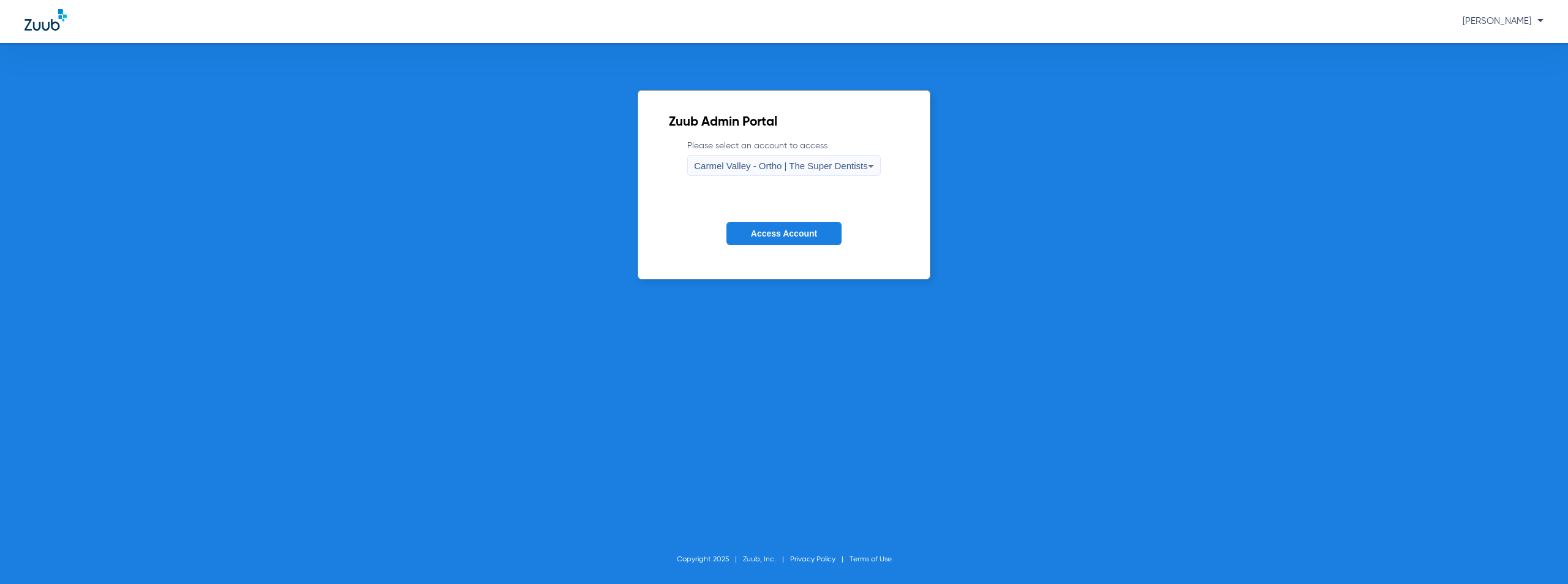
click at [825, 165] on span "Carmel Valley - Ortho | The Super Dentists" at bounding box center [781, 165] width 173 height 10
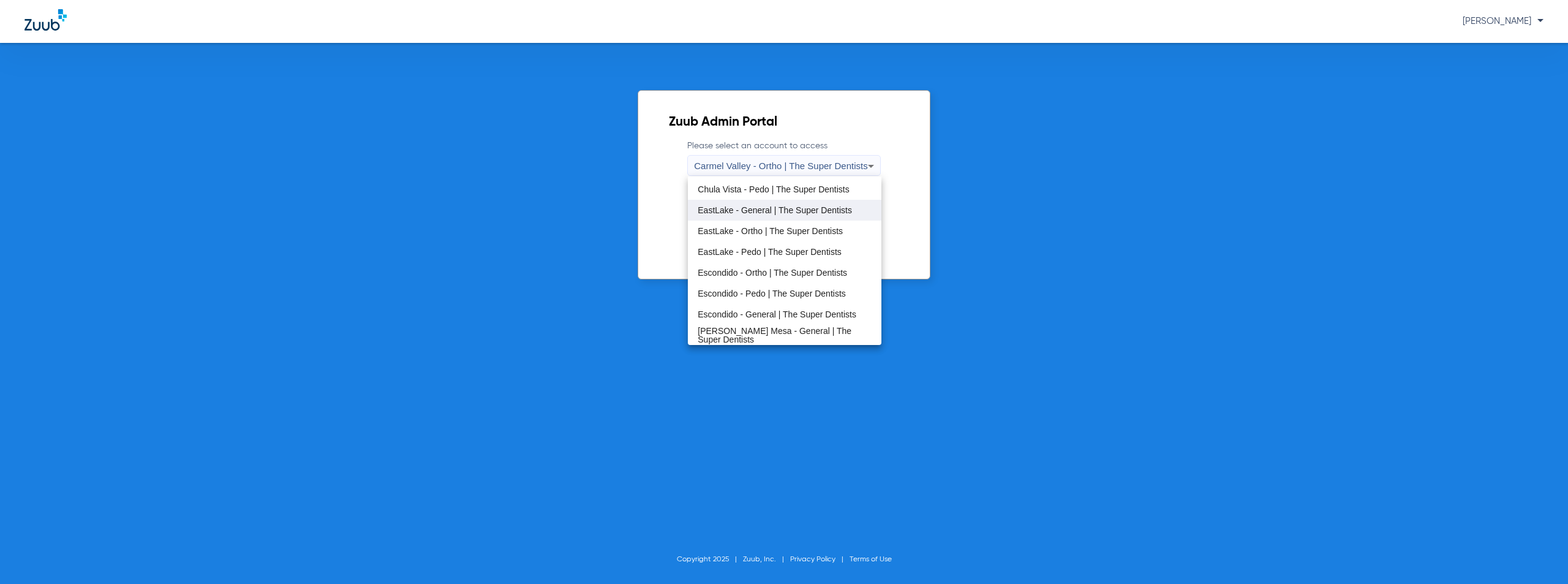
scroll to position [144, 0]
click at [779, 316] on span "Oceanside - Pedo | The Super Dentists" at bounding box center [772, 314] width 149 height 9
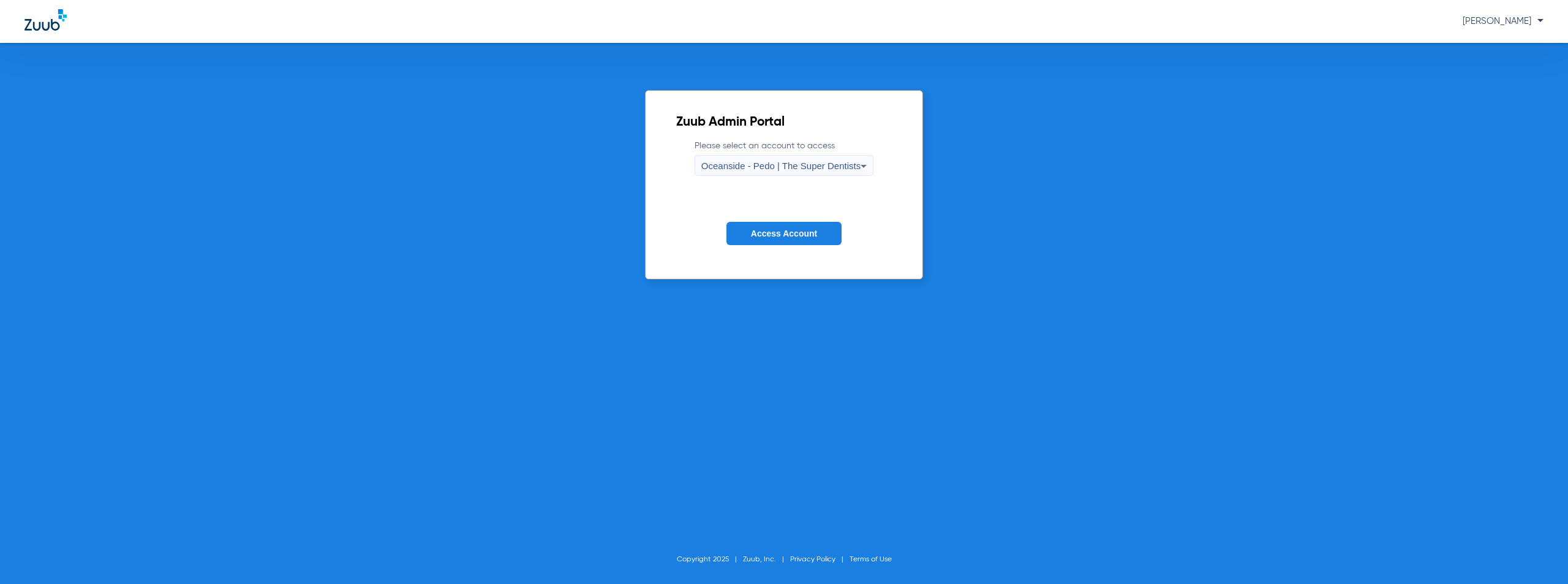
click at [790, 233] on span "Access Account" at bounding box center [784, 233] width 66 height 9
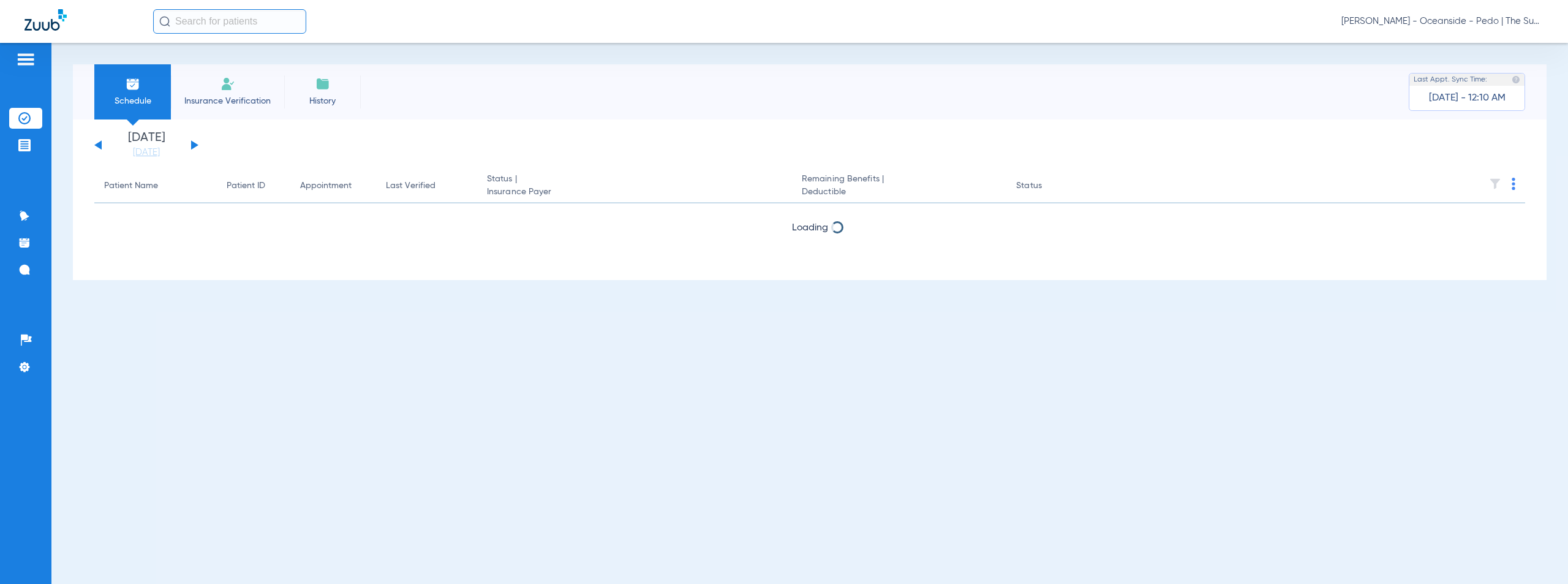
click at [192, 146] on button at bounding box center [195, 145] width 8 height 9
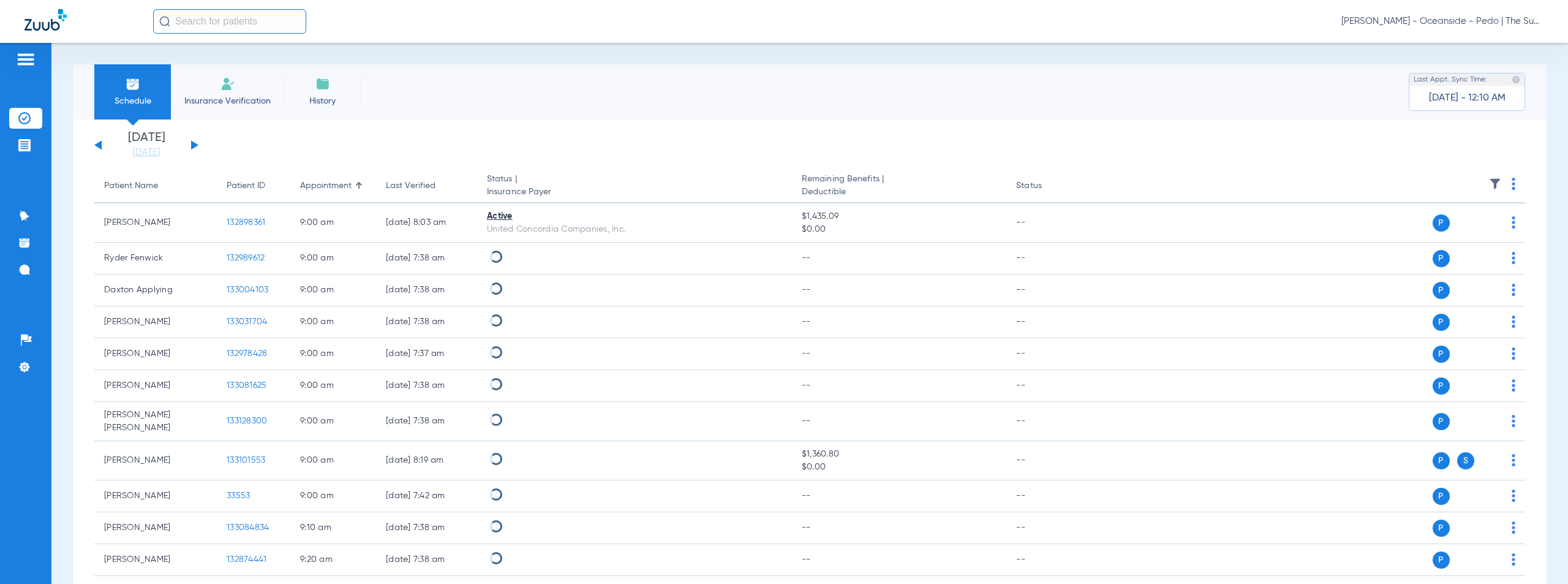
click at [1512, 181] on img at bounding box center [1514, 183] width 3 height 12
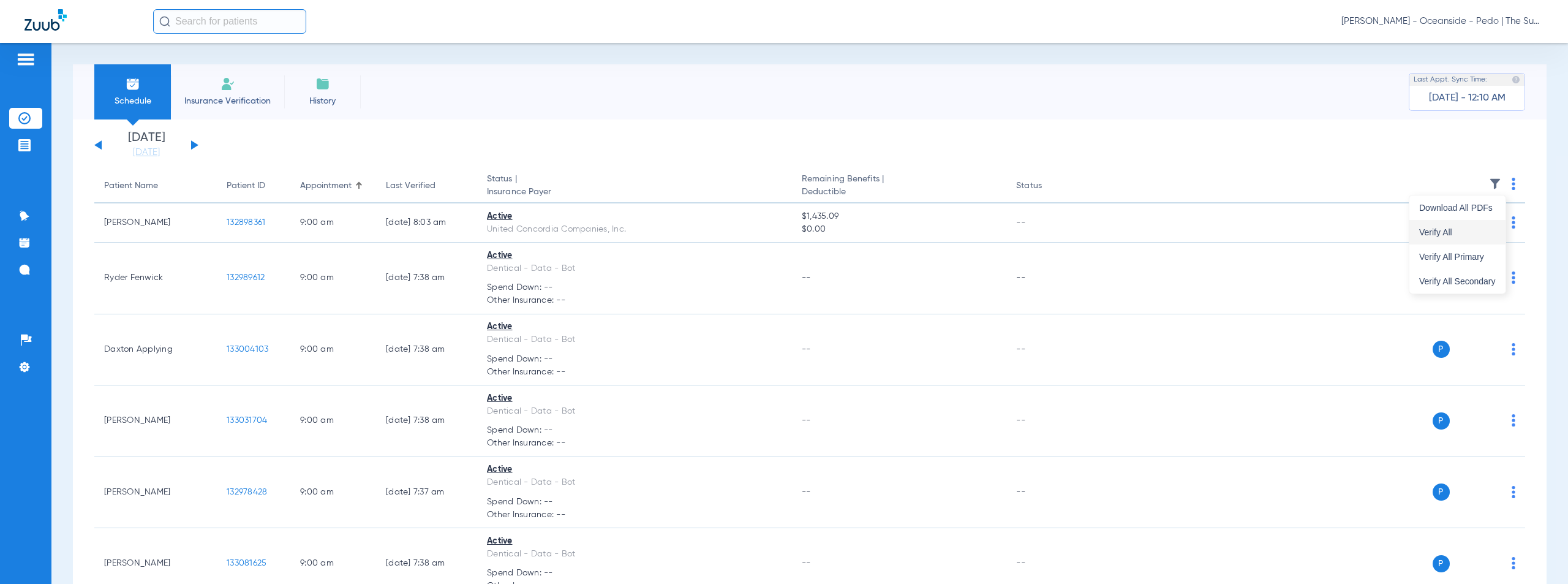
click at [1442, 230] on span "Verify All" at bounding box center [1457, 232] width 77 height 9
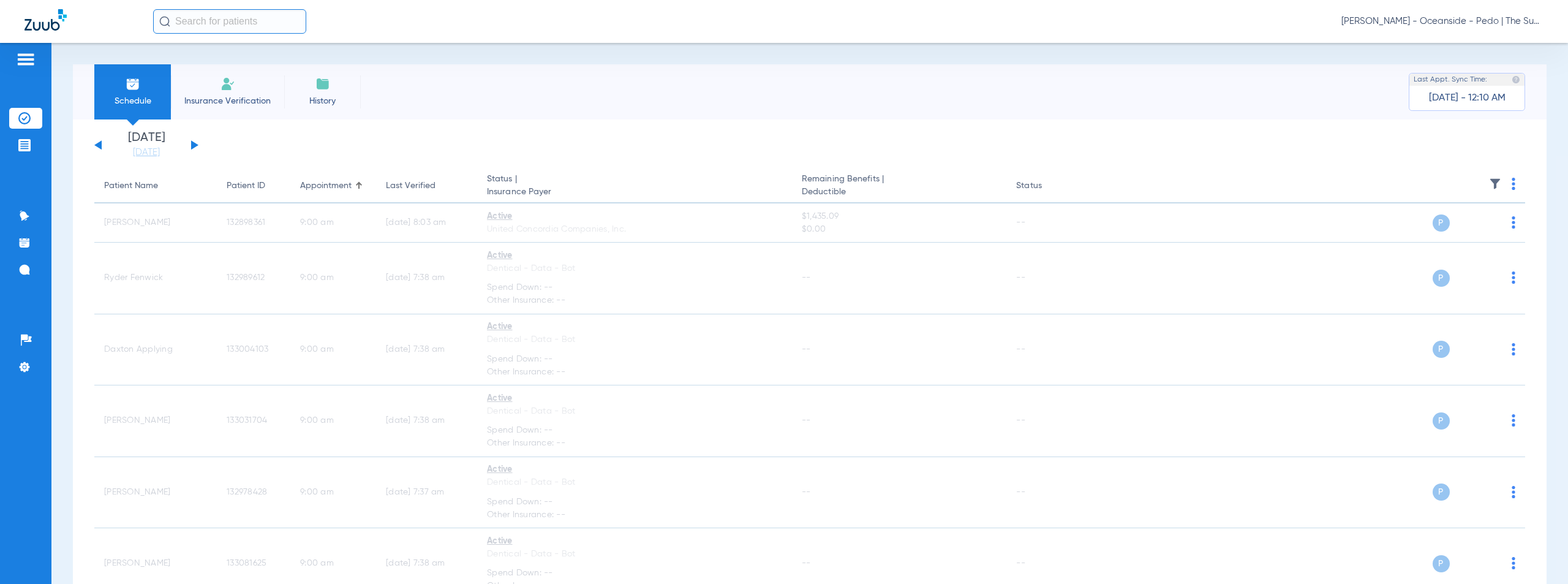
click at [1453, 21] on span "[PERSON_NAME] - Oceanside - Pedo | The Super Dentists" at bounding box center [1442, 22] width 202 height 12
click at [1502, 43] on span "Account Selection" at bounding box center [1498, 44] width 69 height 9
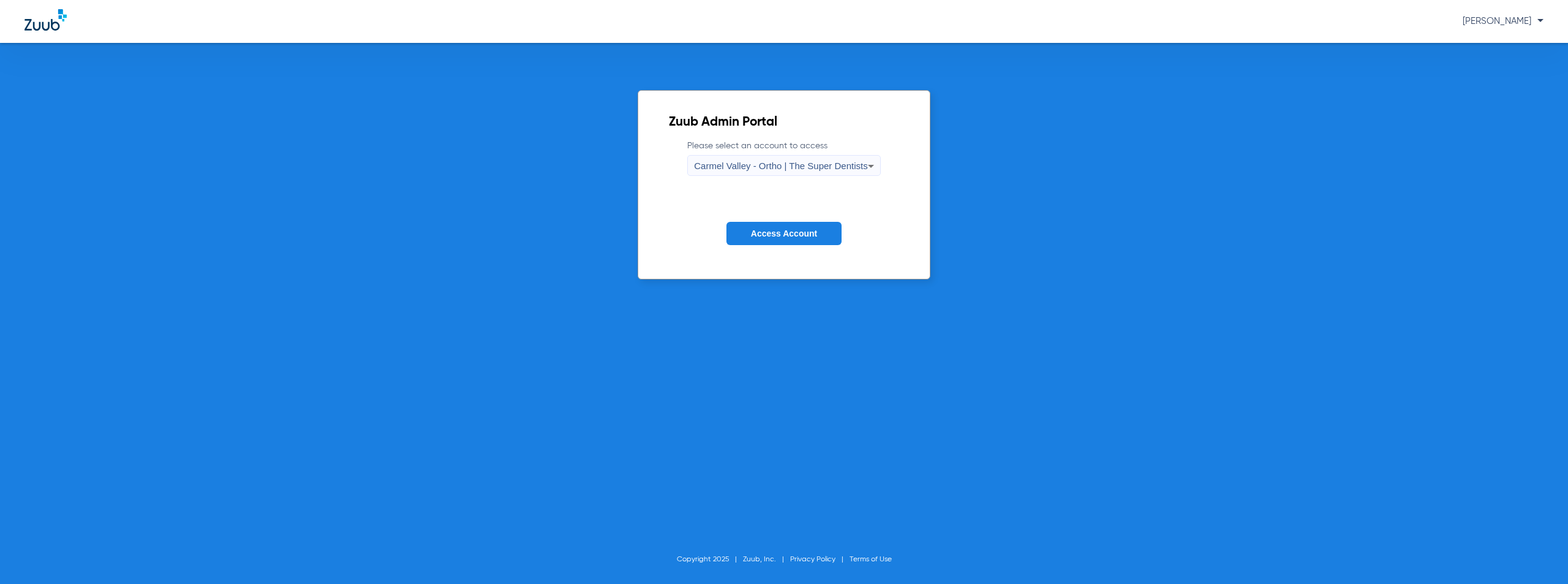
click at [794, 169] on span "Carmel Valley - Ortho | The Super Dentists" at bounding box center [781, 165] width 173 height 10
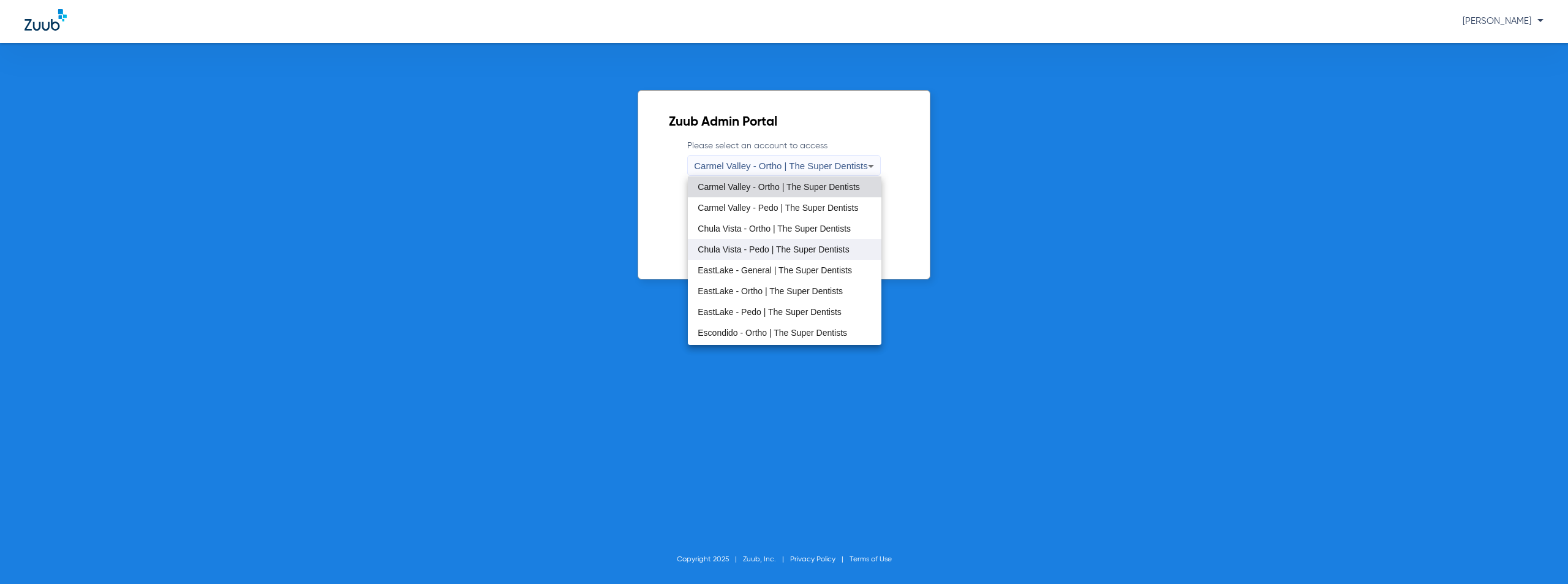
click at [764, 252] on span "Chula Vista - Pedo | The Super Dentists" at bounding box center [774, 249] width 152 height 9
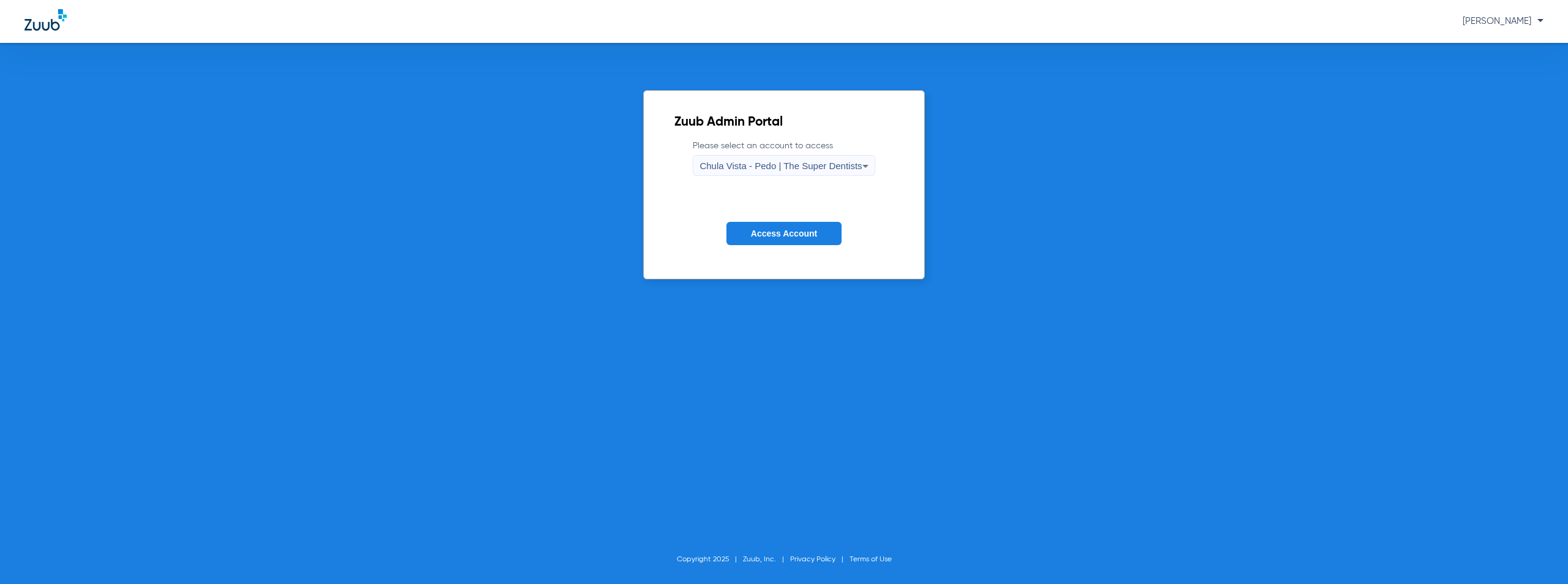
click at [769, 239] on button "Access Account" at bounding box center [784, 233] width 115 height 24
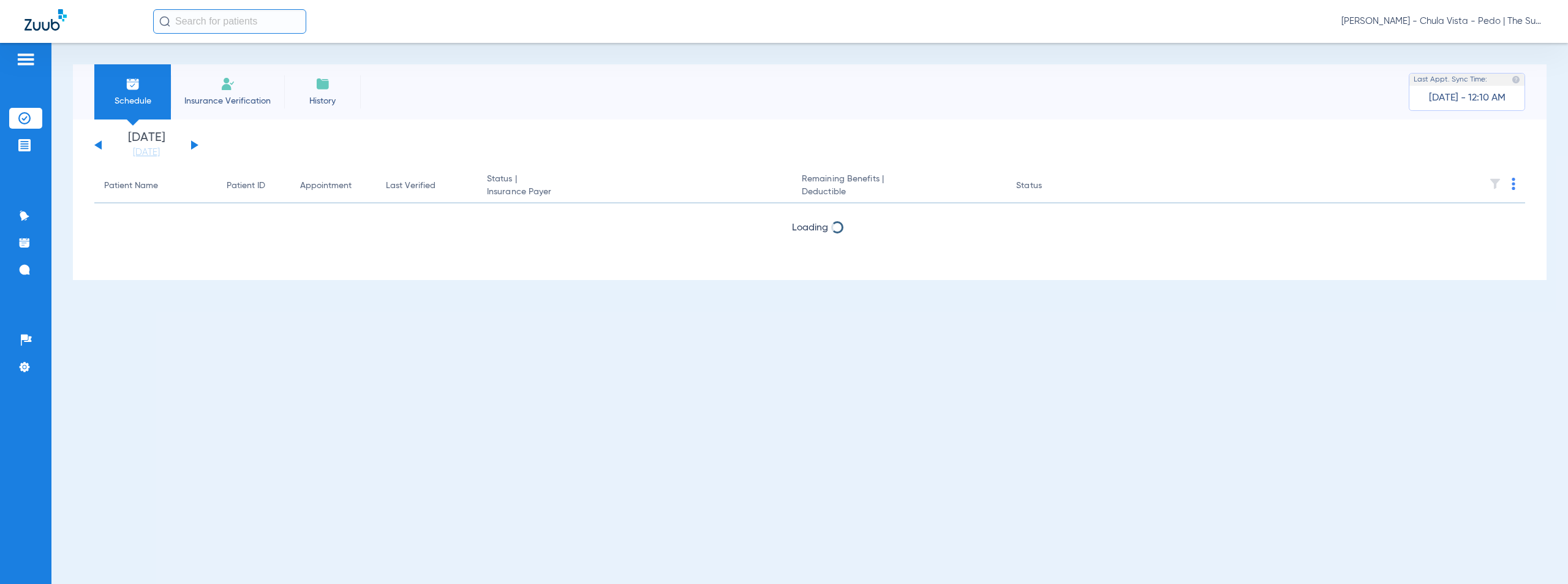
click at [194, 144] on button at bounding box center [195, 145] width 8 height 9
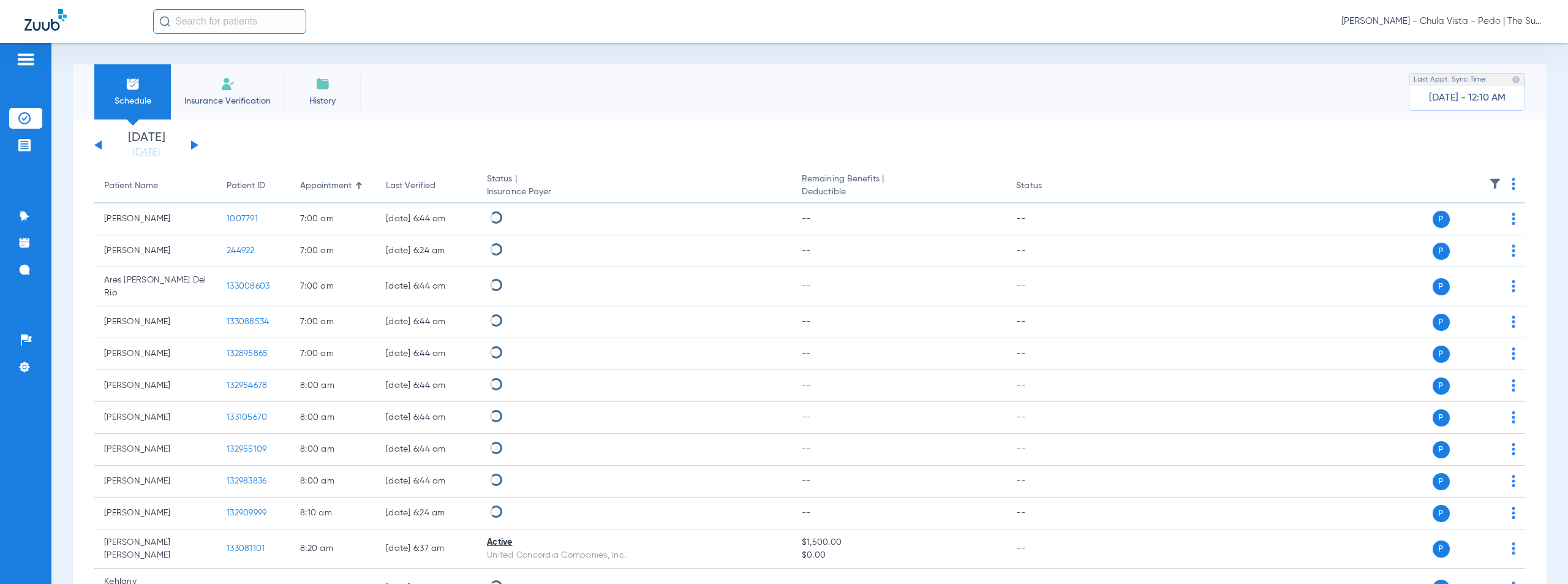
click at [1512, 183] on img at bounding box center [1514, 183] width 3 height 12
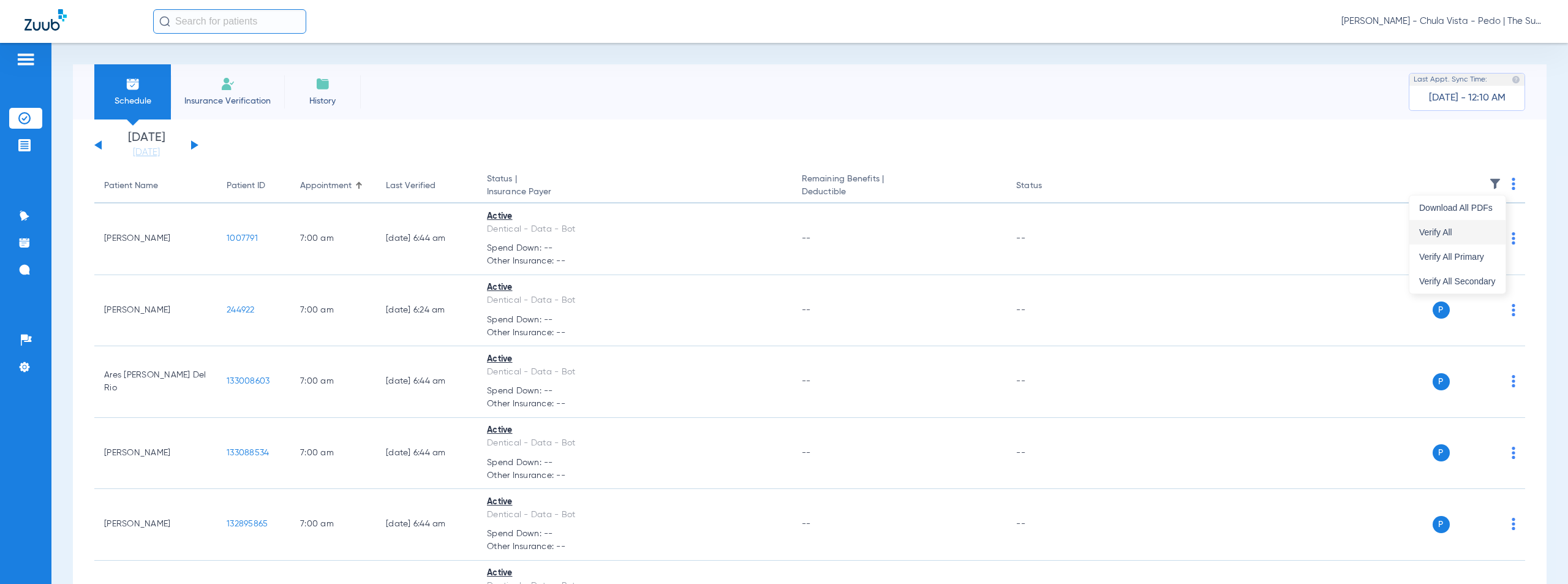
click at [1438, 230] on span "Verify All" at bounding box center [1457, 232] width 77 height 9
